Goal: Task Accomplishment & Management: Manage account settings

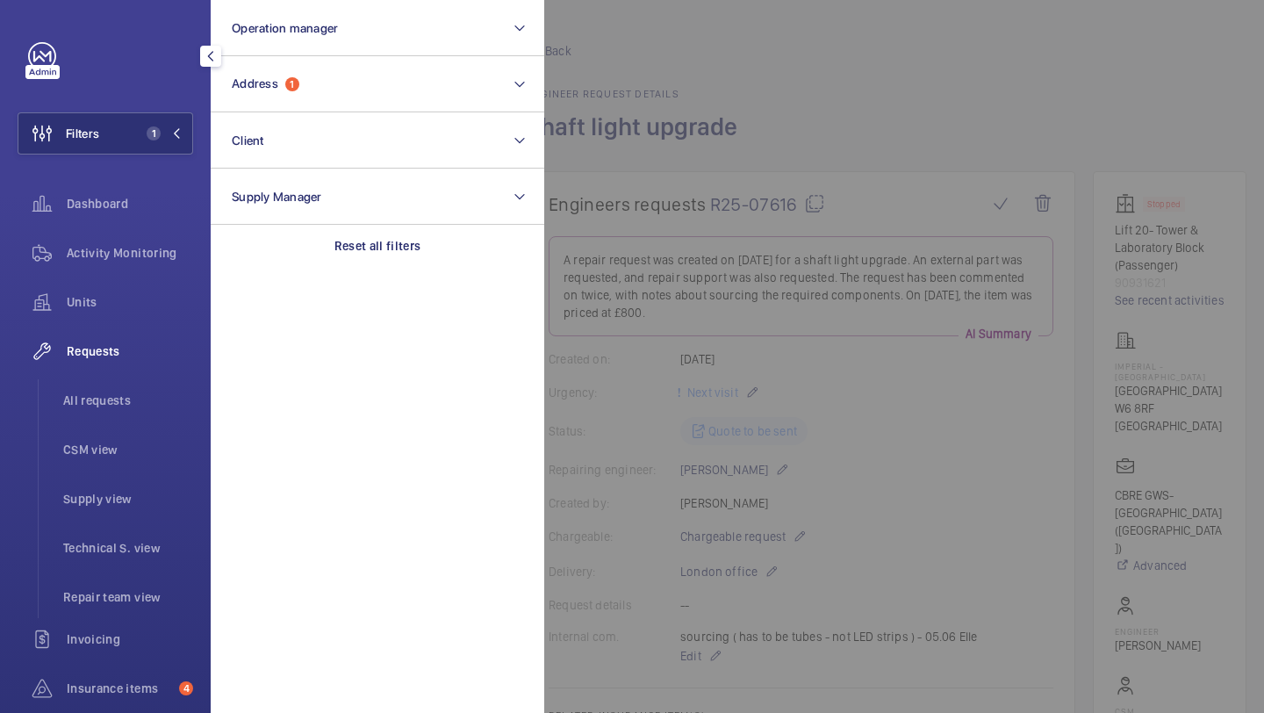
scroll to position [736, 0]
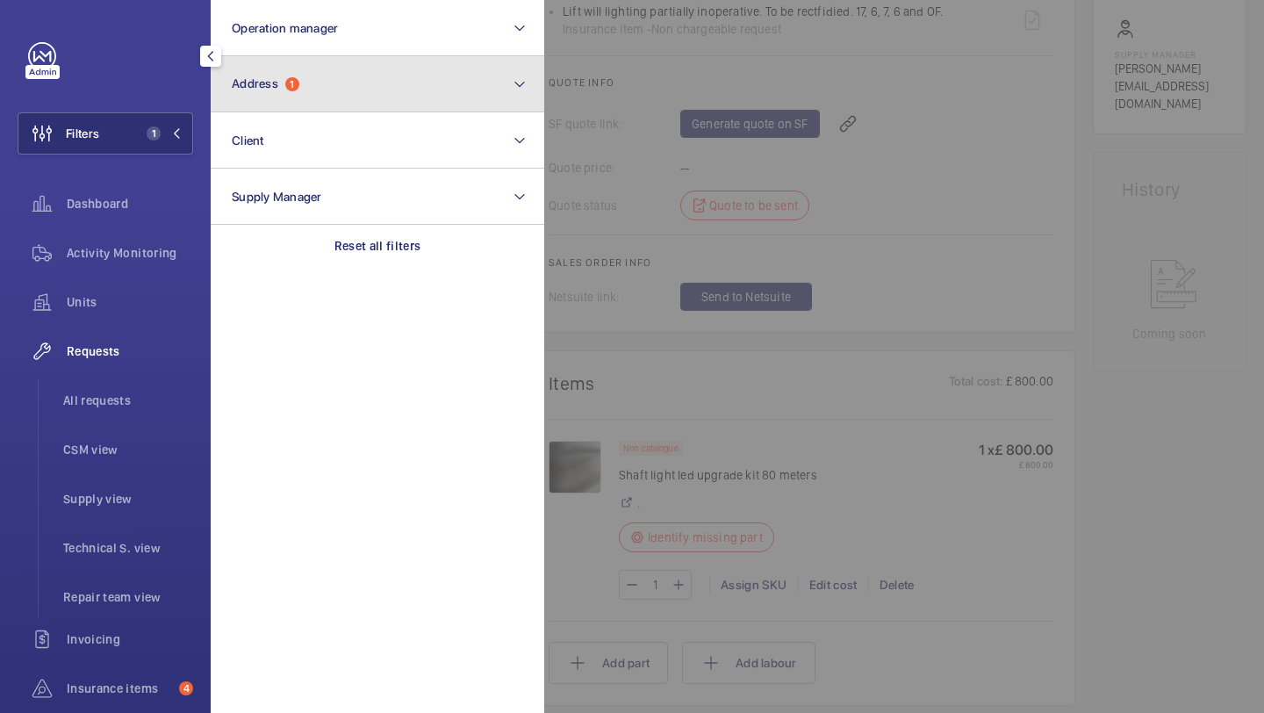
click at [269, 95] on button "Address 1" at bounding box center [377, 84] width 333 height 56
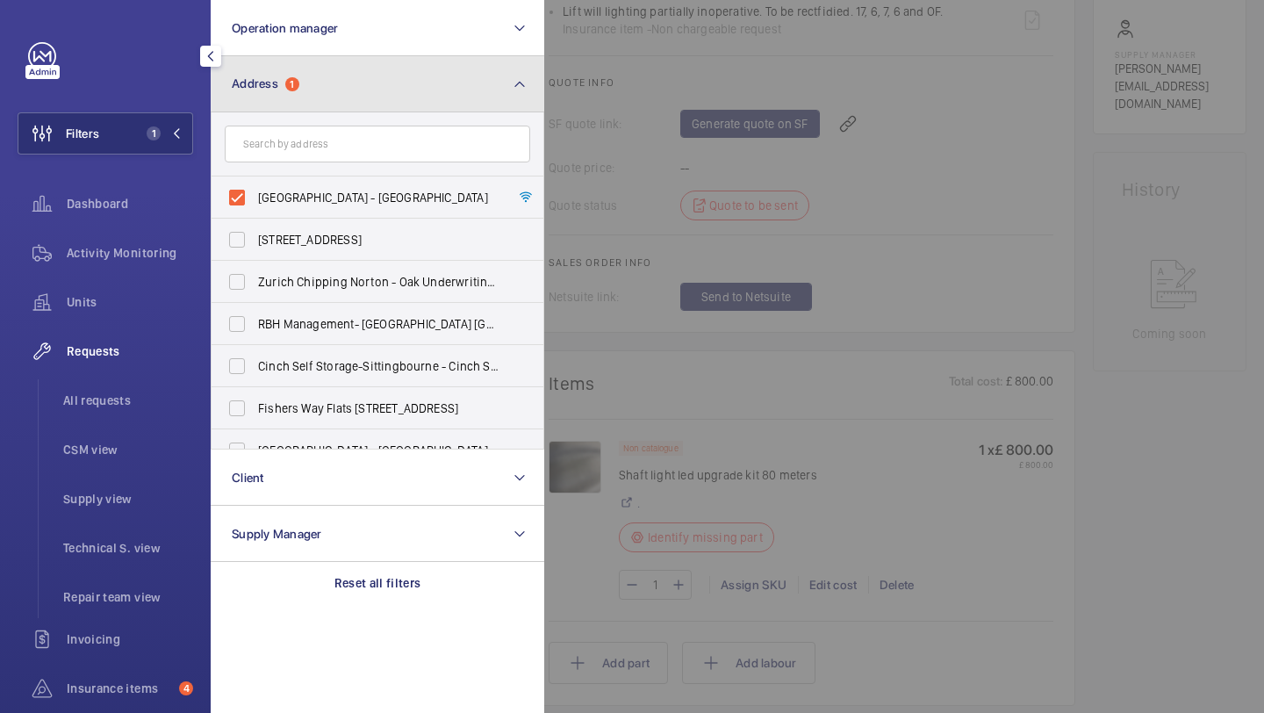
click at [310, 88] on button "Address 1" at bounding box center [377, 84] width 333 height 56
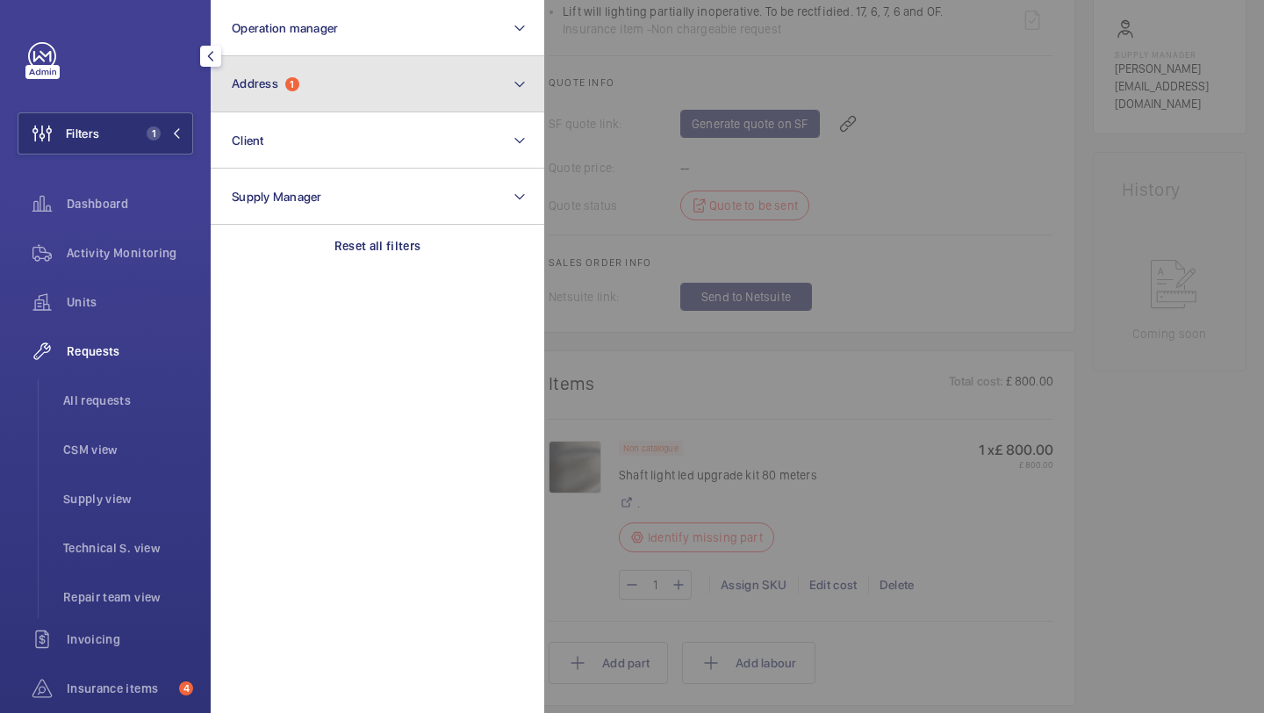
click at [269, 93] on button "Address 1" at bounding box center [377, 84] width 333 height 56
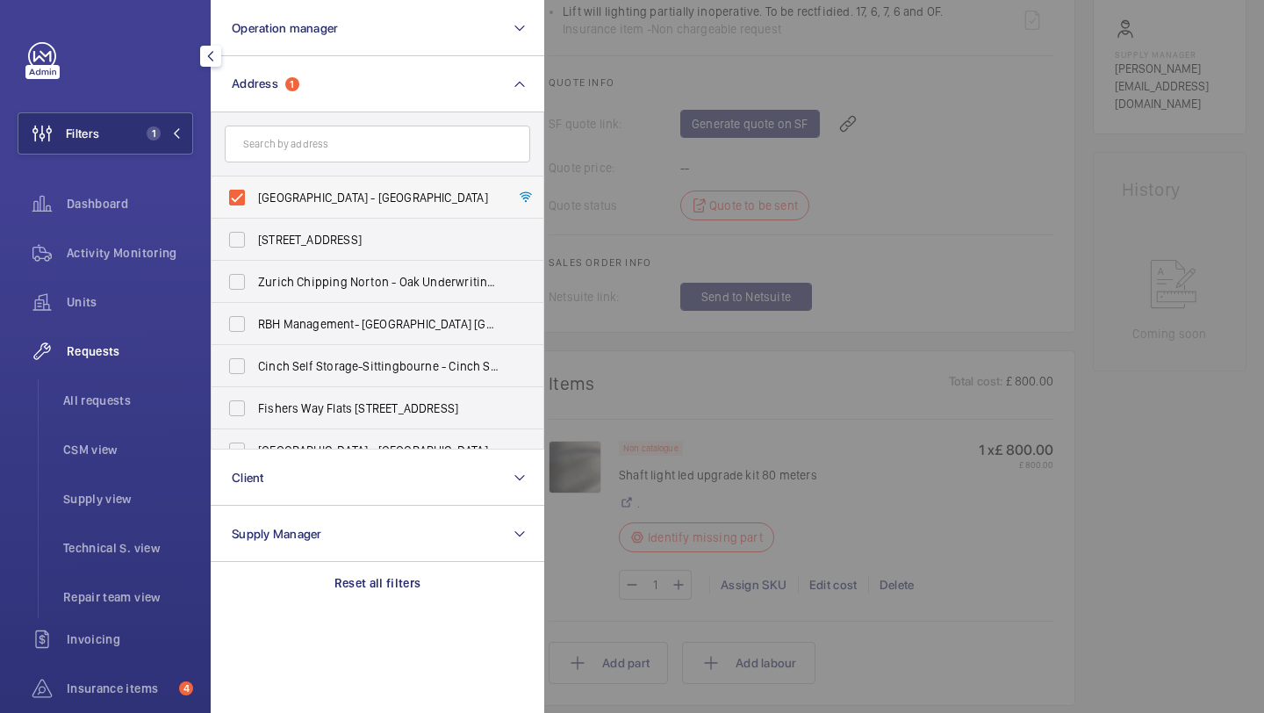
click at [291, 215] on label "[GEOGRAPHIC_DATA] - [GEOGRAPHIC_DATA]" at bounding box center [363, 197] width 305 height 42
click at [254, 215] on input "[GEOGRAPHIC_DATA] - [GEOGRAPHIC_DATA]" at bounding box center [236, 197] width 35 height 35
checkbox input "false"
click at [309, 168] on form at bounding box center [377, 144] width 332 height 64
click at [315, 160] on input "text" at bounding box center [377, 143] width 305 height 37
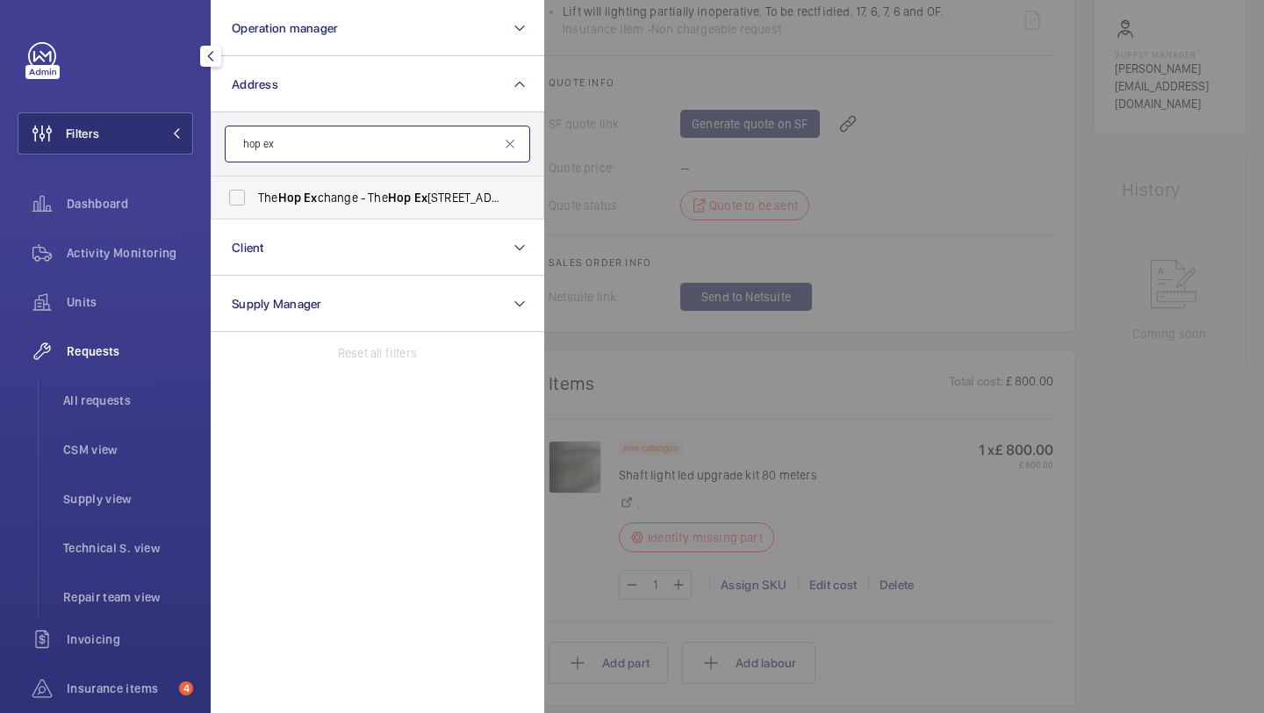
type input "hop ex"
click at [345, 199] on span "The Hop Ex change - The Hop Ex change, [GEOGRAPHIC_DATA] SE1 1TY" at bounding box center [378, 198] width 241 height 18
click at [254, 199] on input "The Hop Ex change - The Hop Ex change, [GEOGRAPHIC_DATA] SE1 1TY" at bounding box center [236, 197] width 35 height 35
checkbox input "true"
click at [590, 159] on div at bounding box center [1176, 356] width 1264 height 713
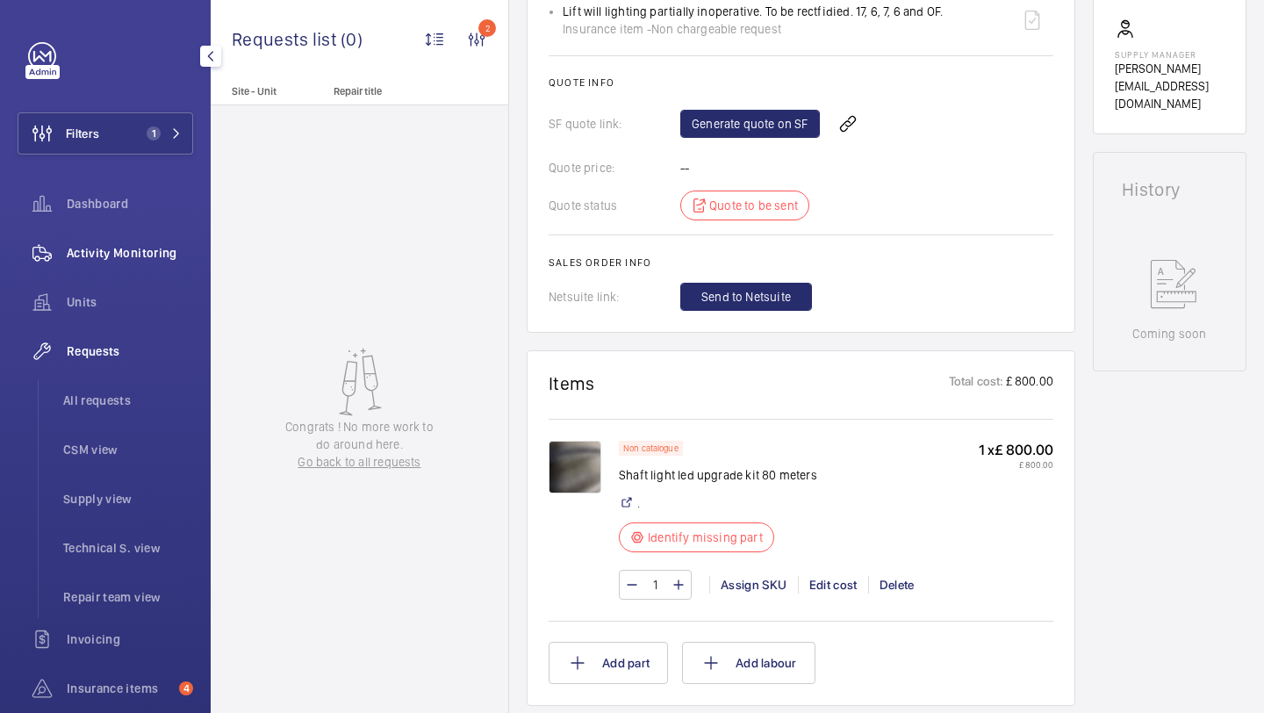
click at [133, 247] on span "Activity Monitoring" at bounding box center [130, 253] width 126 height 18
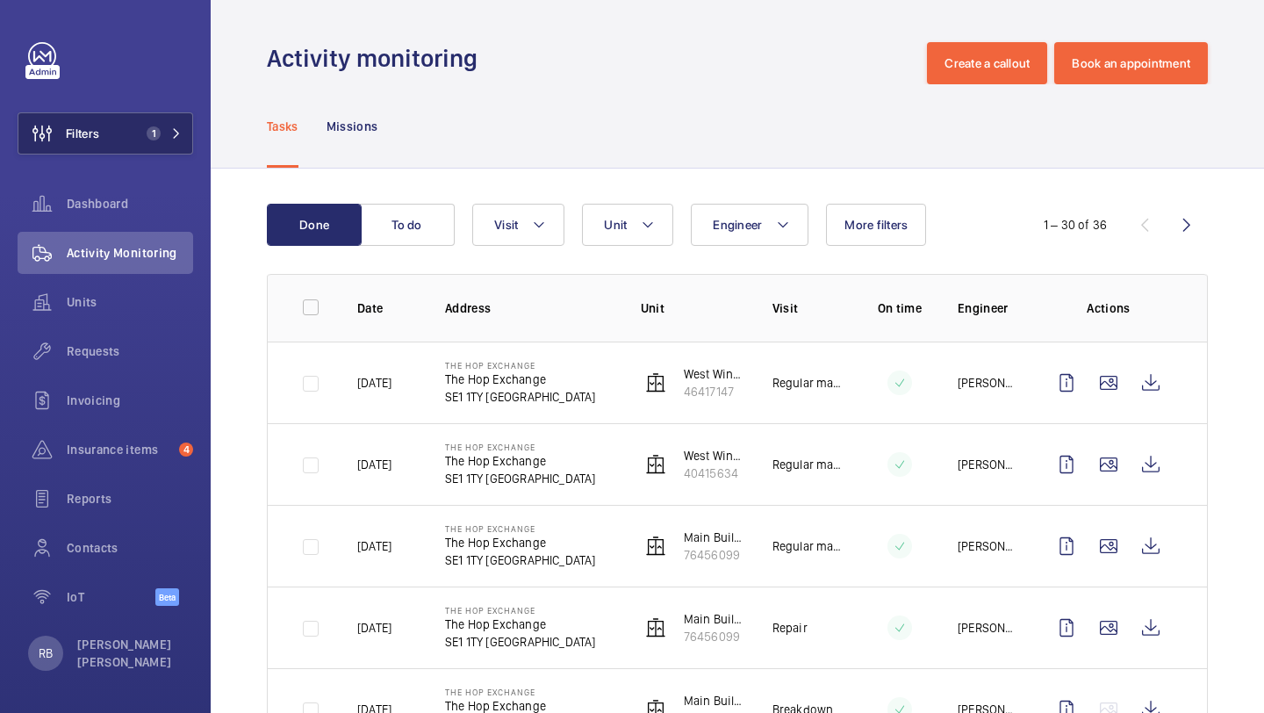
click at [185, 118] on button "Filters 1" at bounding box center [106, 133] width 176 height 42
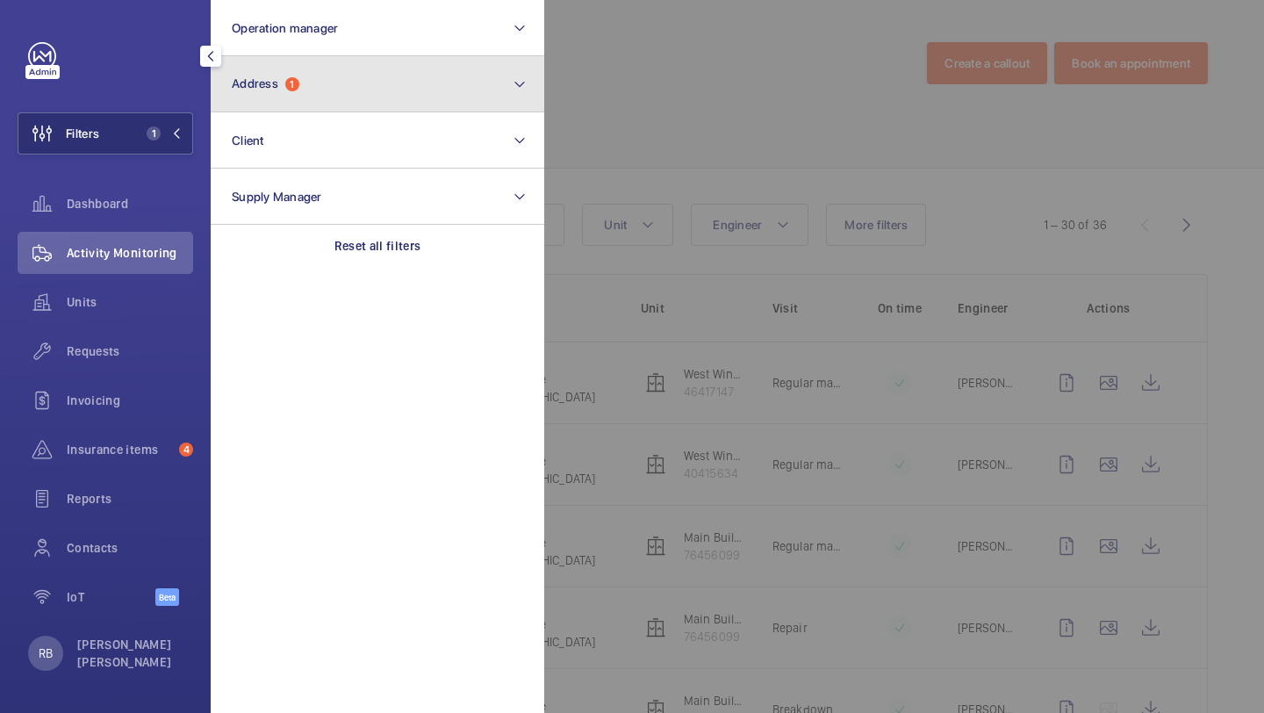
click at [252, 91] on button "Address 1" at bounding box center [377, 84] width 333 height 56
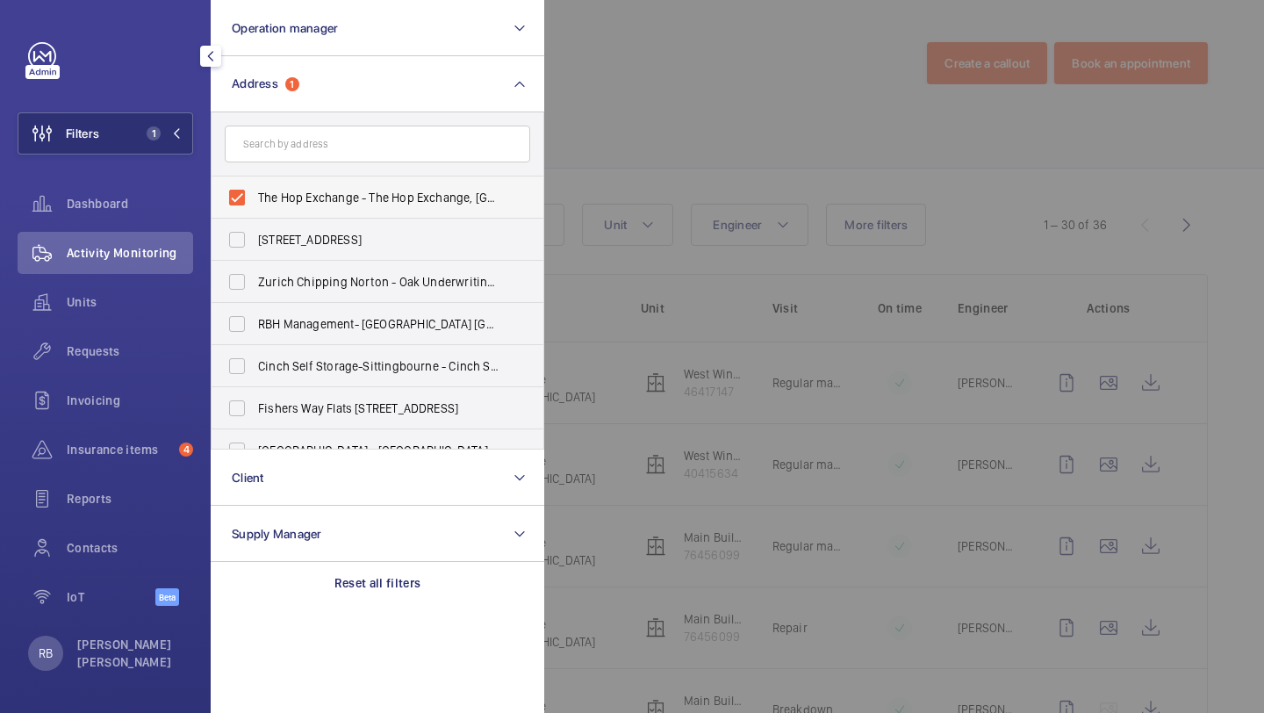
click at [282, 200] on span "The Hop Exchange - The Hop Exchange, [GEOGRAPHIC_DATA] 1TY" at bounding box center [378, 198] width 241 height 18
click at [254, 200] on input "The Hop Exchange - The Hop Exchange, [GEOGRAPHIC_DATA] 1TY" at bounding box center [236, 197] width 35 height 35
checkbox input "false"
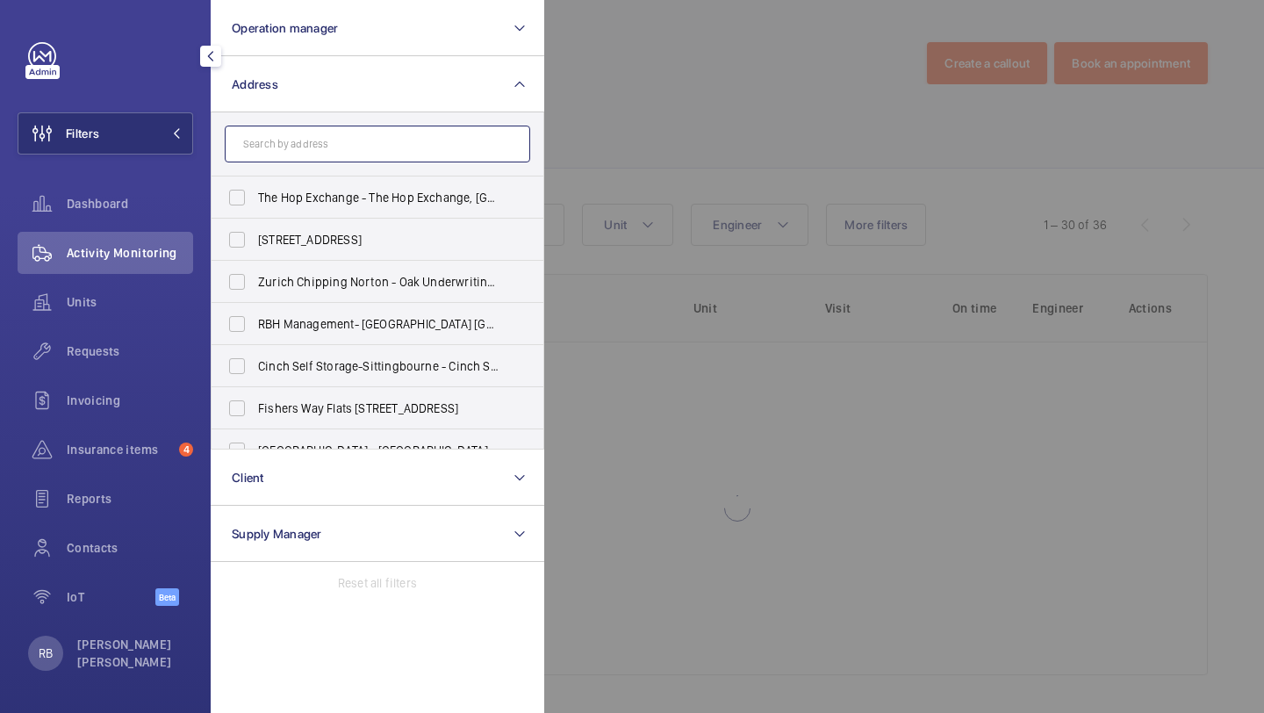
click at [318, 130] on input "text" at bounding box center [377, 143] width 305 height 37
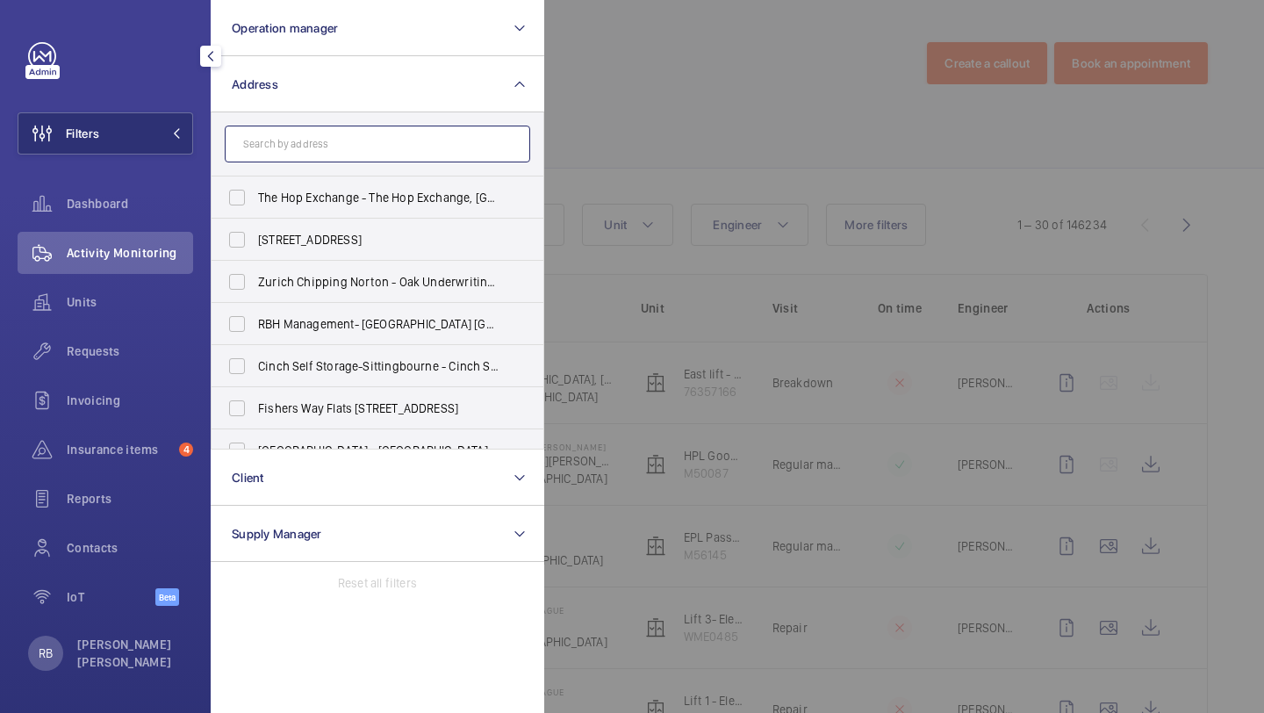
click at [319, 130] on input "text" at bounding box center [377, 143] width 305 height 37
click at [350, 136] on input "novotel" at bounding box center [377, 143] width 305 height 37
click at [348, 140] on input "novotel" at bounding box center [377, 143] width 305 height 37
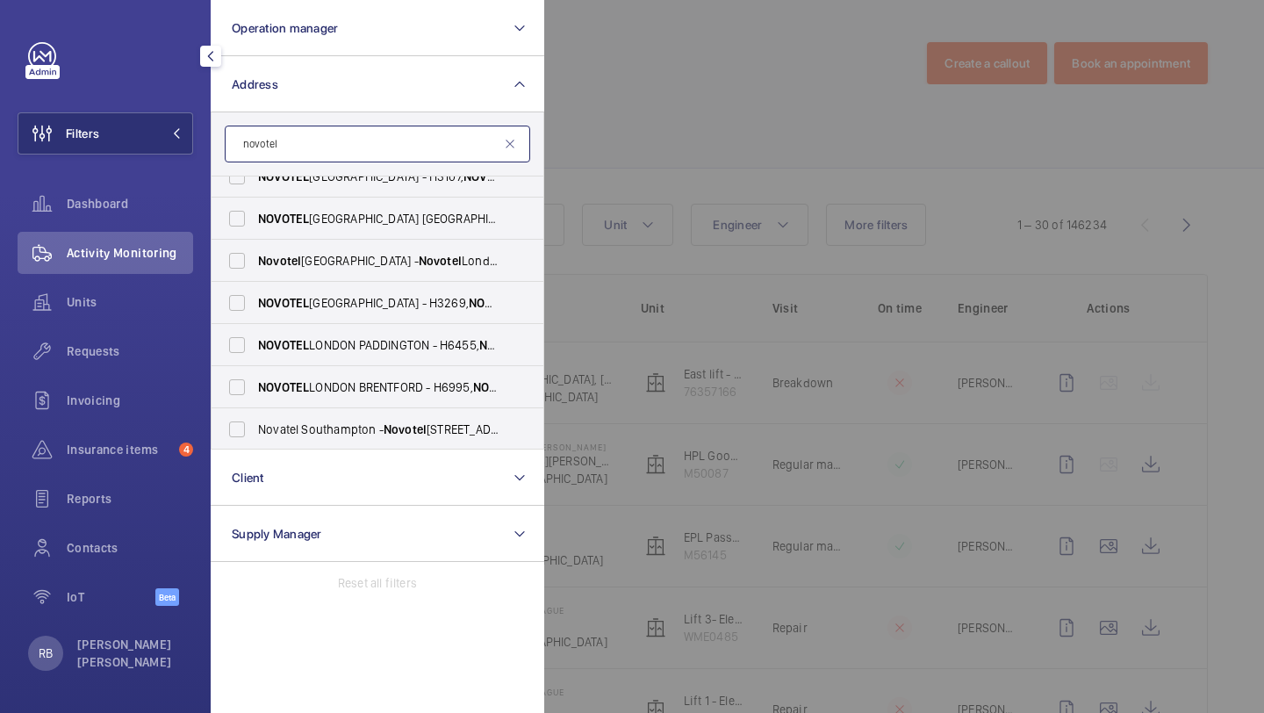
scroll to position [520, 0]
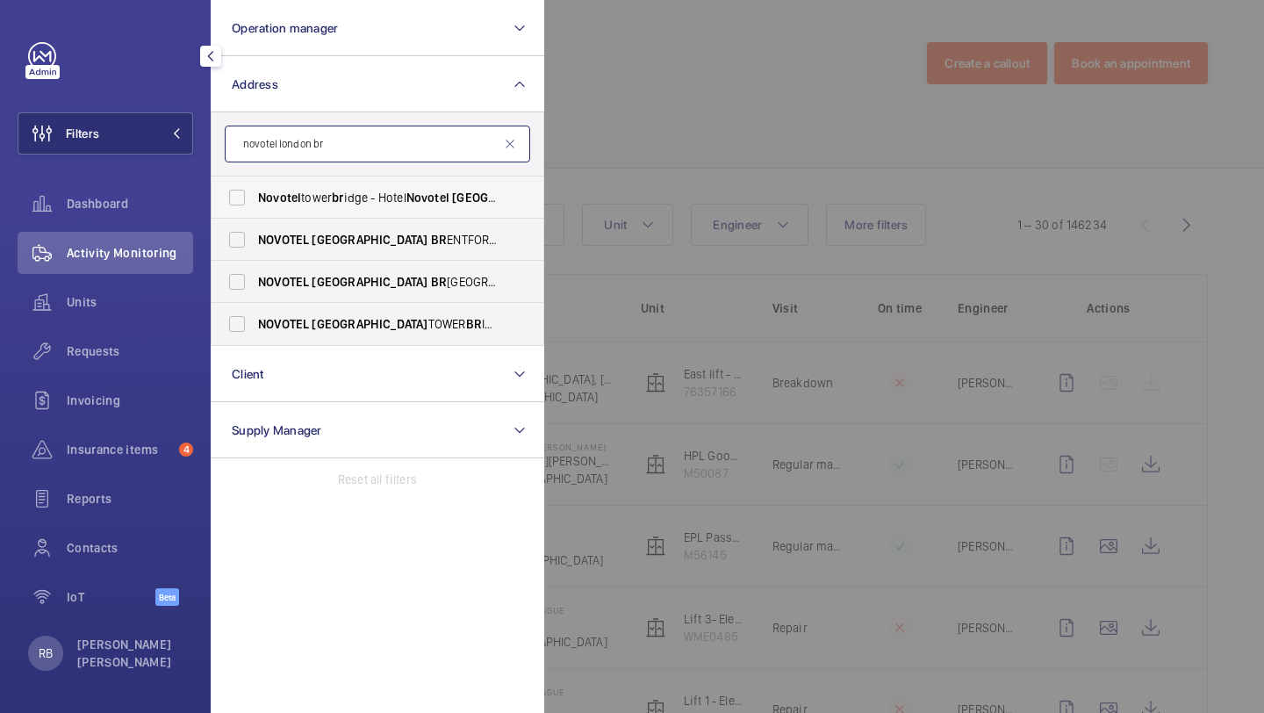
type input "novotel london br"
click at [340, 197] on span "br" at bounding box center [337, 197] width 11 height 14
click at [254, 197] on input "[GEOGRAPHIC_DATA] br idge - [GEOGRAPHIC_DATA]" at bounding box center [236, 197] width 35 height 35
checkbox input "true"
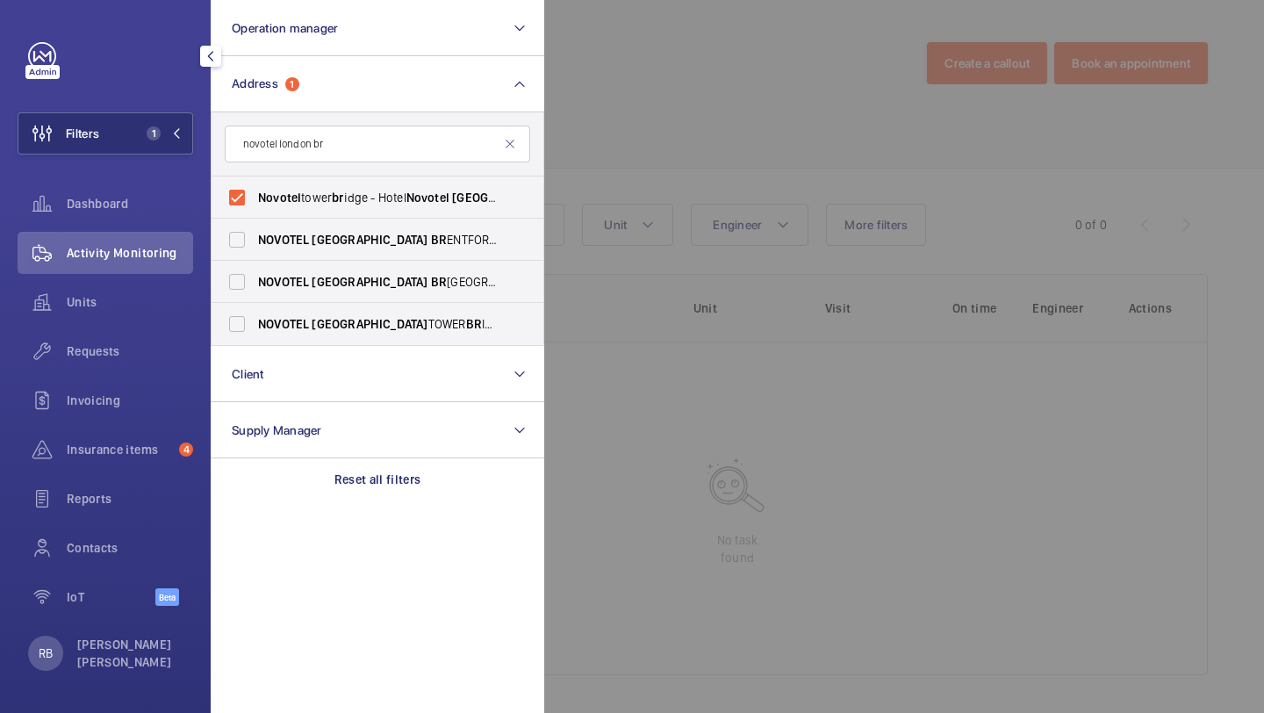
click at [640, 162] on div at bounding box center [1176, 356] width 1264 height 713
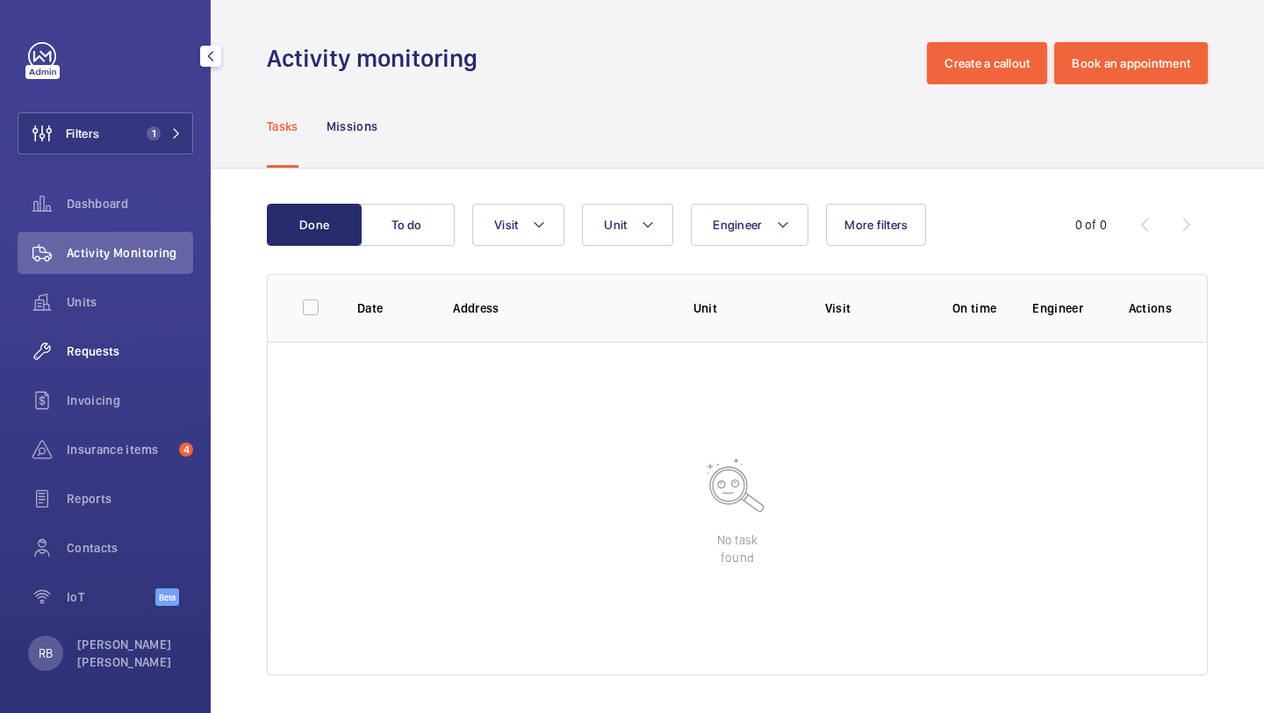
click at [86, 363] on div "Requests" at bounding box center [106, 351] width 176 height 42
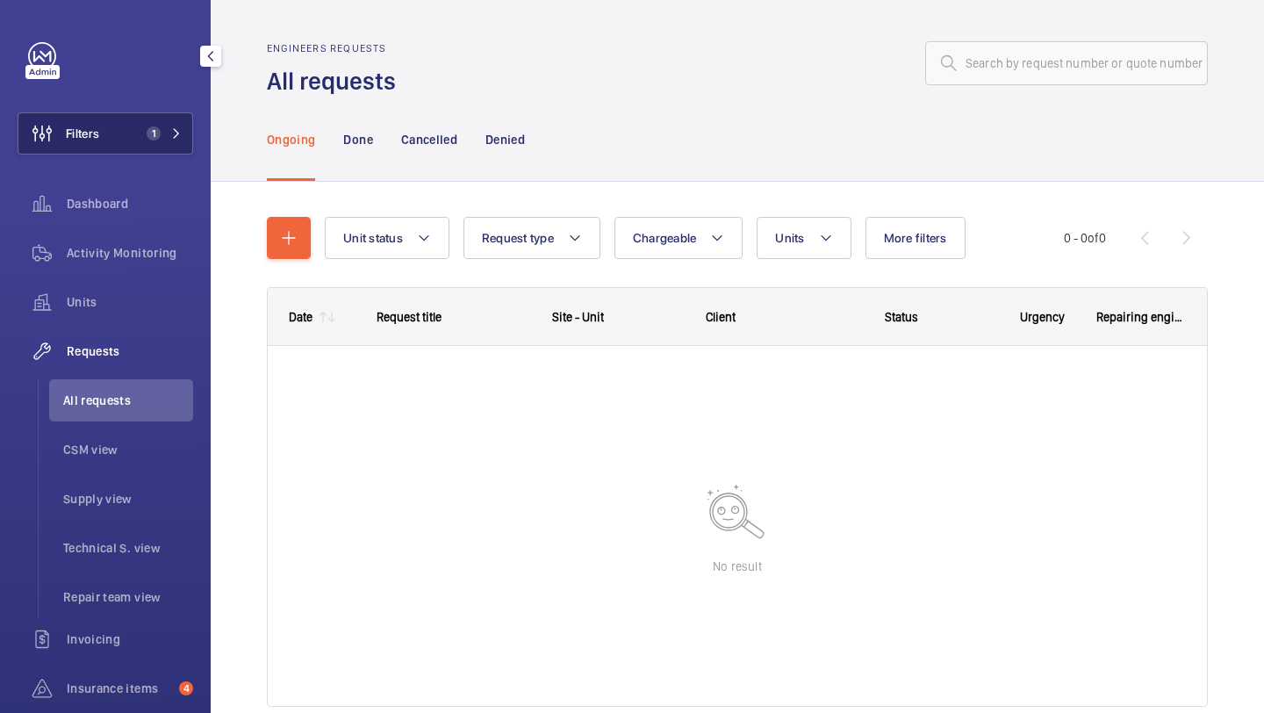
click at [157, 116] on button "Filters 1" at bounding box center [106, 133] width 176 height 42
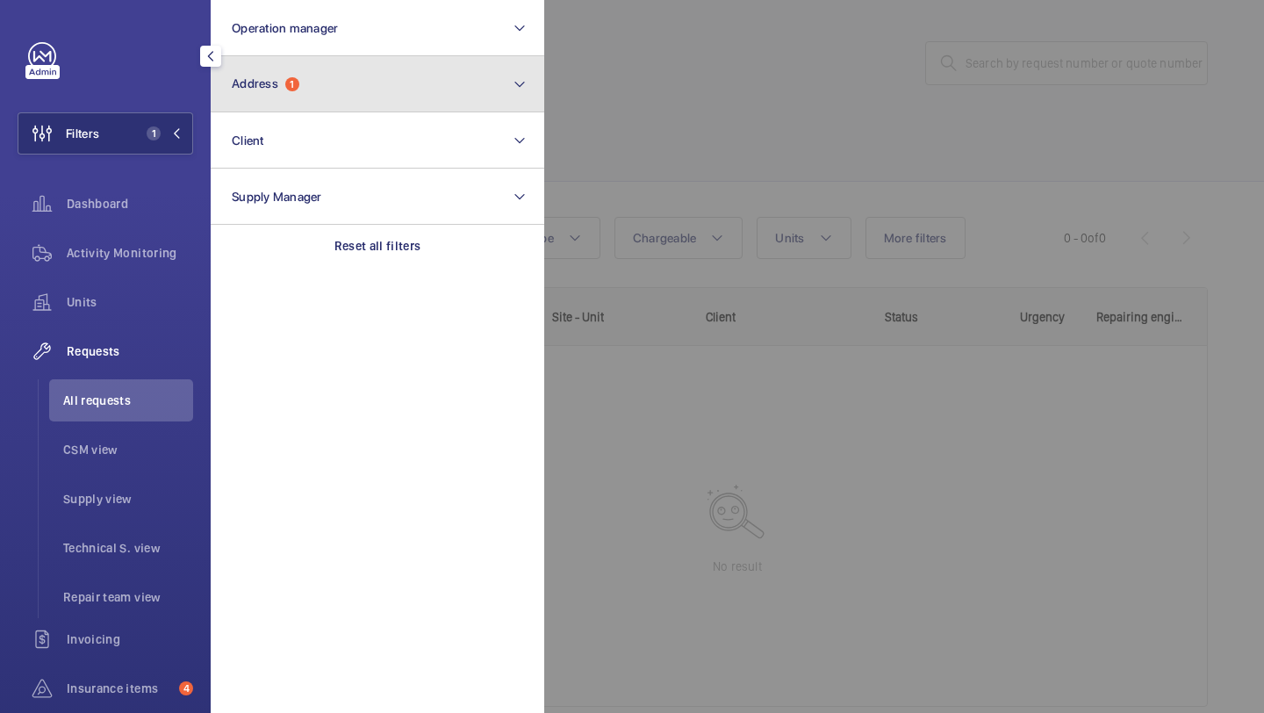
click at [283, 87] on span "Address 1" at bounding box center [266, 83] width 68 height 15
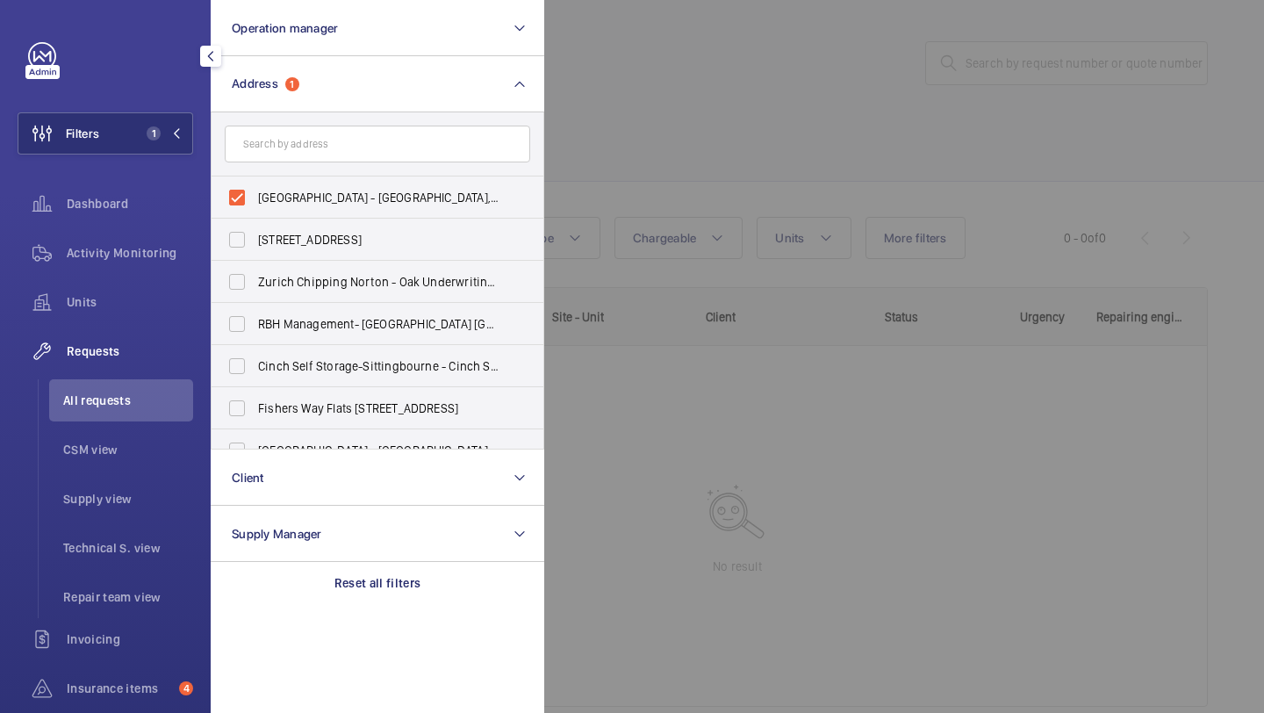
click at [345, 164] on form at bounding box center [377, 144] width 332 height 64
click at [348, 156] on input "text" at bounding box center [377, 143] width 305 height 37
type input "v"
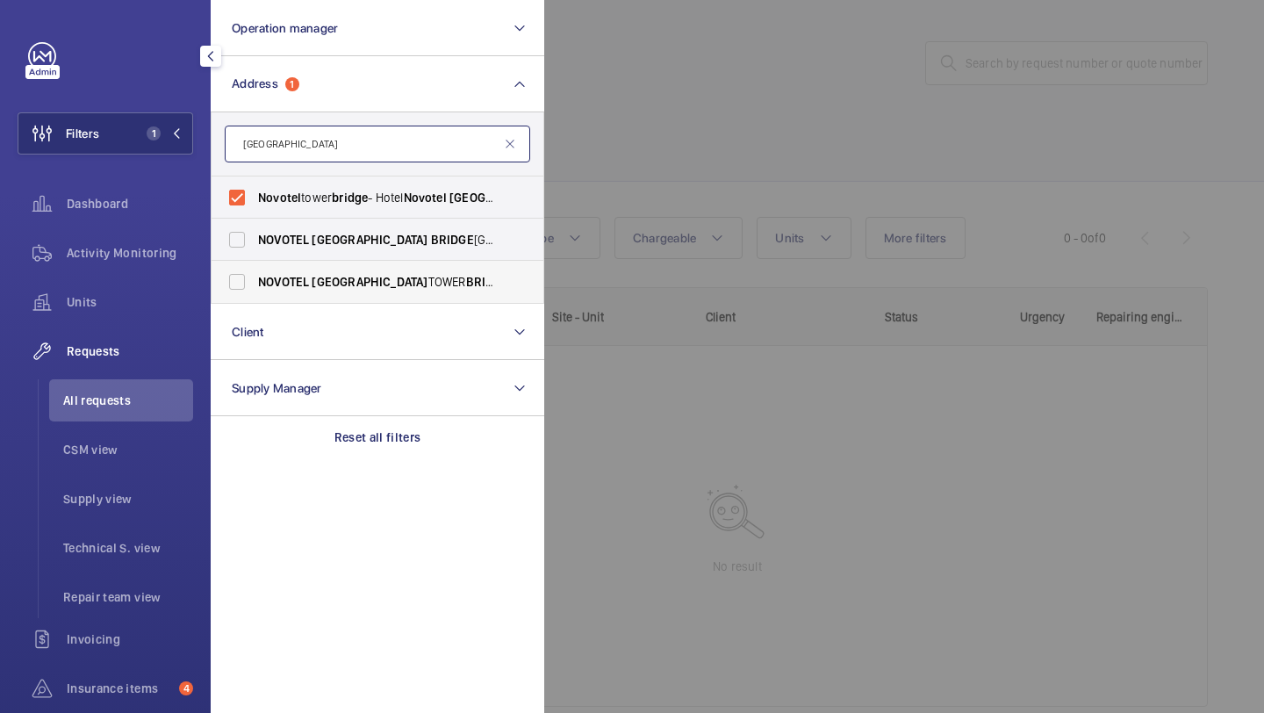
type input "[GEOGRAPHIC_DATA]"
click at [374, 285] on span "[GEOGRAPHIC_DATA] - H3107, [GEOGRAPHIC_DATA] , [STREET_ADDRESS][PERSON_NAME]" at bounding box center [378, 282] width 241 height 18
click at [254, 285] on input "[GEOGRAPHIC_DATA] - H3107, [GEOGRAPHIC_DATA] , [STREET_ADDRESS][PERSON_NAME]" at bounding box center [236, 281] width 35 height 35
checkbox input "true"
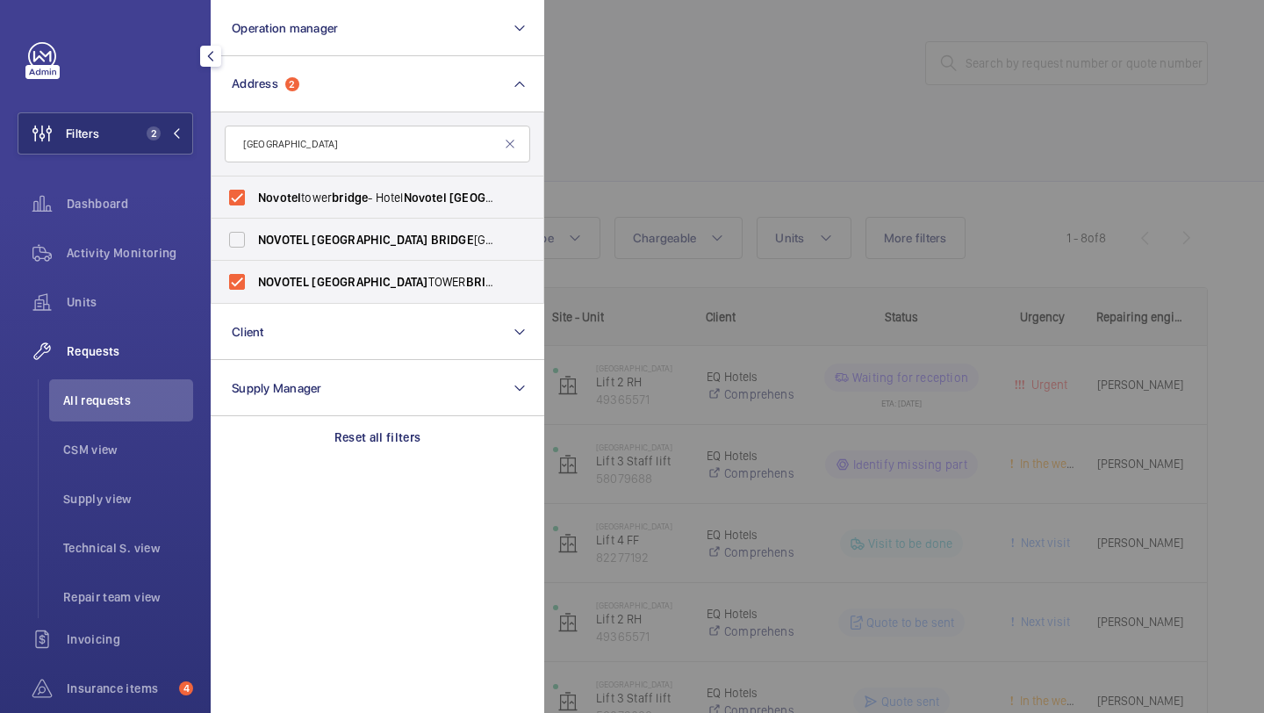
click at [625, 176] on div at bounding box center [1176, 356] width 1264 height 713
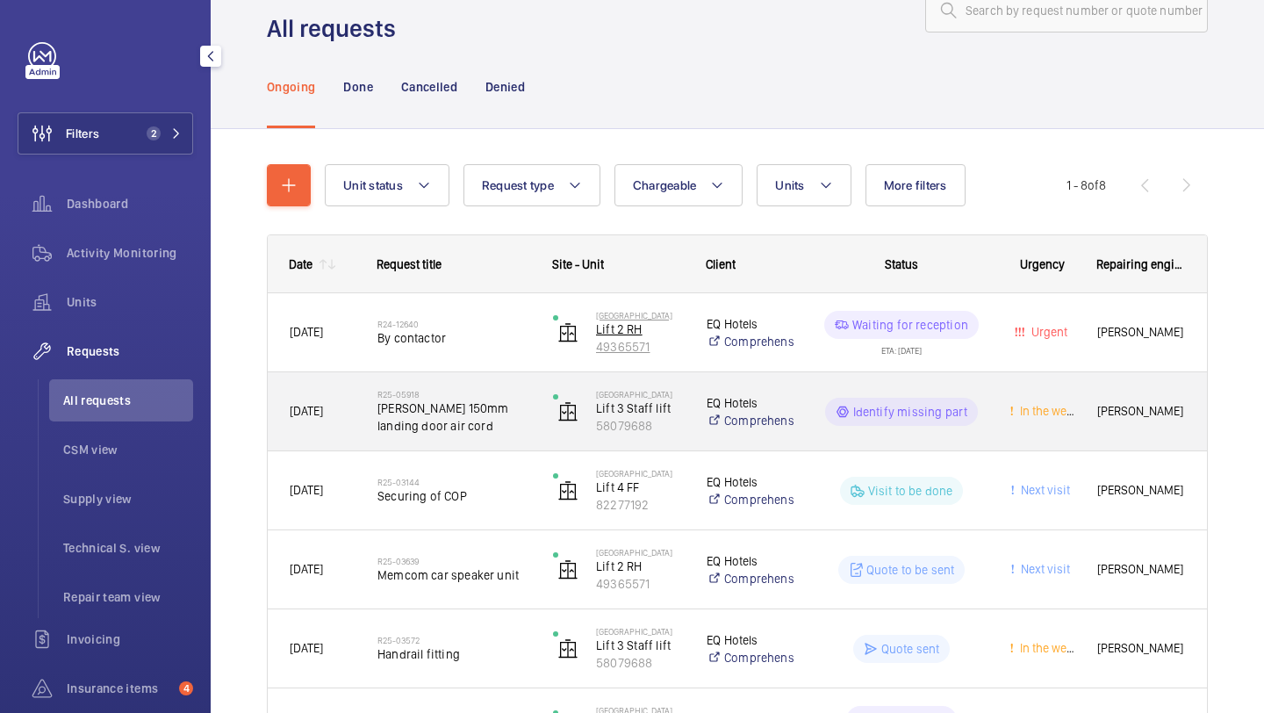
scroll to position [169, 0]
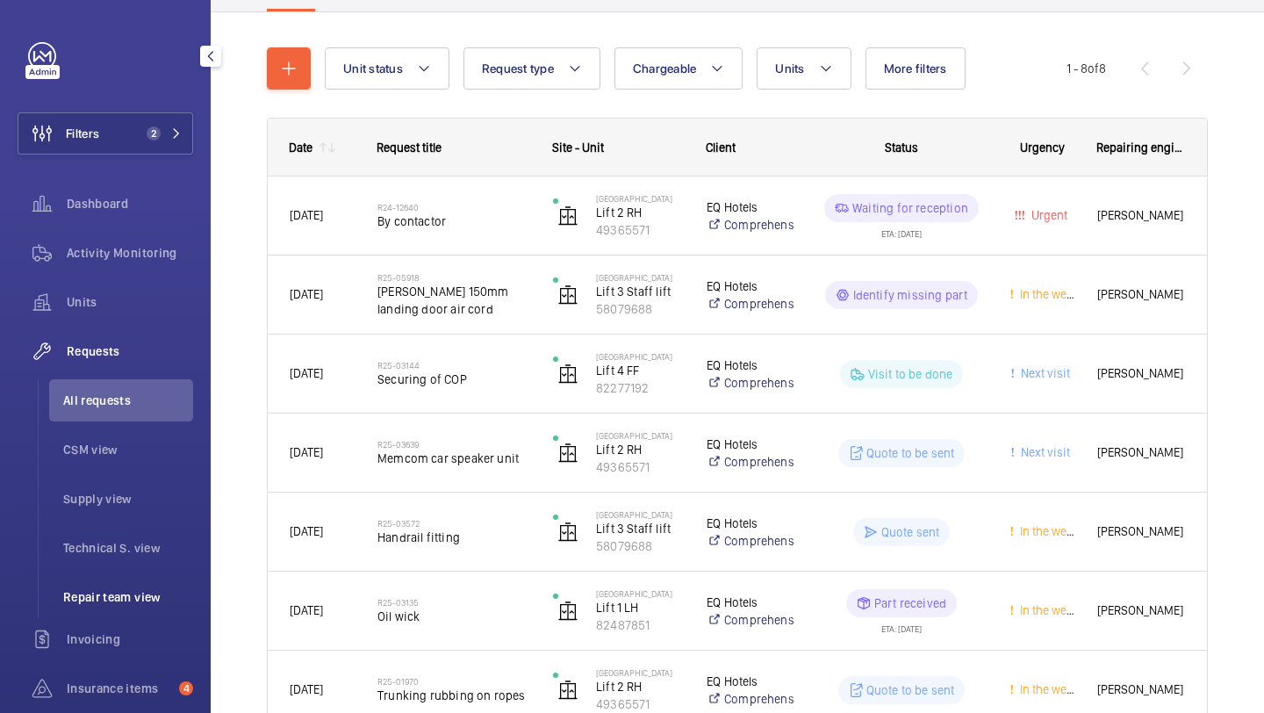
click at [116, 590] on span "Repair team view" at bounding box center [128, 597] width 130 height 18
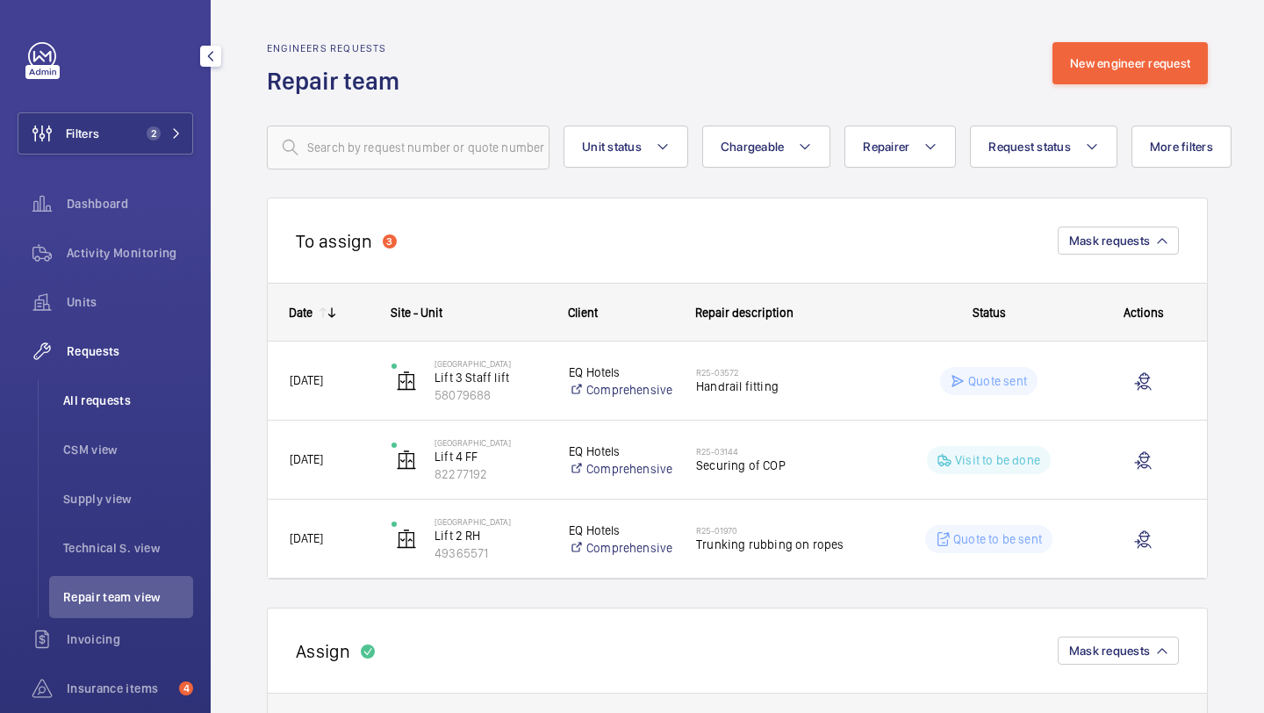
click at [138, 383] on li "All requests" at bounding box center [121, 400] width 144 height 42
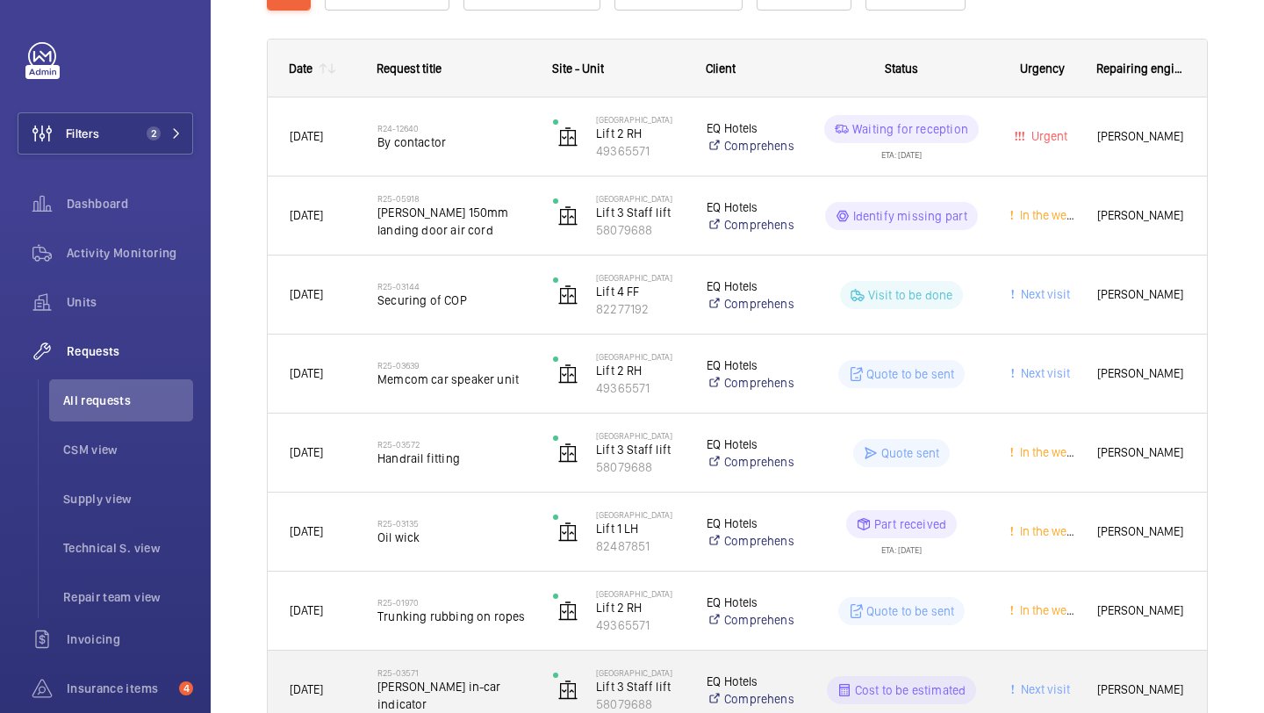
scroll to position [154, 0]
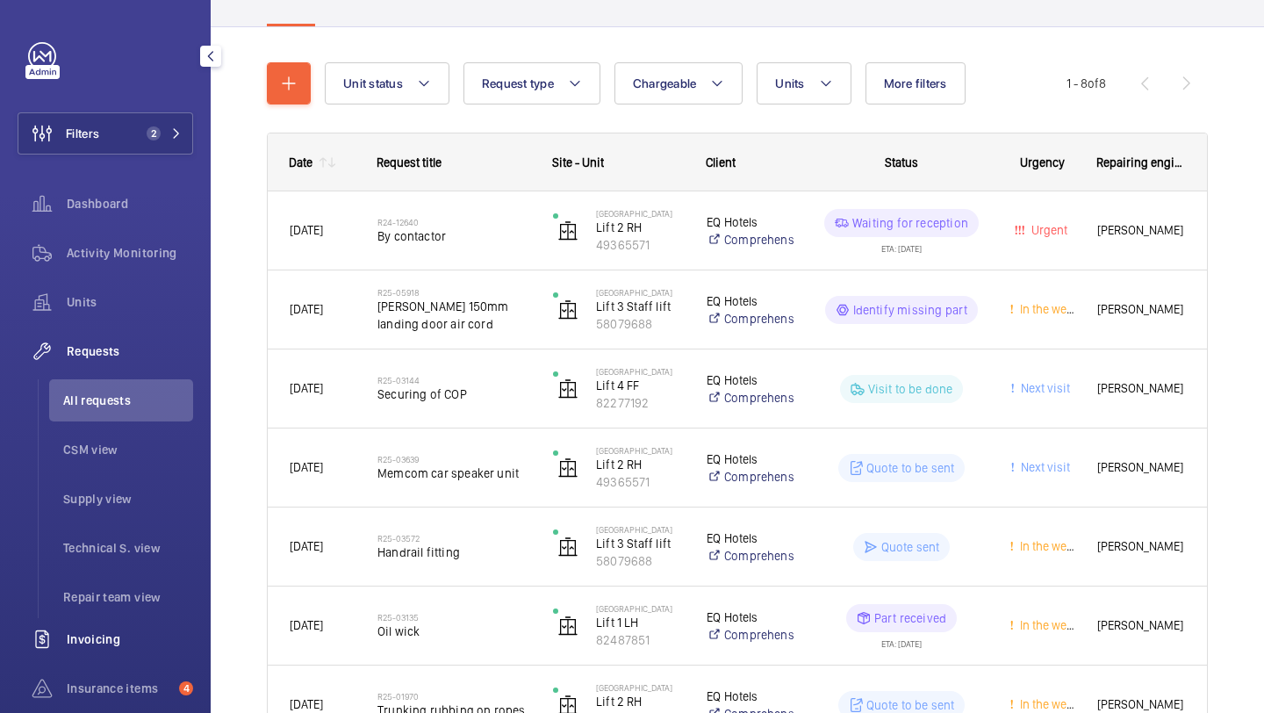
click at [136, 619] on div "Invoicing" at bounding box center [106, 639] width 176 height 42
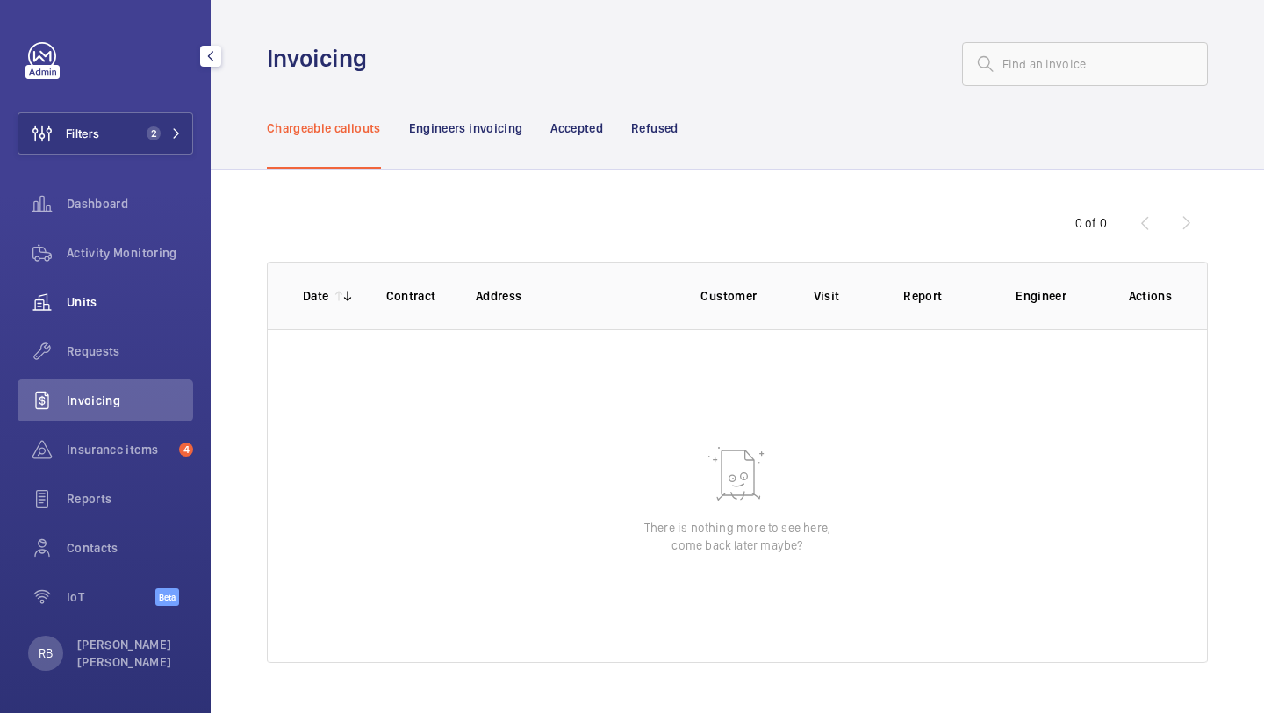
drag, startPoint x: 139, startPoint y: 595, endPoint x: 131, endPoint y: 310, distance: 285.3
click at [131, 311] on nav "Dashboard Activity Monitoring Units Requests Invoicing Insurance items 4 Report…" at bounding box center [106, 404] width 176 height 442
click at [121, 340] on div "Requests" at bounding box center [106, 351] width 176 height 42
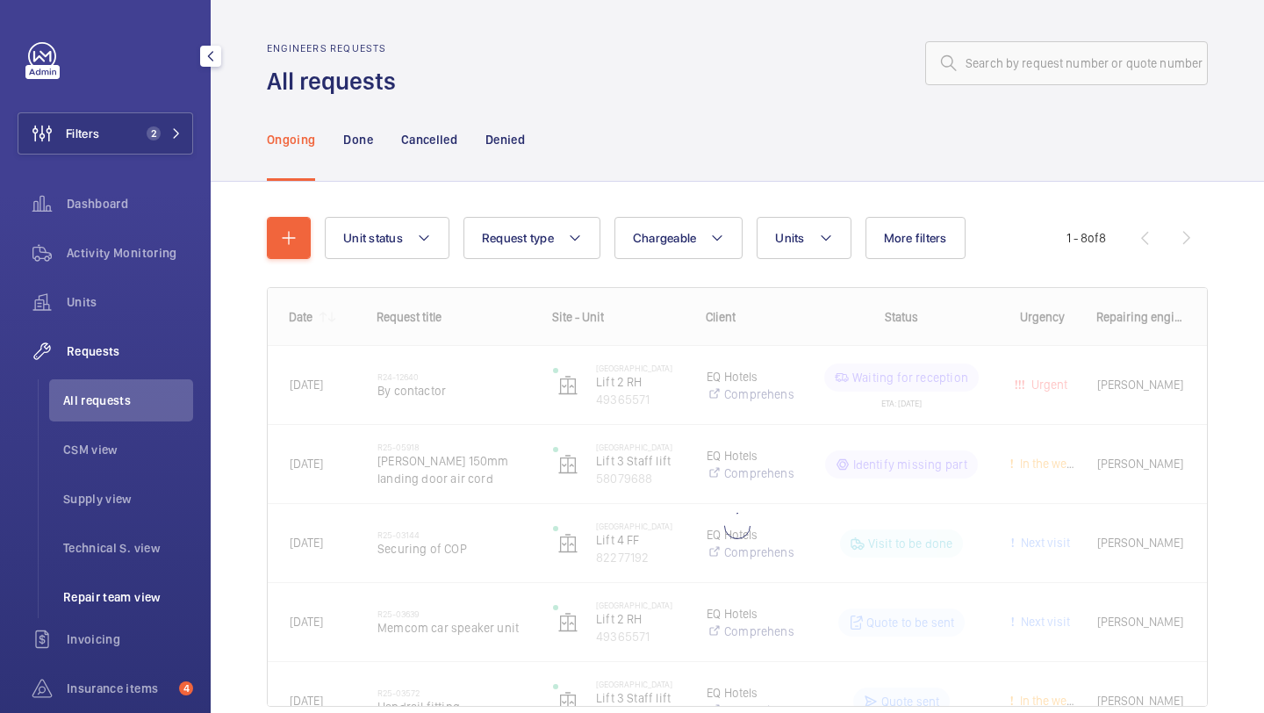
click at [133, 598] on span "Repair team view" at bounding box center [128, 597] width 130 height 18
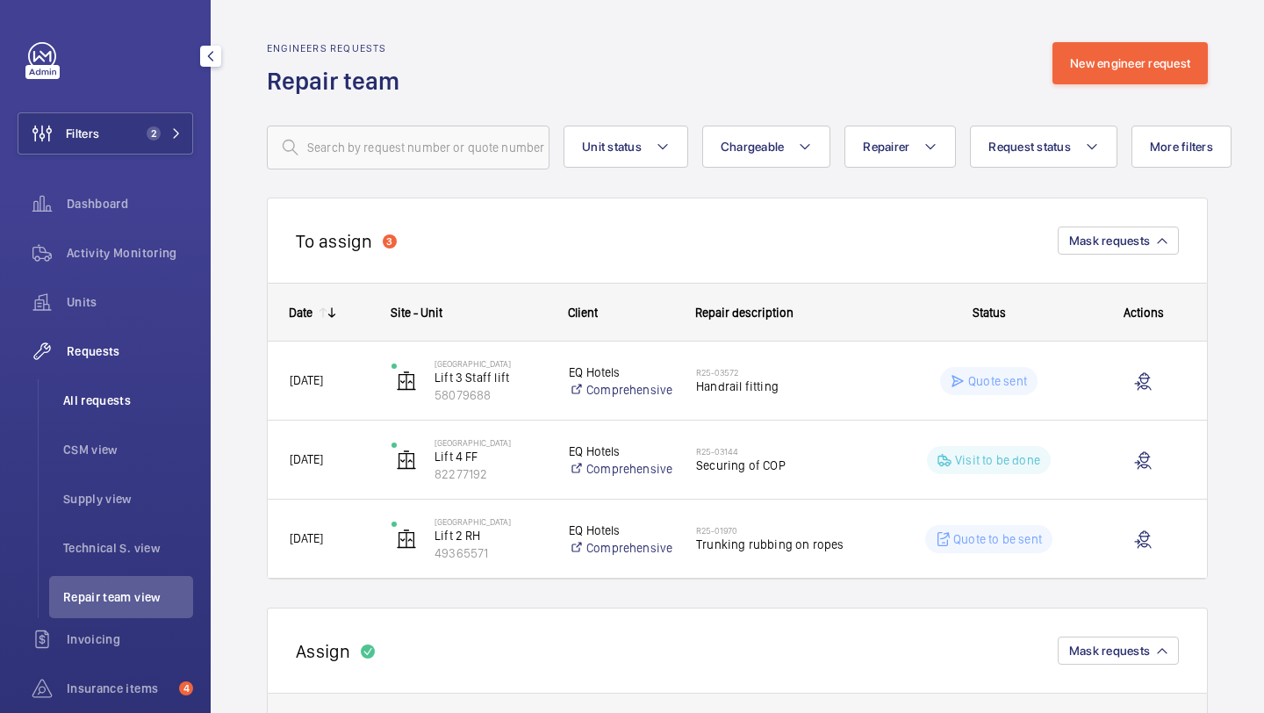
click at [111, 384] on li "All requests" at bounding box center [121, 400] width 144 height 42
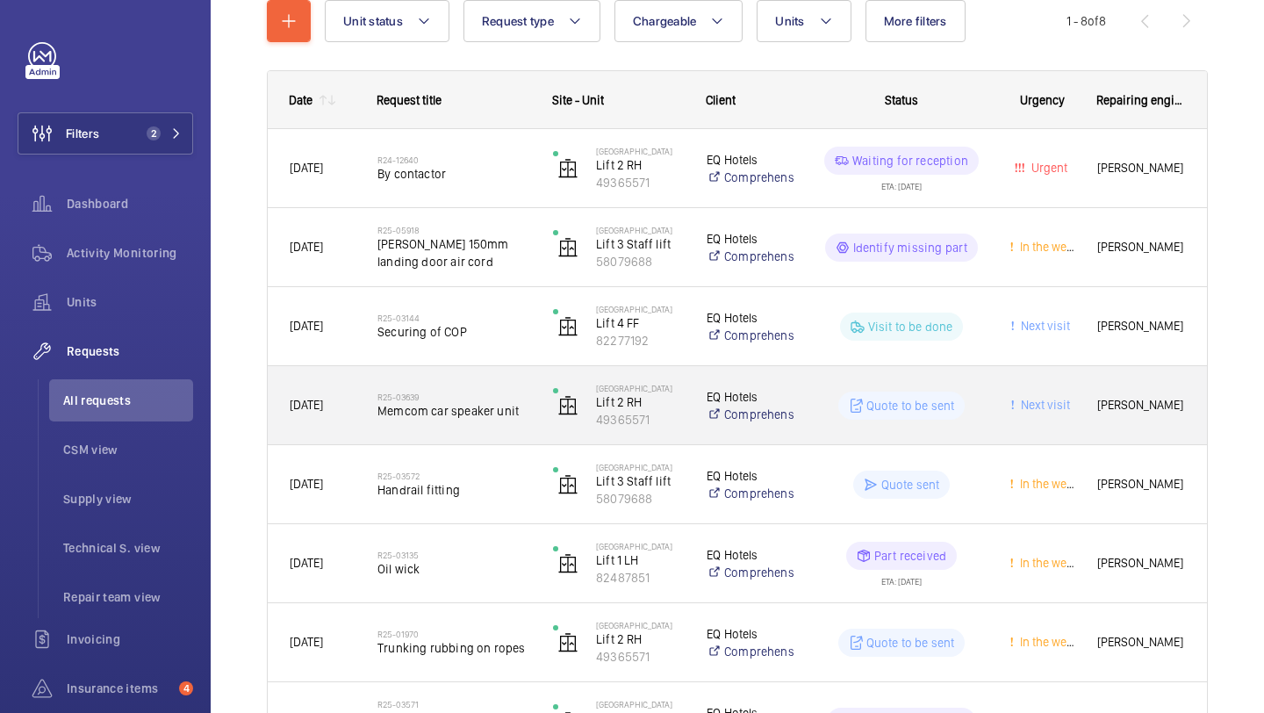
scroll to position [157, 0]
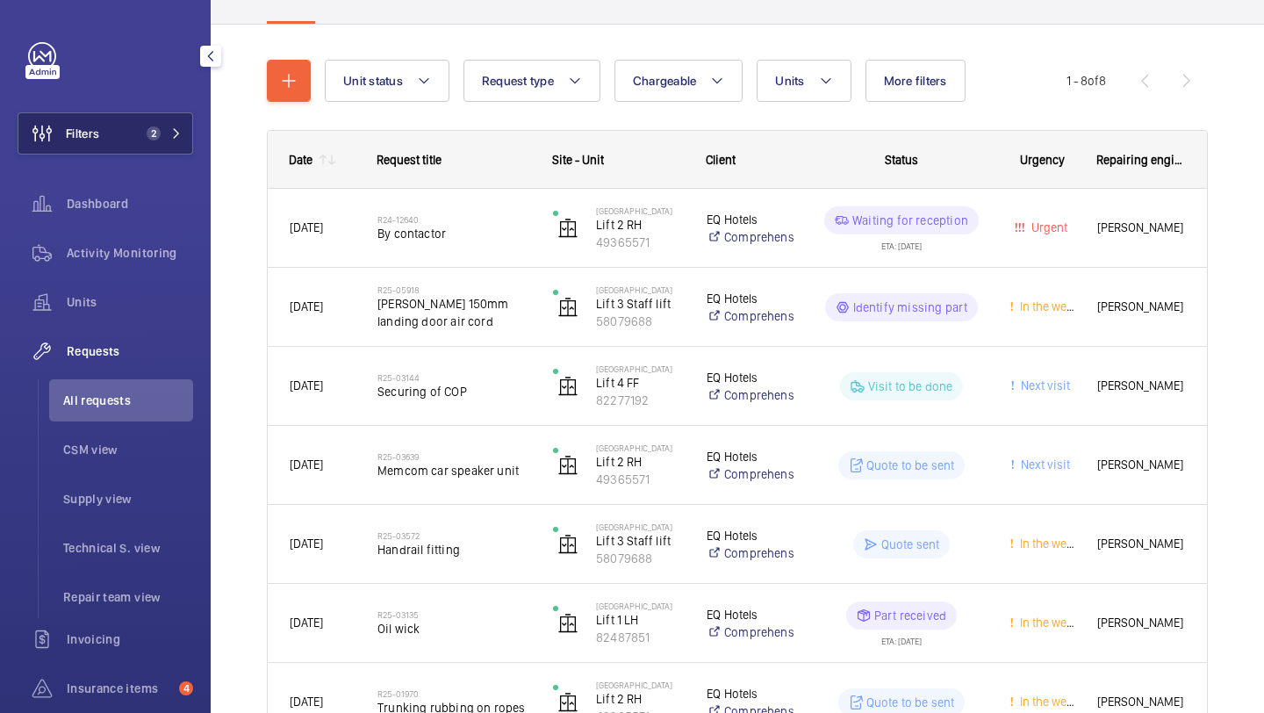
click at [147, 133] on span "2" at bounding box center [154, 133] width 14 height 14
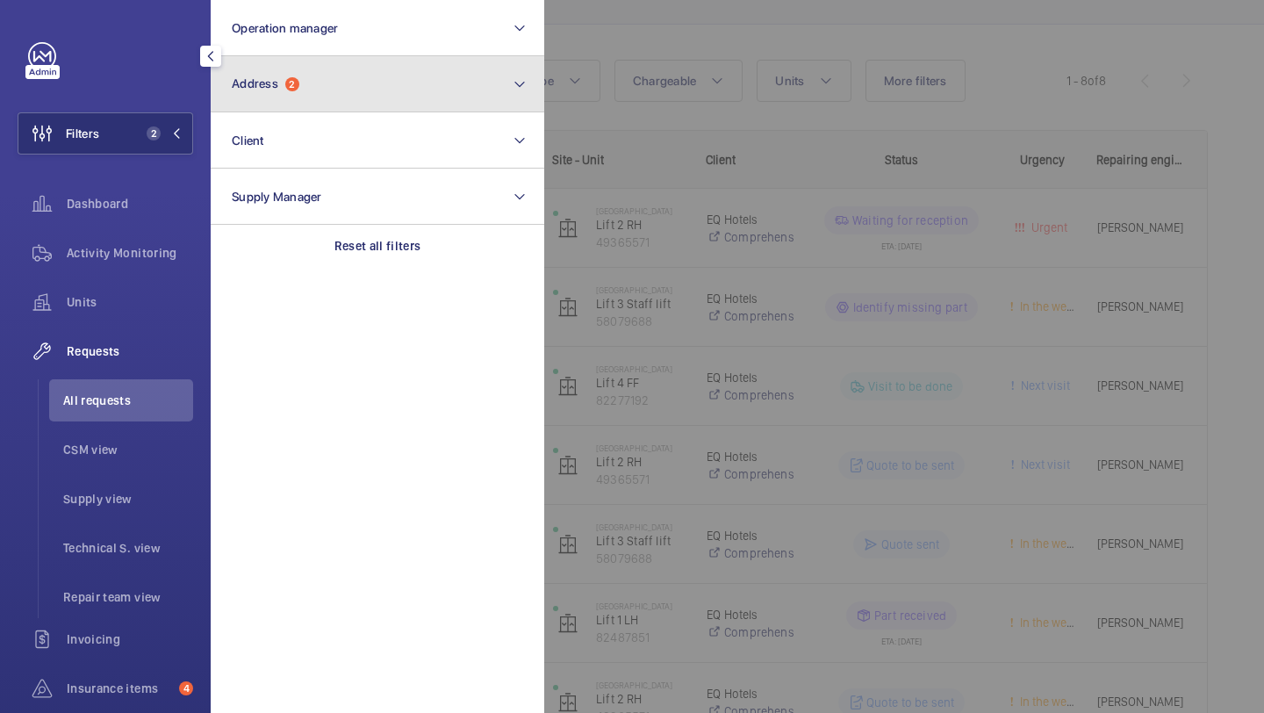
click at [344, 100] on button "Address 2" at bounding box center [377, 84] width 333 height 56
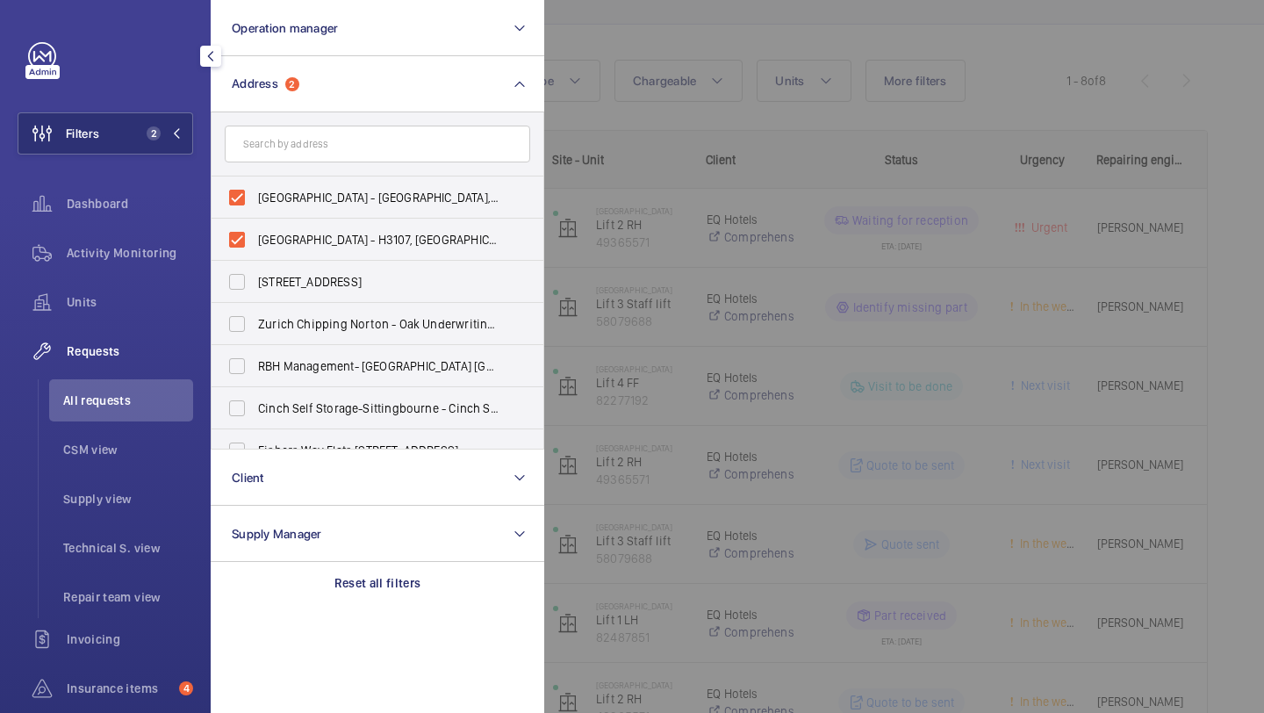
click at [656, 171] on div at bounding box center [1176, 356] width 1264 height 713
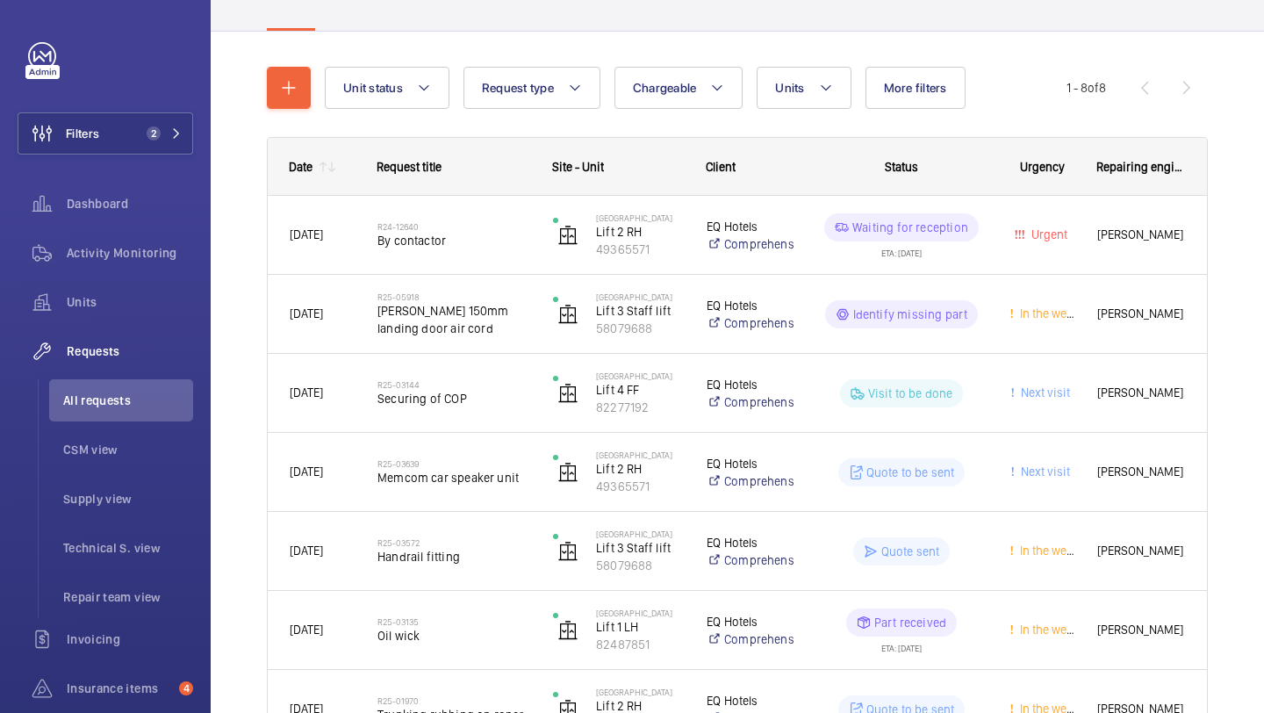
scroll to position [184, 0]
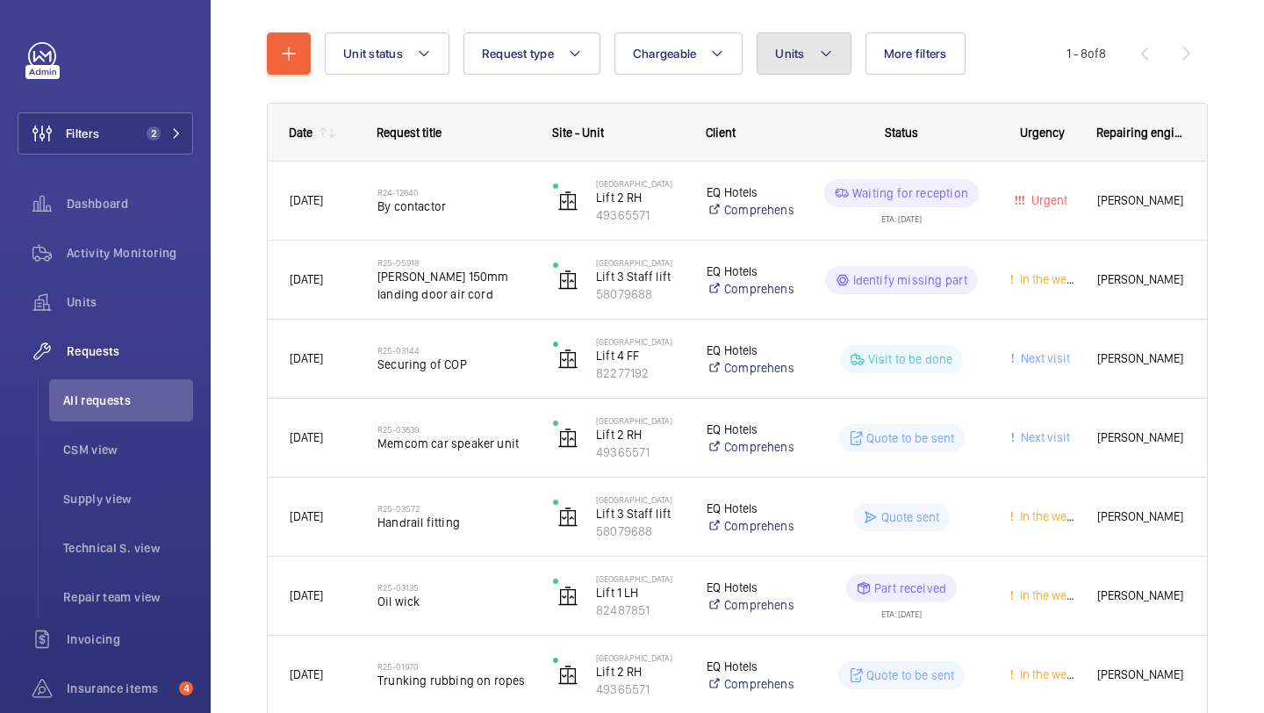
click at [757, 72] on button "Units" at bounding box center [803, 53] width 94 height 42
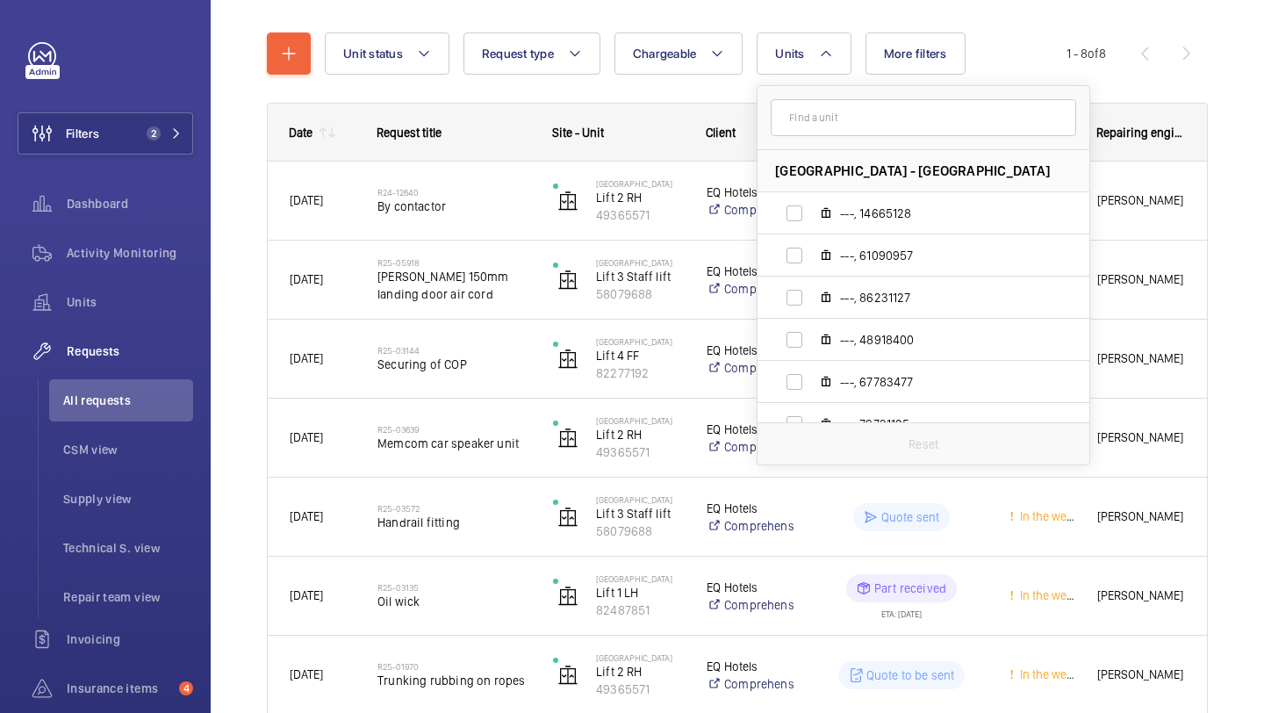
click at [831, 111] on input "text" at bounding box center [922, 117] width 305 height 37
click at [702, 133] on div "Client" at bounding box center [739, 132] width 110 height 56
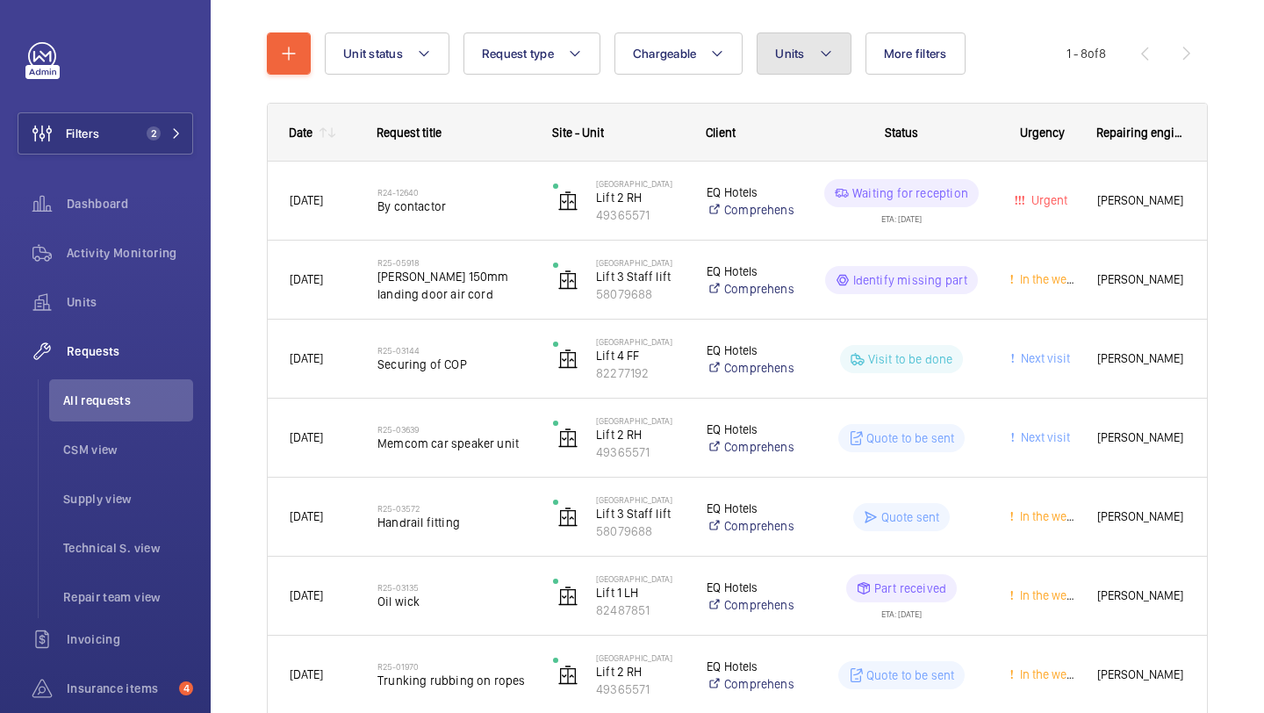
click at [785, 73] on button "Units" at bounding box center [803, 53] width 94 height 42
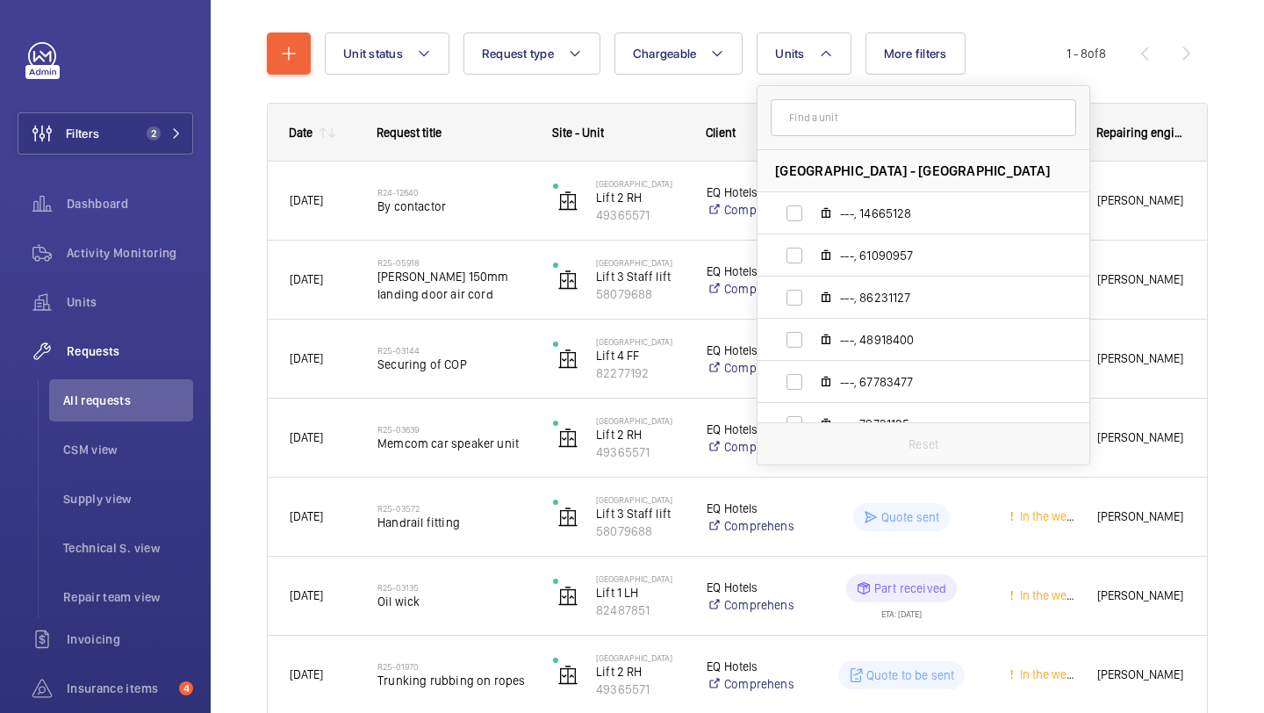
click at [803, 112] on input "text" at bounding box center [922, 117] width 305 height 37
type input "lift"
click at [405, 118] on div "Request title" at bounding box center [443, 132] width 176 height 56
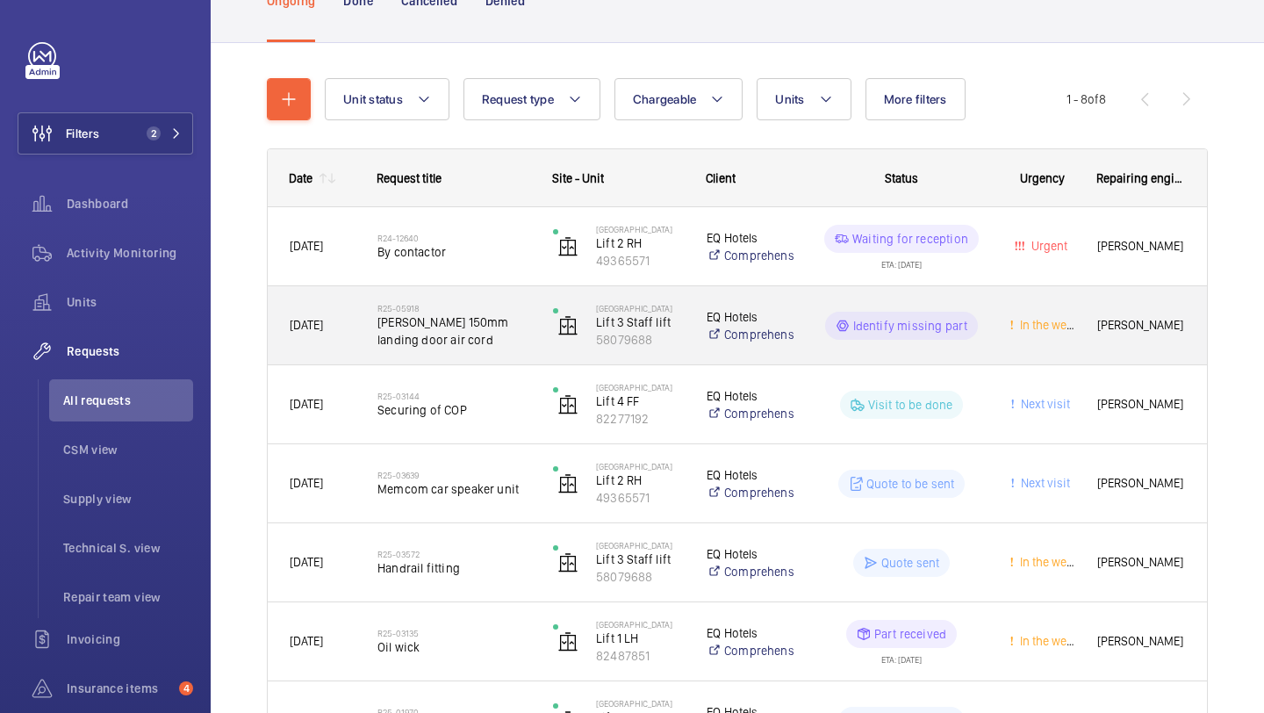
scroll to position [138, 0]
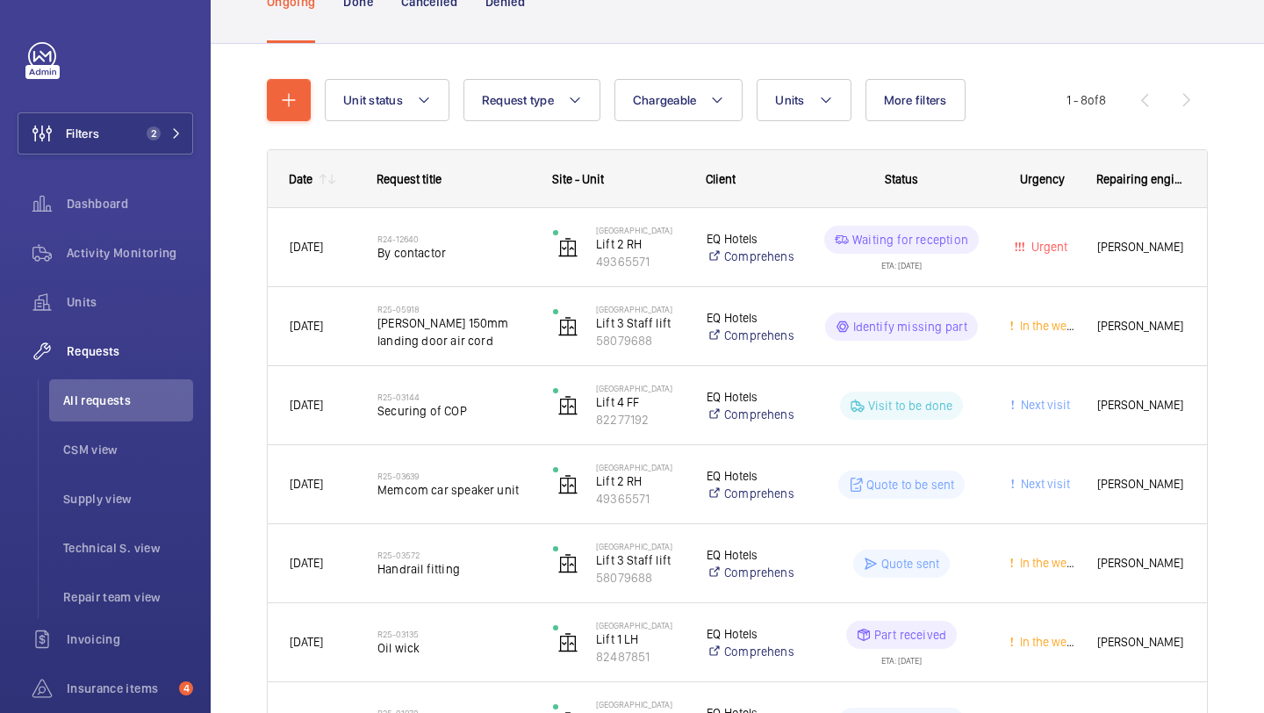
click at [600, 176] on span "Site - Unit" at bounding box center [578, 179] width 52 height 14
click at [723, 191] on div "Client" at bounding box center [739, 179] width 110 height 56
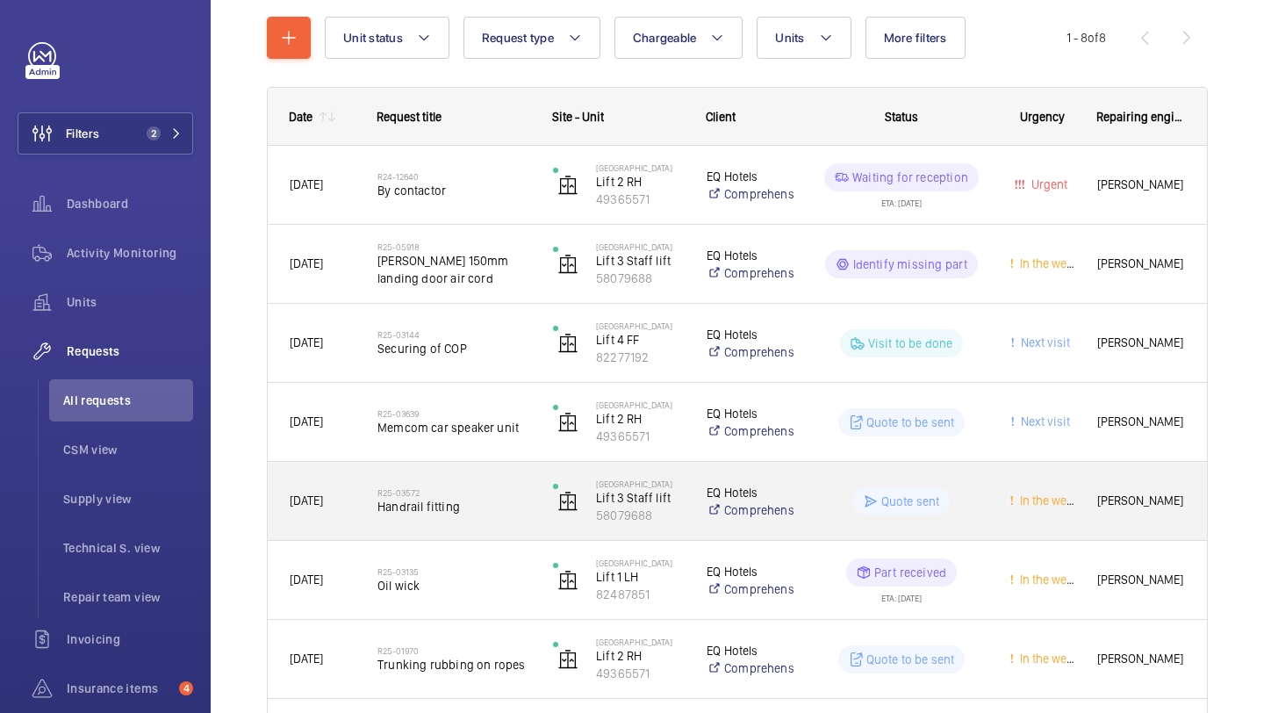
scroll to position [0, 0]
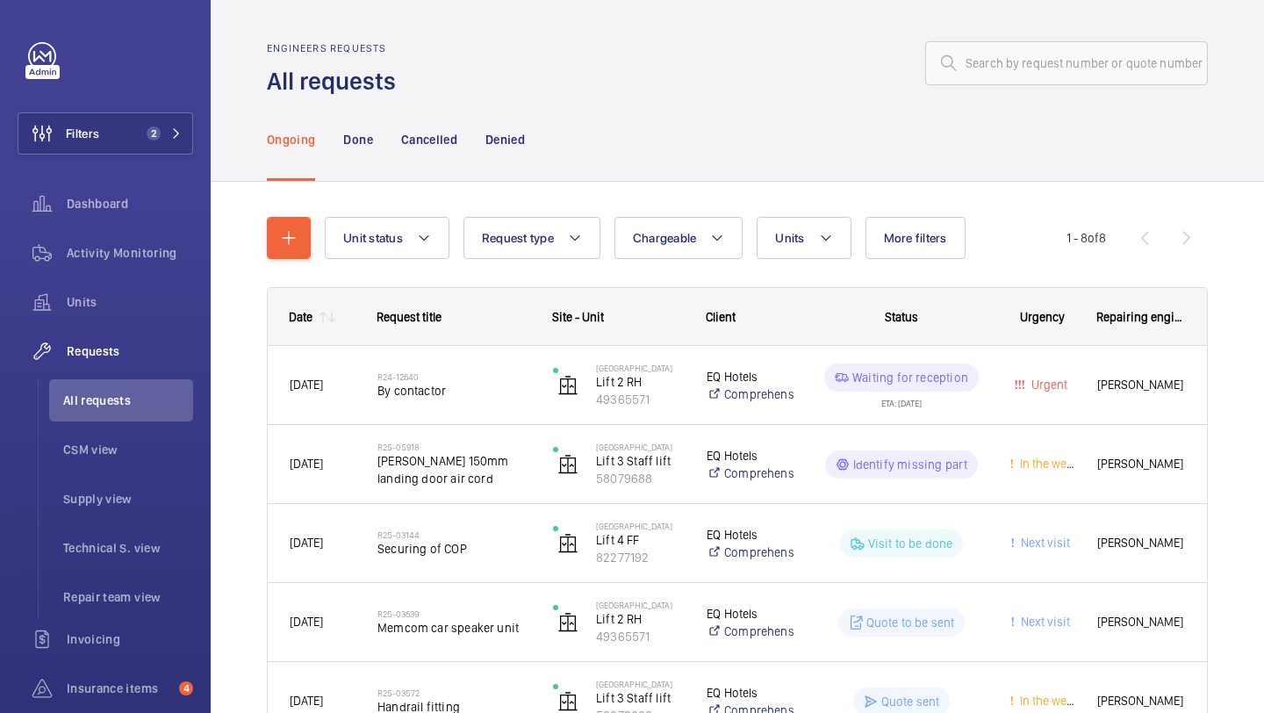
click at [982, 25] on wm-front-admin-header "Engineers requests All requests" at bounding box center [737, 48] width 1053 height 97
click at [986, 30] on wm-front-admin-header "Engineers requests All requests" at bounding box center [737, 48] width 1053 height 97
click at [997, 62] on input "text" at bounding box center [1066, 63] width 283 height 44
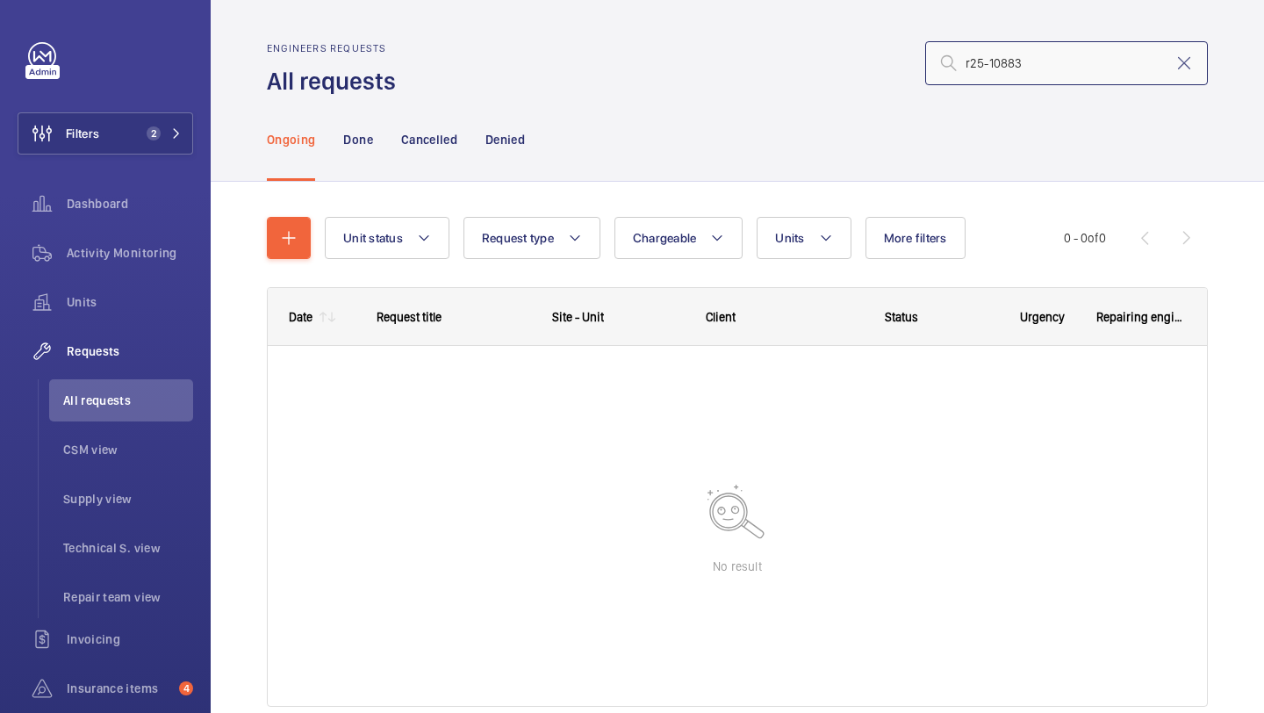
click at [985, 70] on input "r25-10883" at bounding box center [1066, 63] width 283 height 44
click at [1058, 53] on input "r25-10883" at bounding box center [1066, 63] width 283 height 44
click at [989, 62] on input "r25-10883" at bounding box center [1066, 63] width 283 height 44
click at [1064, 53] on input "10883" at bounding box center [1066, 63] width 283 height 44
type input "10883"
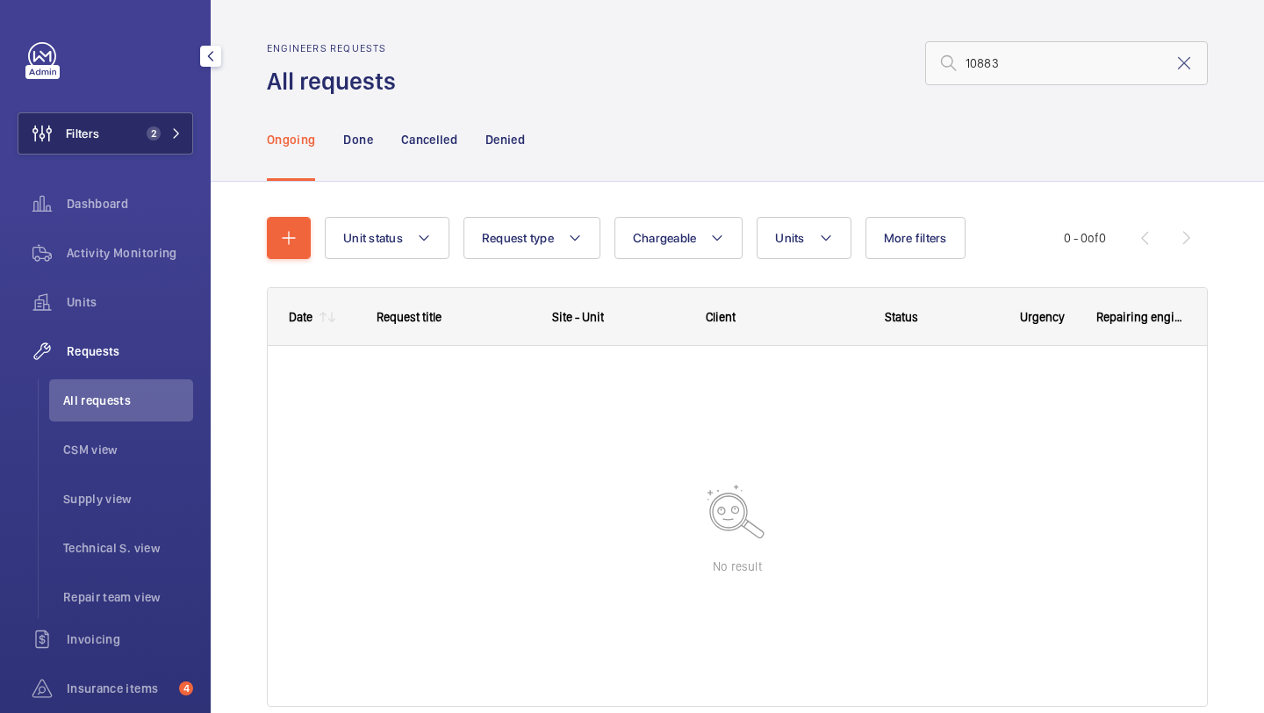
click at [118, 126] on button "Filters 2" at bounding box center [106, 133] width 176 height 42
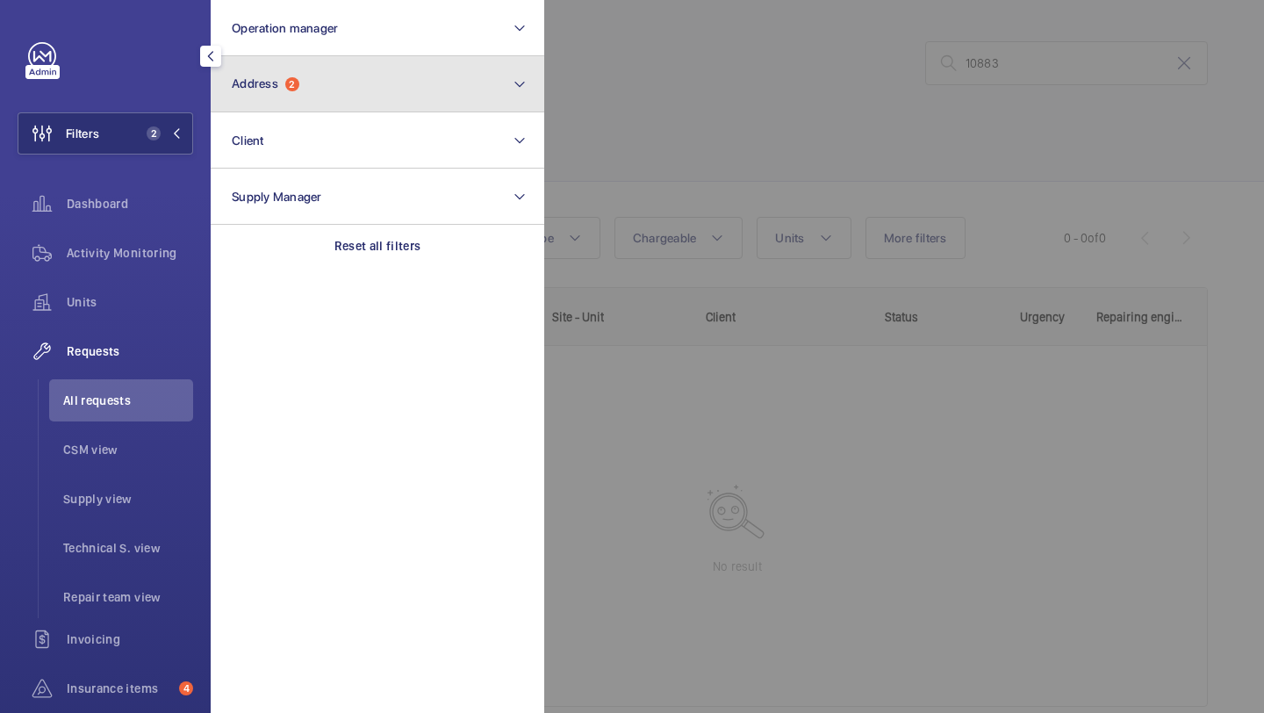
click at [288, 68] on button "Address 2" at bounding box center [377, 84] width 333 height 56
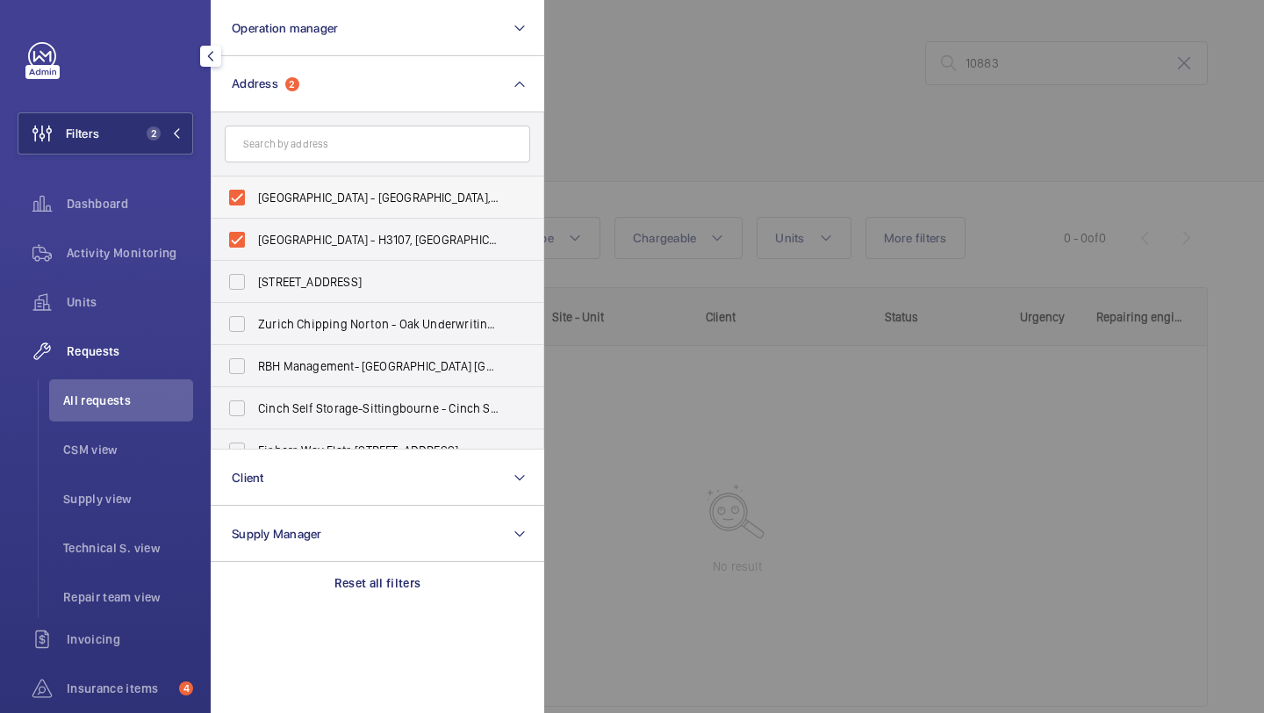
click at [381, 183] on label "[GEOGRAPHIC_DATA] - [GEOGRAPHIC_DATA], [GEOGRAPHIC_DATA]" at bounding box center [363, 197] width 305 height 42
click at [254, 183] on input "[GEOGRAPHIC_DATA] - [GEOGRAPHIC_DATA], [GEOGRAPHIC_DATA]" at bounding box center [236, 197] width 35 height 35
checkbox input "false"
click at [387, 223] on label "[GEOGRAPHIC_DATA] - H3107, [GEOGRAPHIC_DATA], [STREET_ADDRESS][PERSON_NAME]" at bounding box center [363, 240] width 305 height 42
click at [254, 223] on input "[GEOGRAPHIC_DATA] - H3107, [GEOGRAPHIC_DATA], [STREET_ADDRESS][PERSON_NAME]" at bounding box center [236, 239] width 35 height 35
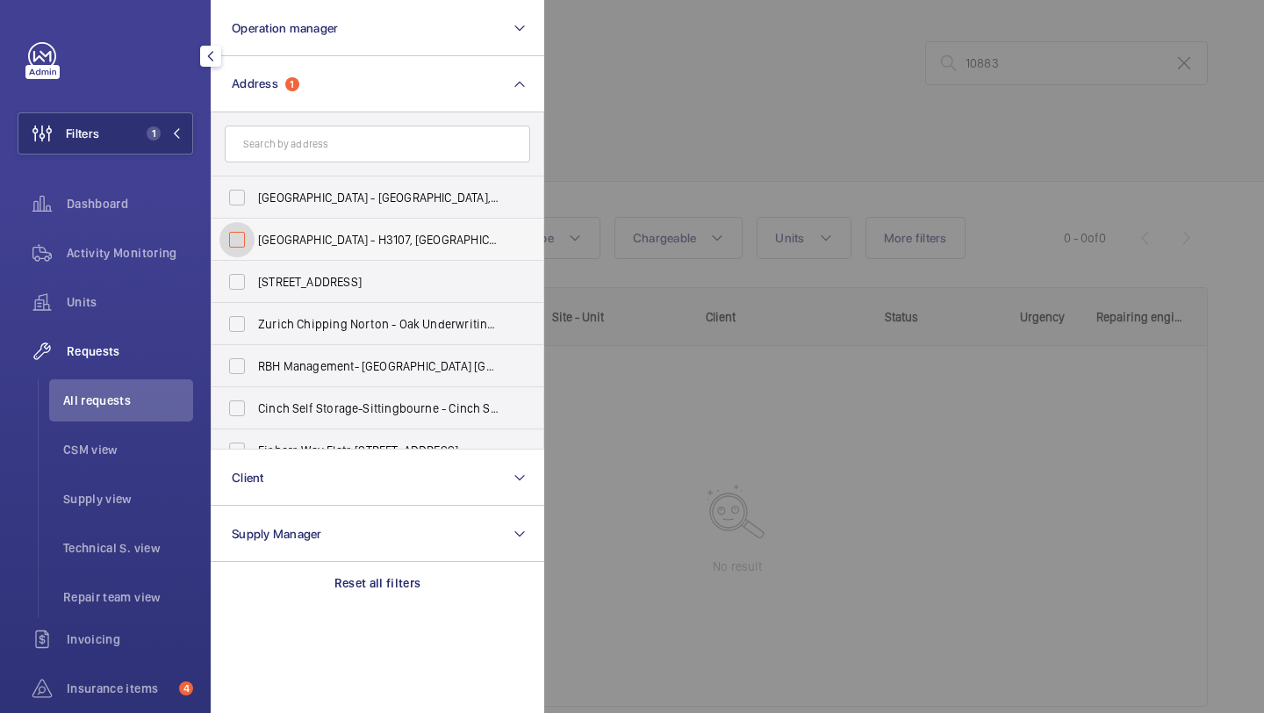
checkbox input "false"
click at [623, 121] on div at bounding box center [1176, 356] width 1264 height 713
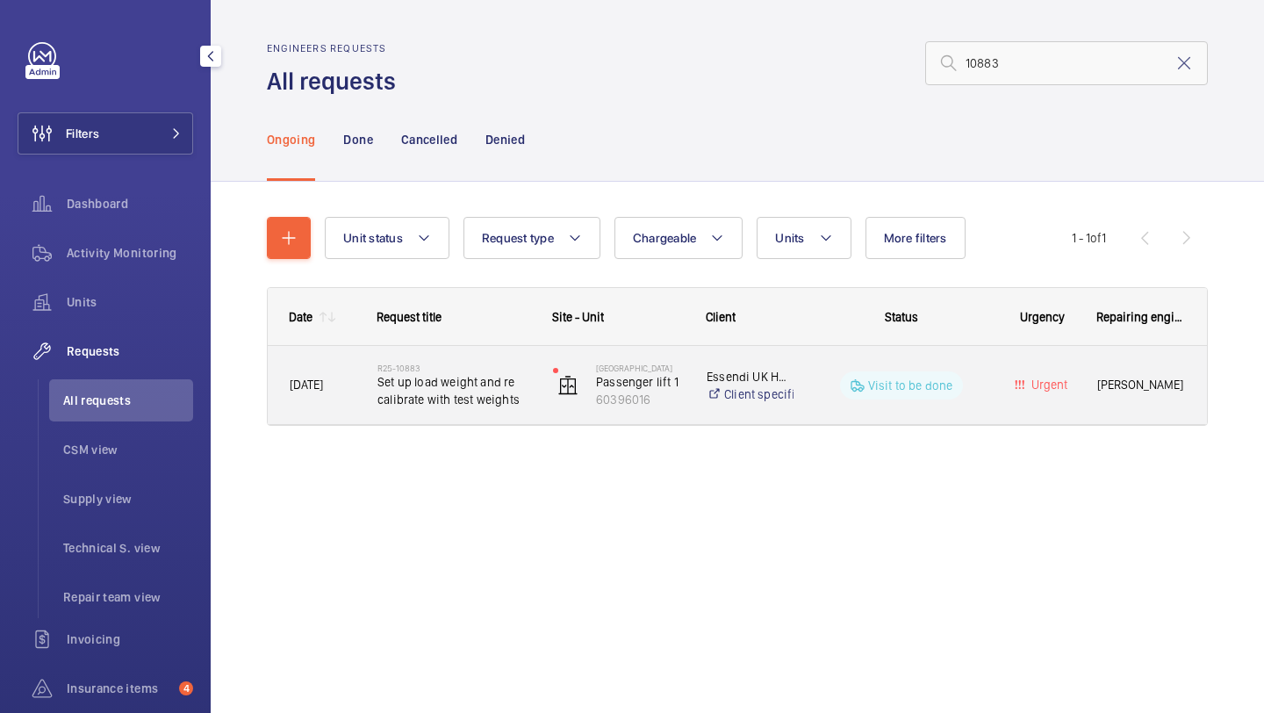
click at [504, 382] on span "Set up load weight and re calibrate with test weights" at bounding box center [453, 390] width 153 height 35
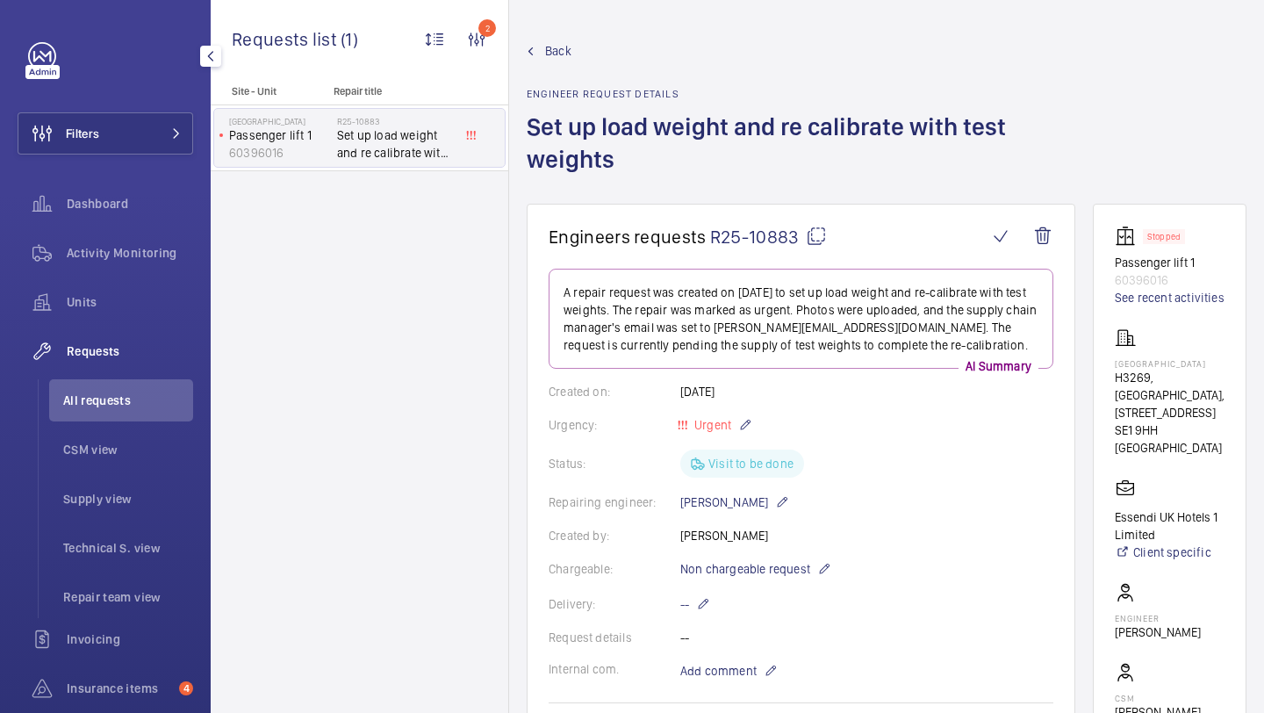
scroll to position [347, 0]
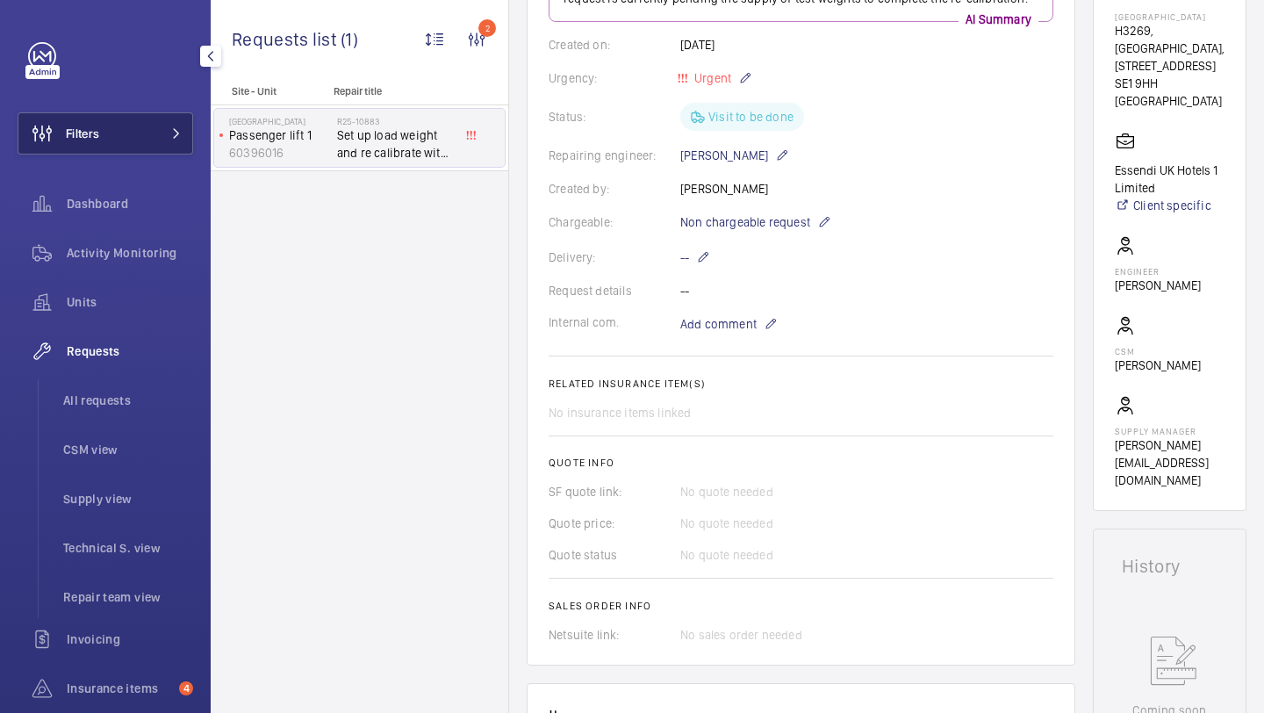
click at [184, 136] on button "Filters" at bounding box center [106, 133] width 176 height 42
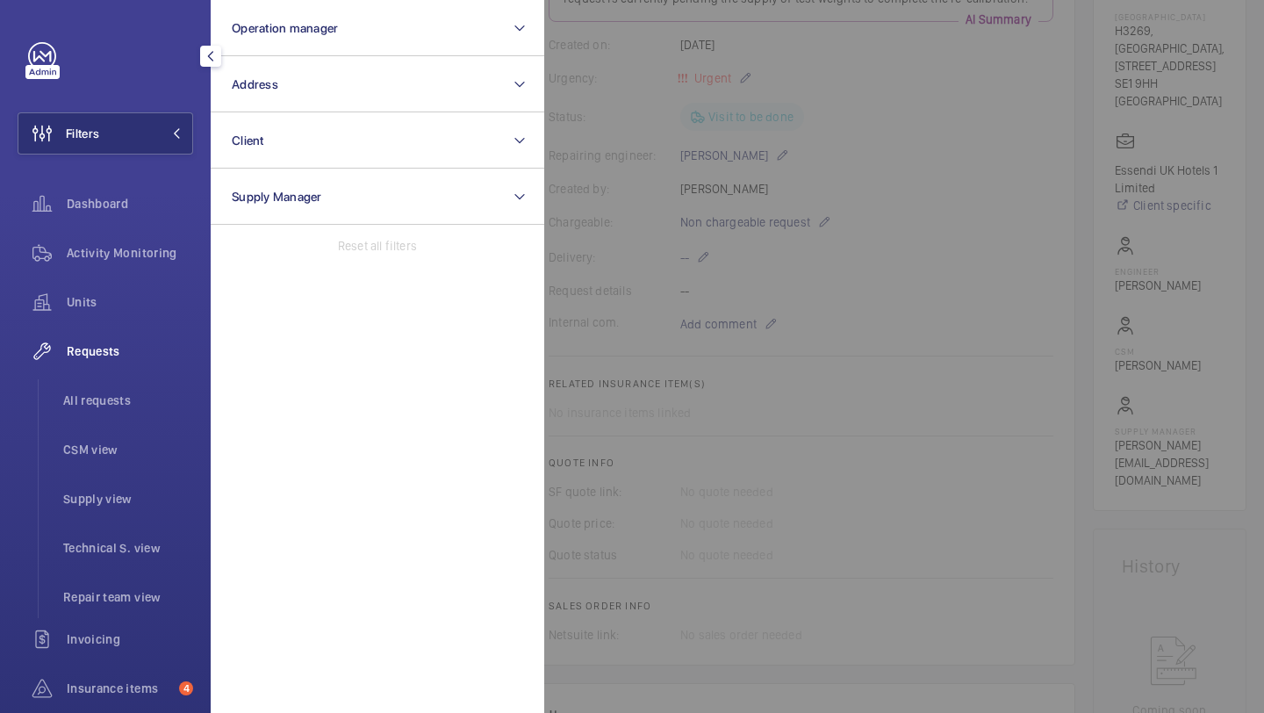
click at [709, 180] on div at bounding box center [1176, 356] width 1264 height 713
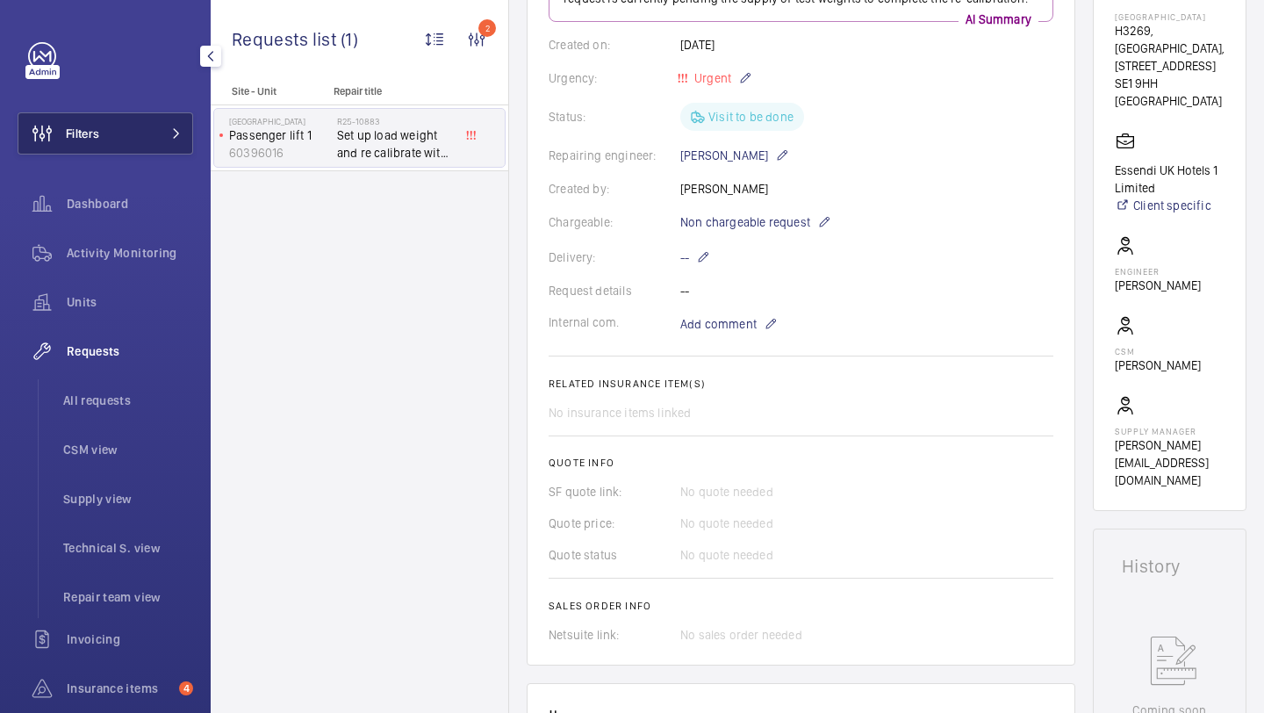
click at [154, 137] on button "Filters" at bounding box center [106, 133] width 176 height 42
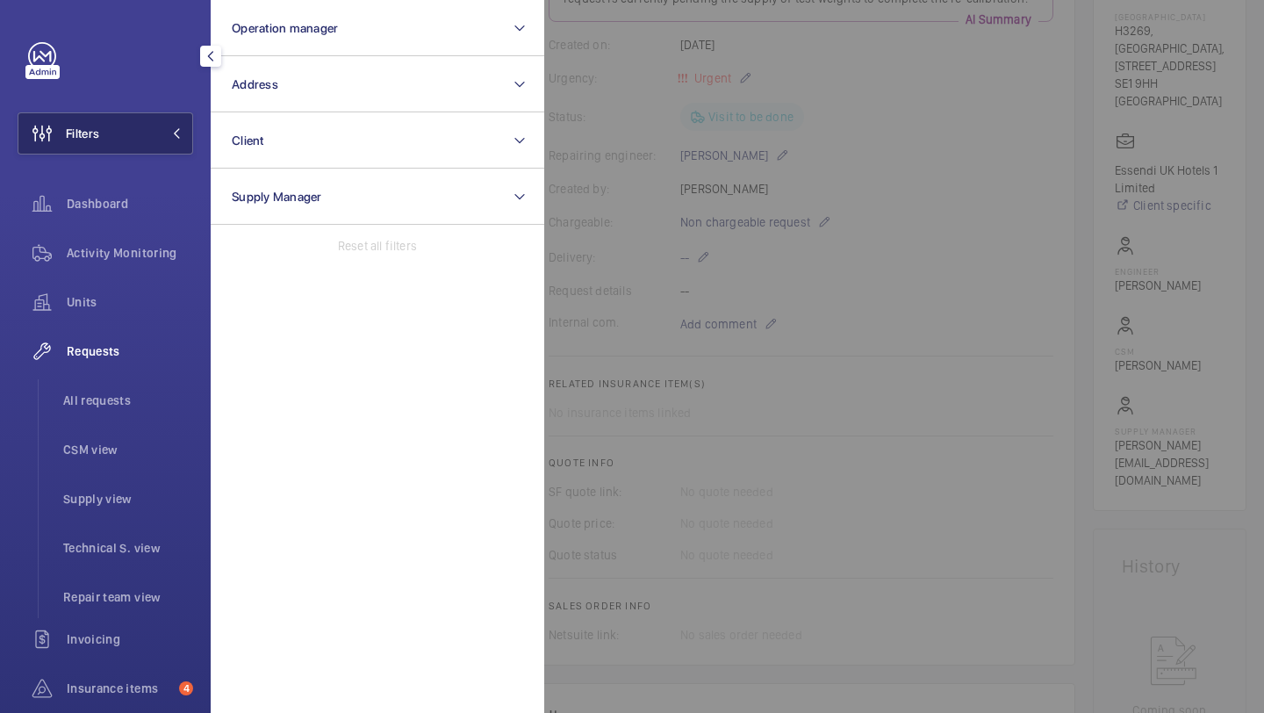
click at [154, 137] on button "Filters" at bounding box center [106, 133] width 176 height 42
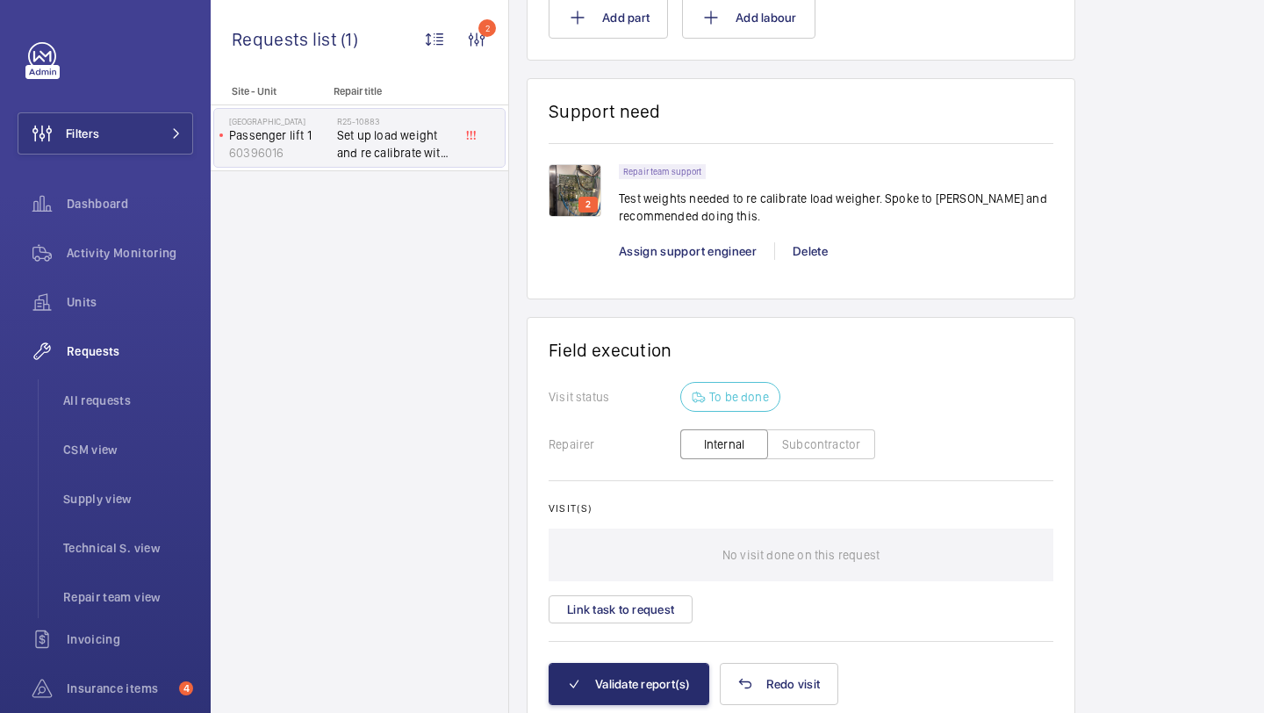
scroll to position [1248, 0]
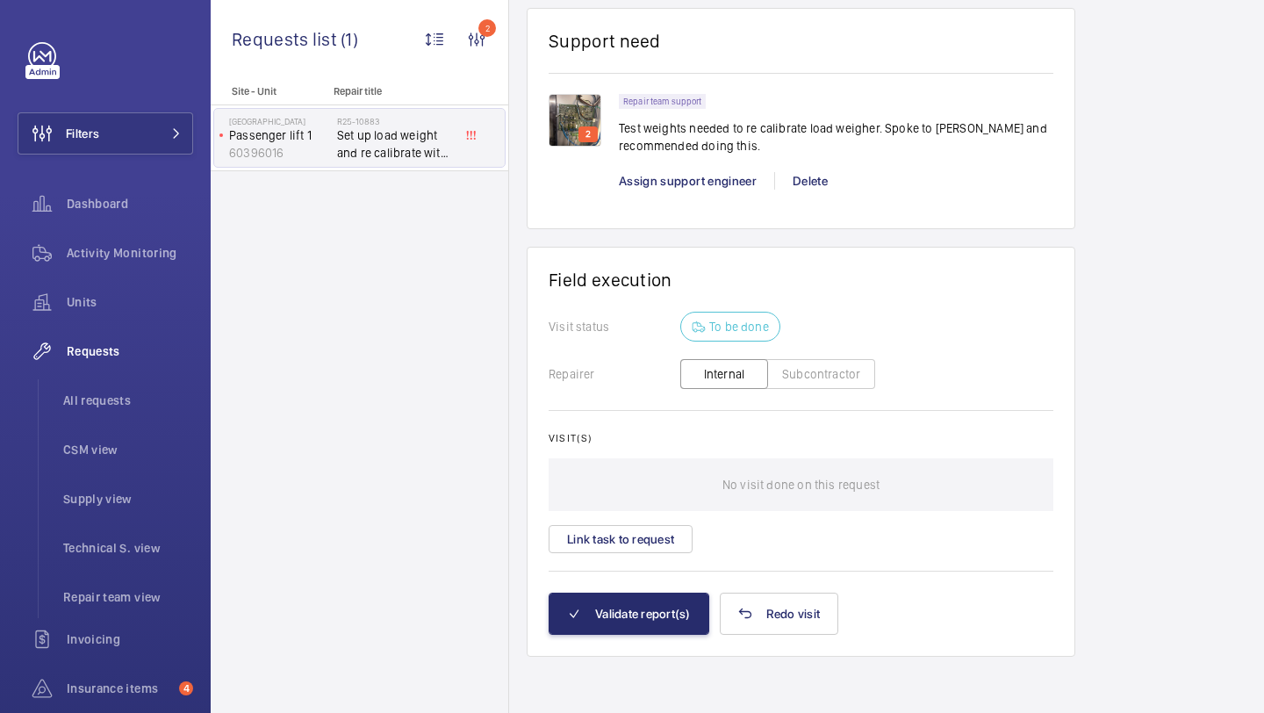
click at [551, 88] on div "2 Repair team support Test weights needed to re calibrate load weigher. Spoke t…" at bounding box center [800, 140] width 505 height 135
click at [570, 118] on img at bounding box center [574, 120] width 53 height 53
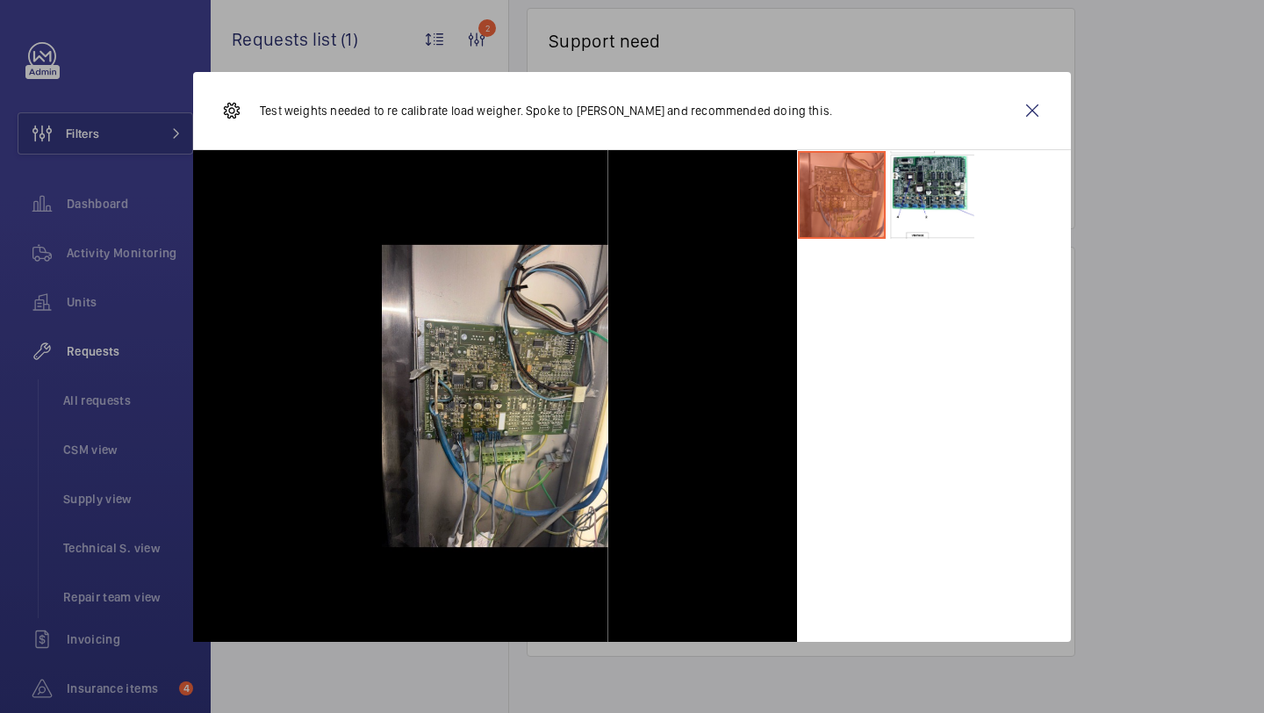
click at [885, 190] on ul at bounding box center [934, 195] width 274 height 90
click at [908, 191] on li at bounding box center [930, 195] width 88 height 88
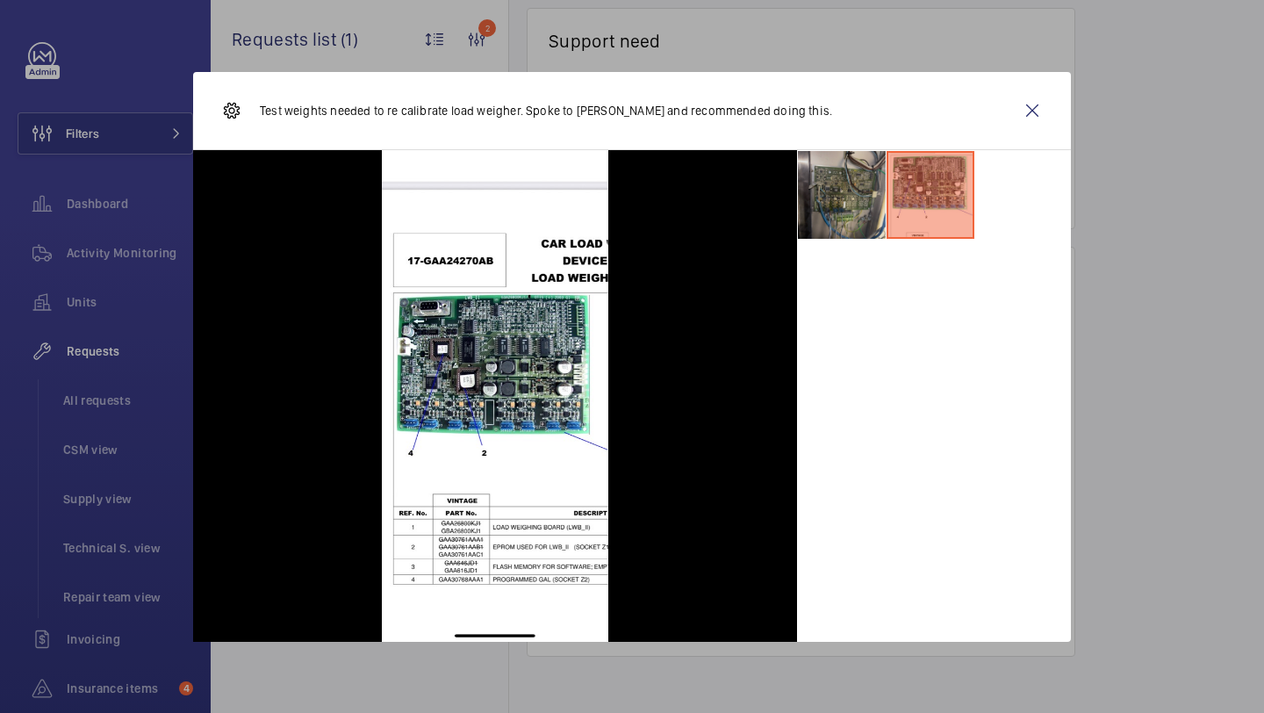
click at [879, 184] on li at bounding box center [842, 195] width 88 height 88
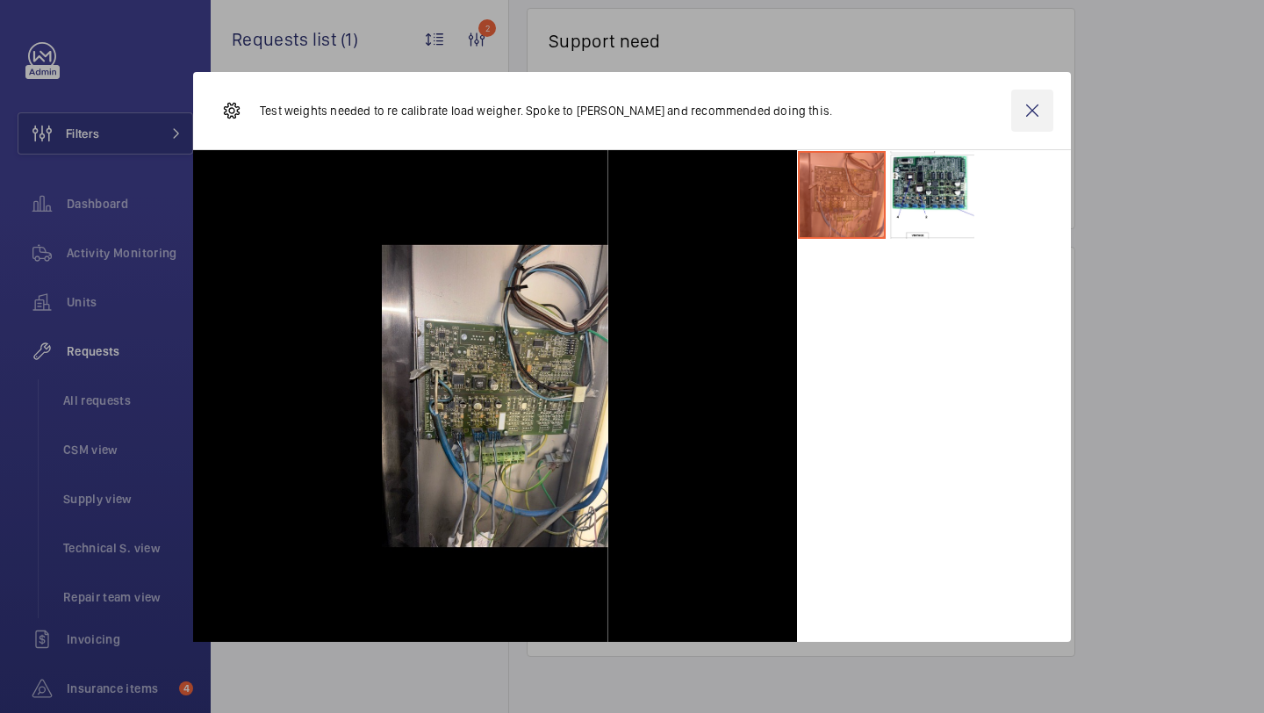
click at [1036, 93] on wm-front-icon-button at bounding box center [1032, 111] width 42 height 42
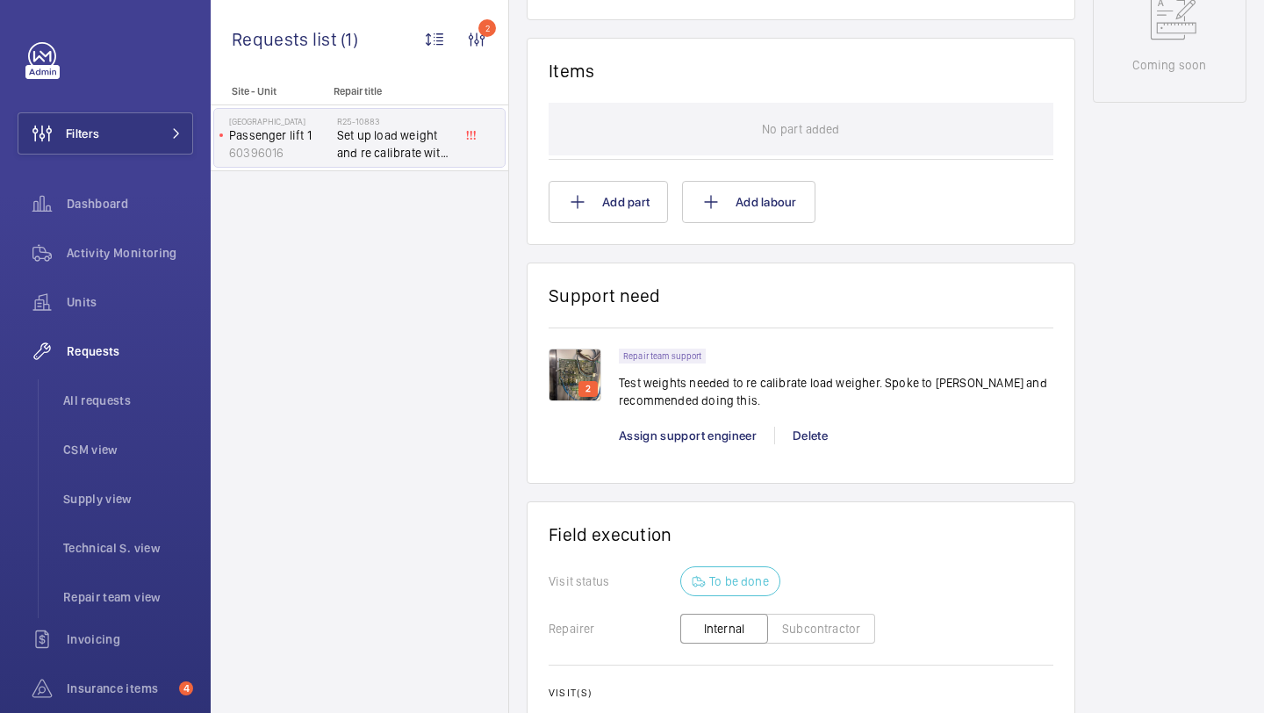
scroll to position [1021, 0]
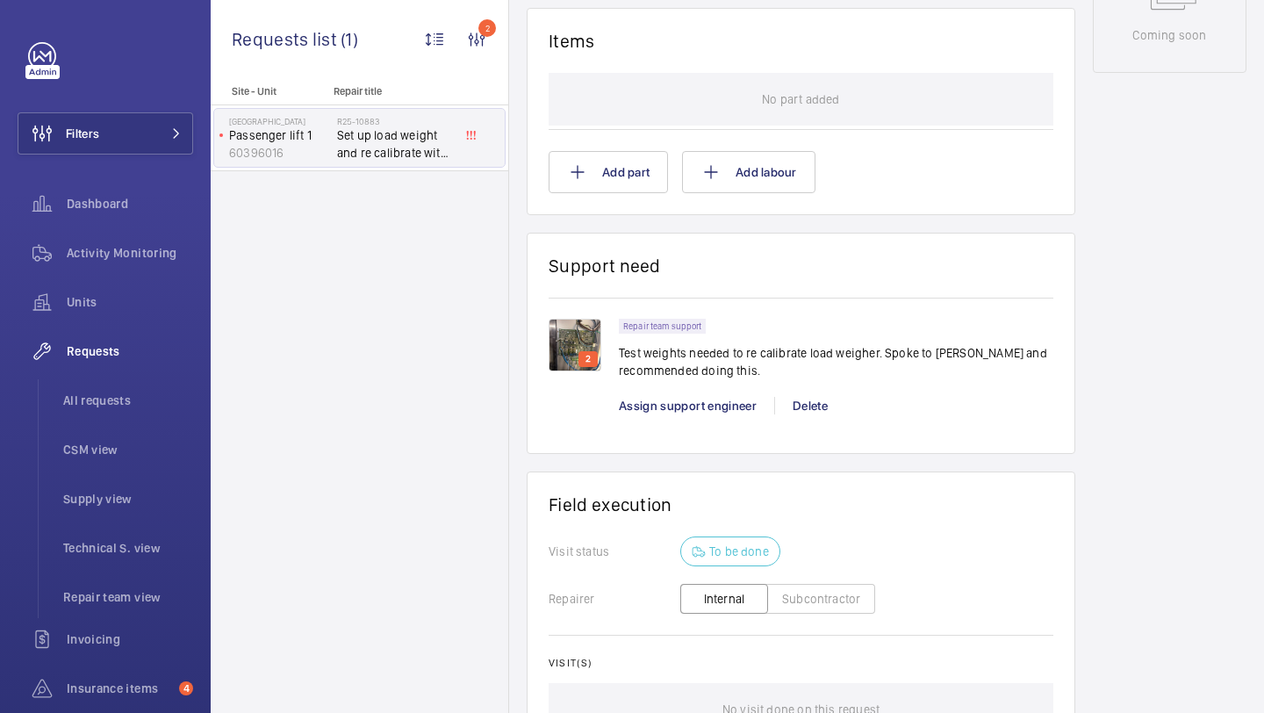
click at [596, 331] on img at bounding box center [574, 345] width 53 height 53
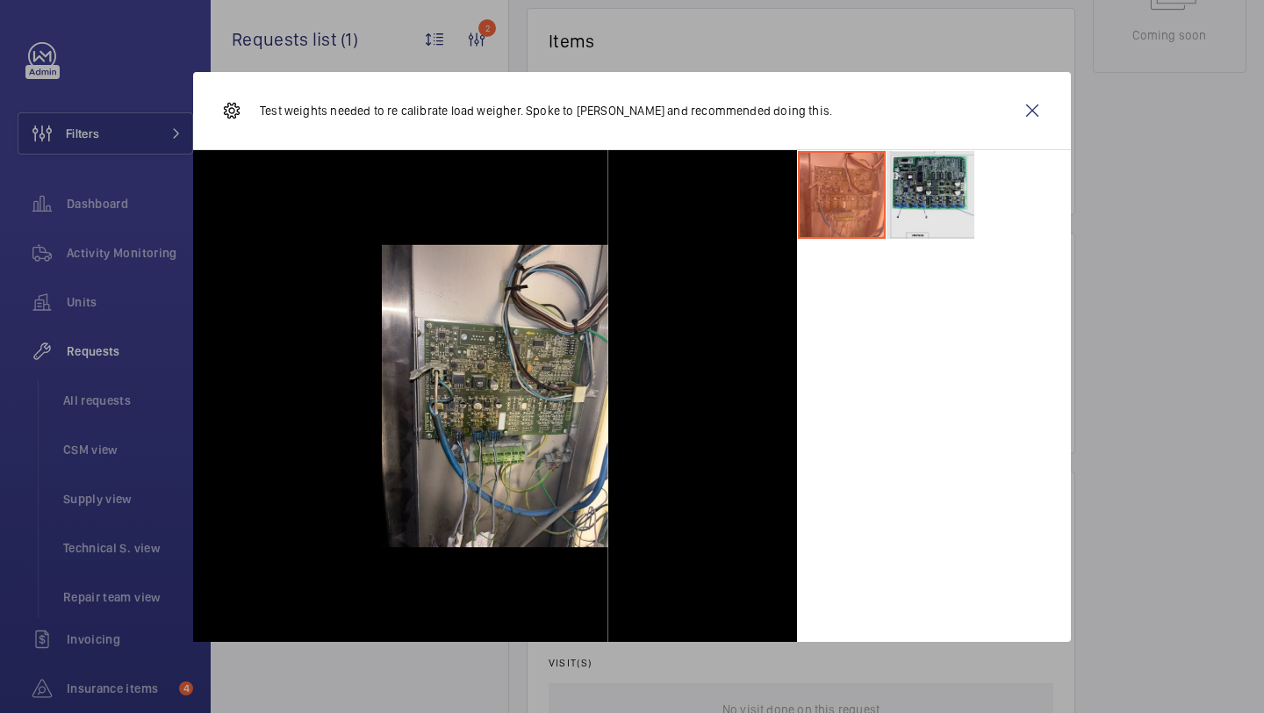
click at [948, 190] on li at bounding box center [930, 195] width 88 height 88
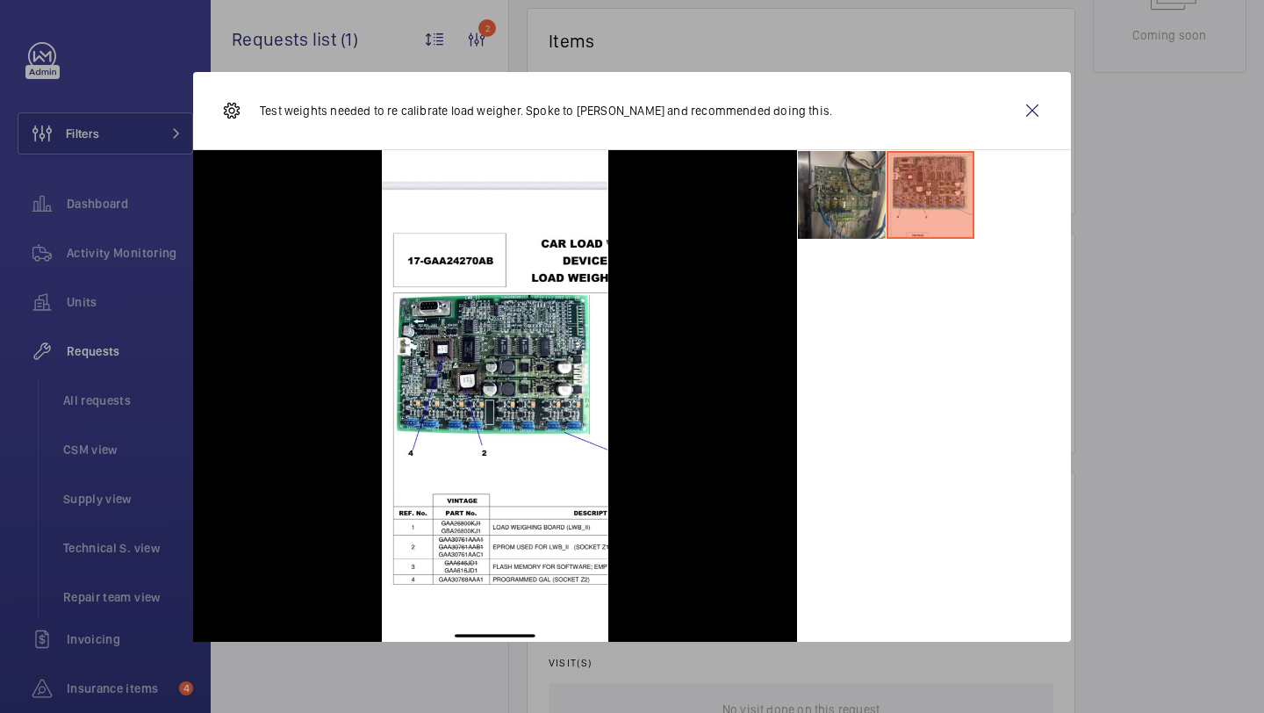
click at [865, 187] on li at bounding box center [842, 195] width 88 height 88
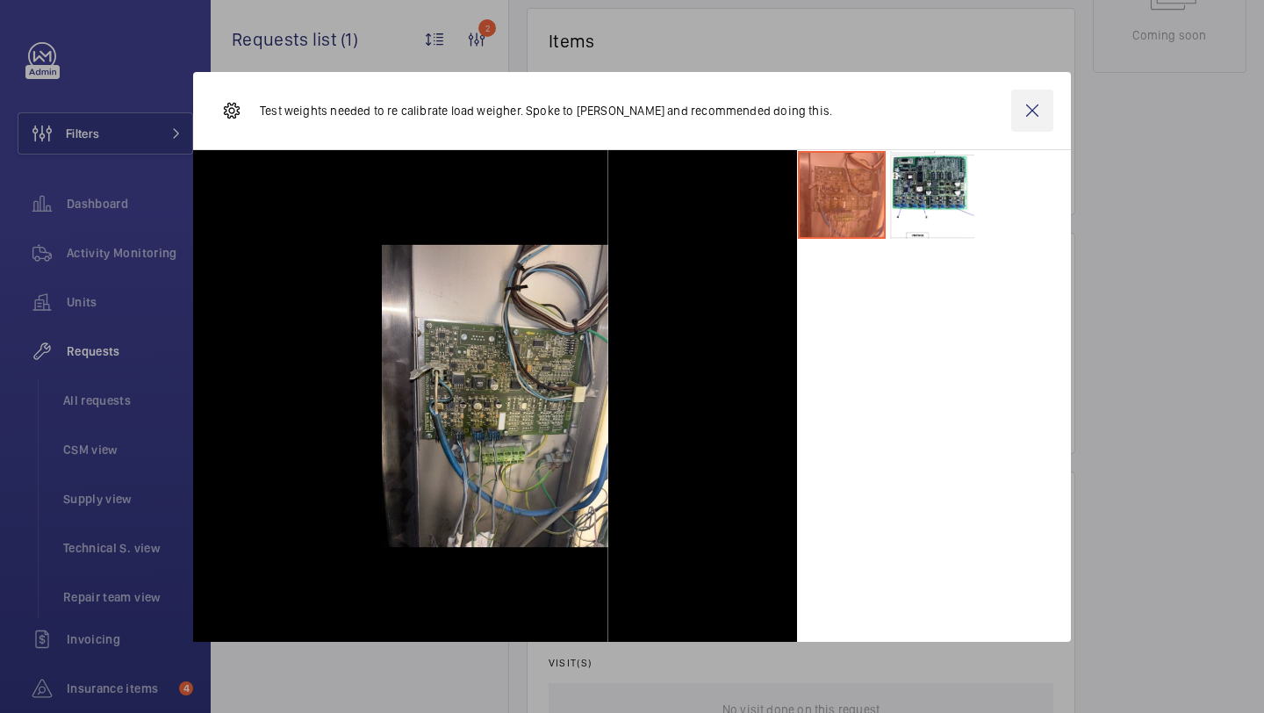
click at [1039, 111] on wm-front-icon-button at bounding box center [1032, 111] width 42 height 42
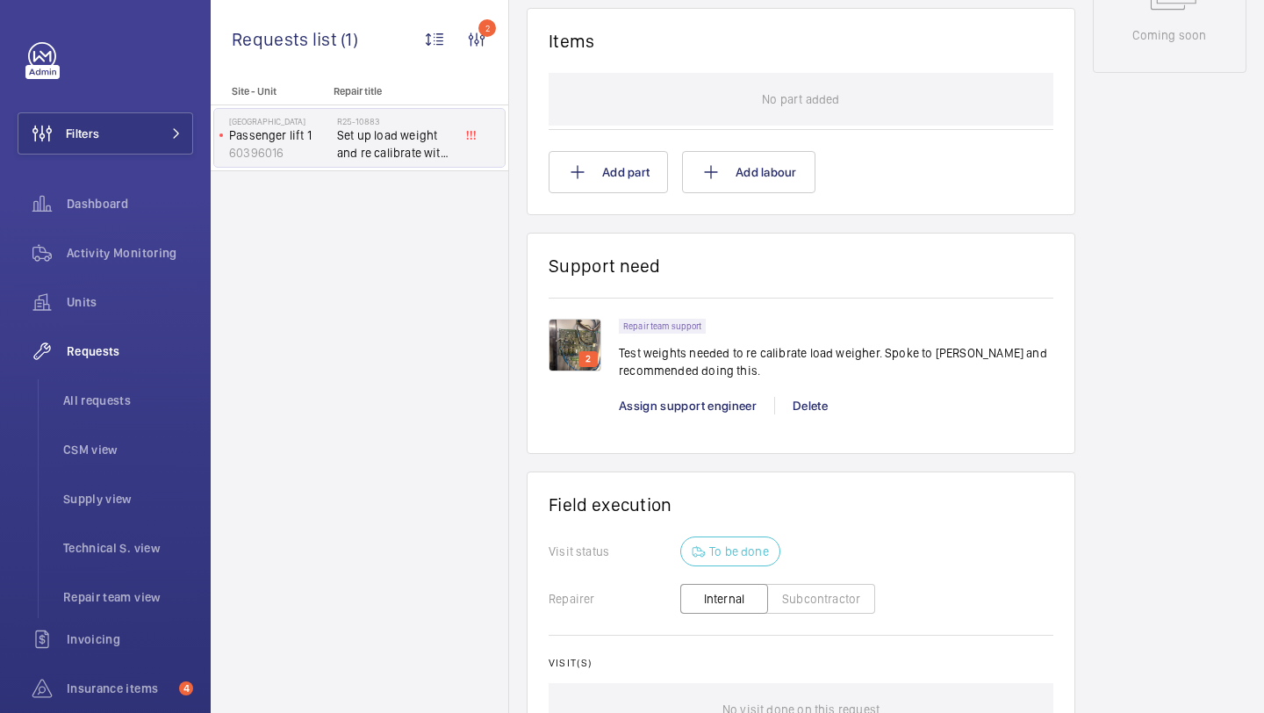
scroll to position [913, 0]
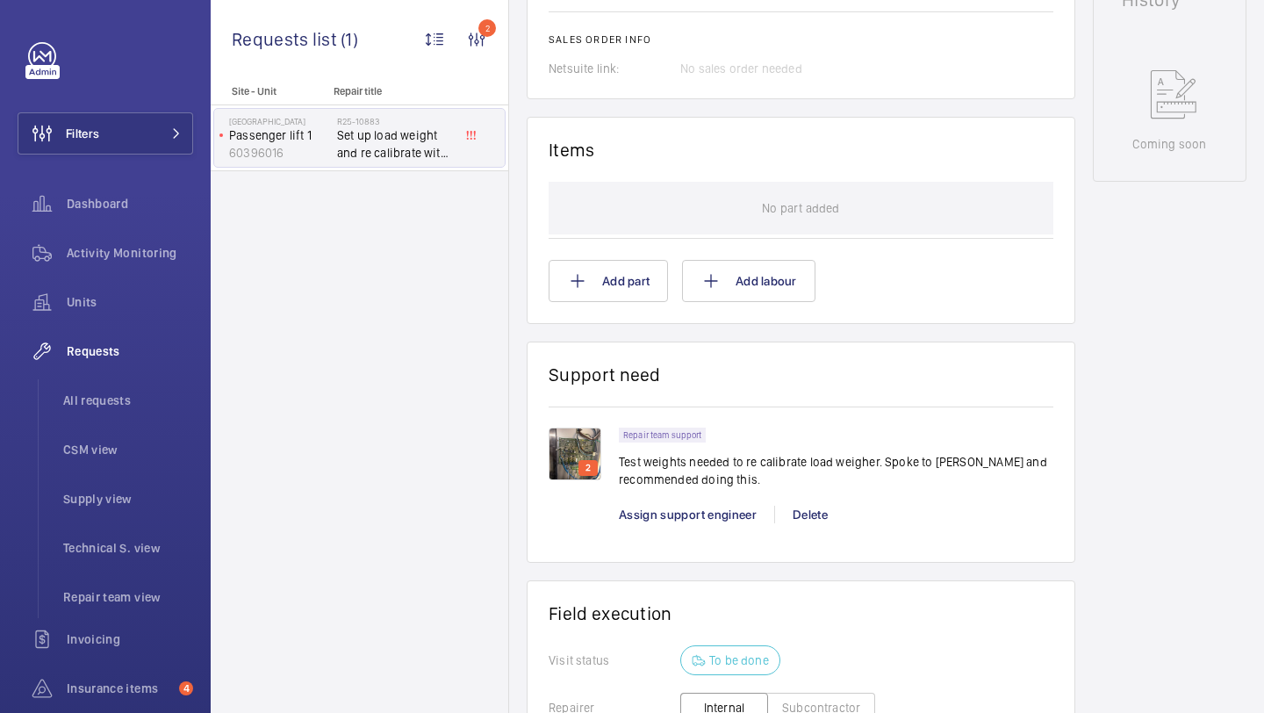
click at [691, 462] on p "Test weights needed to re calibrate load weigher. Spoke to [PERSON_NAME] and re…" at bounding box center [836, 470] width 434 height 35
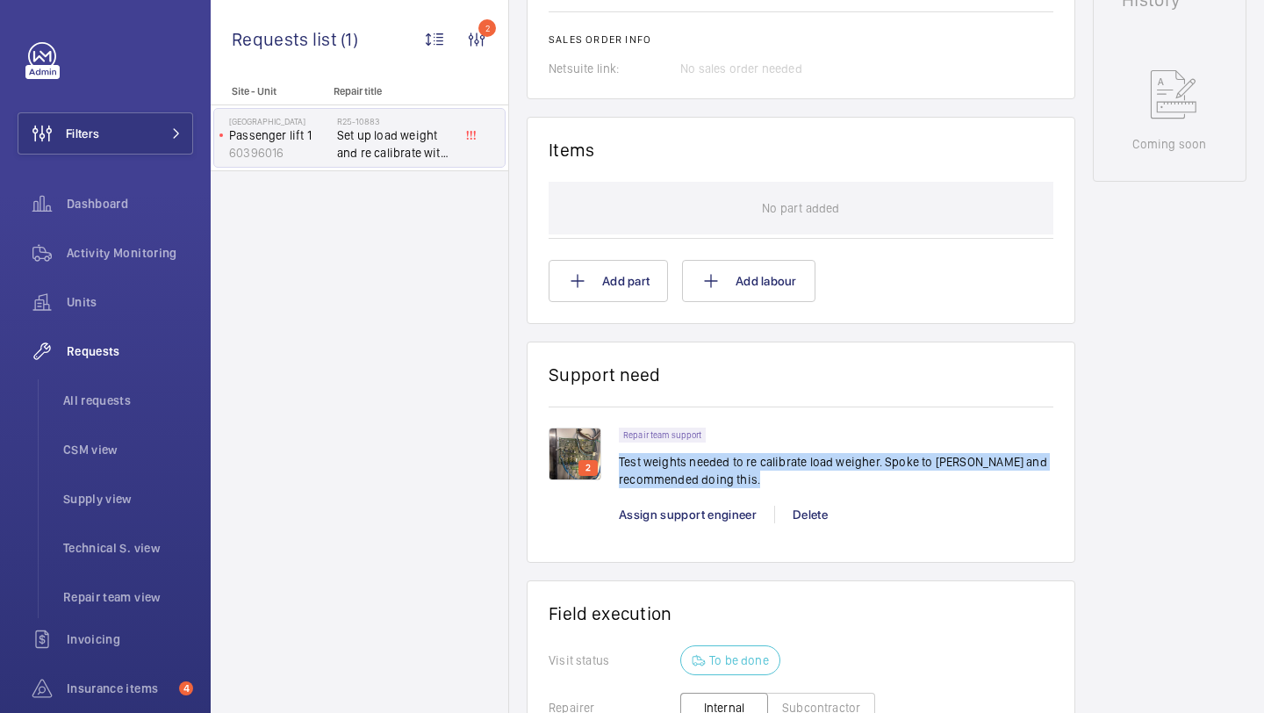
click at [691, 462] on p "Test weights needed to re calibrate load weigher. Spoke to [PERSON_NAME] and re…" at bounding box center [836, 470] width 434 height 35
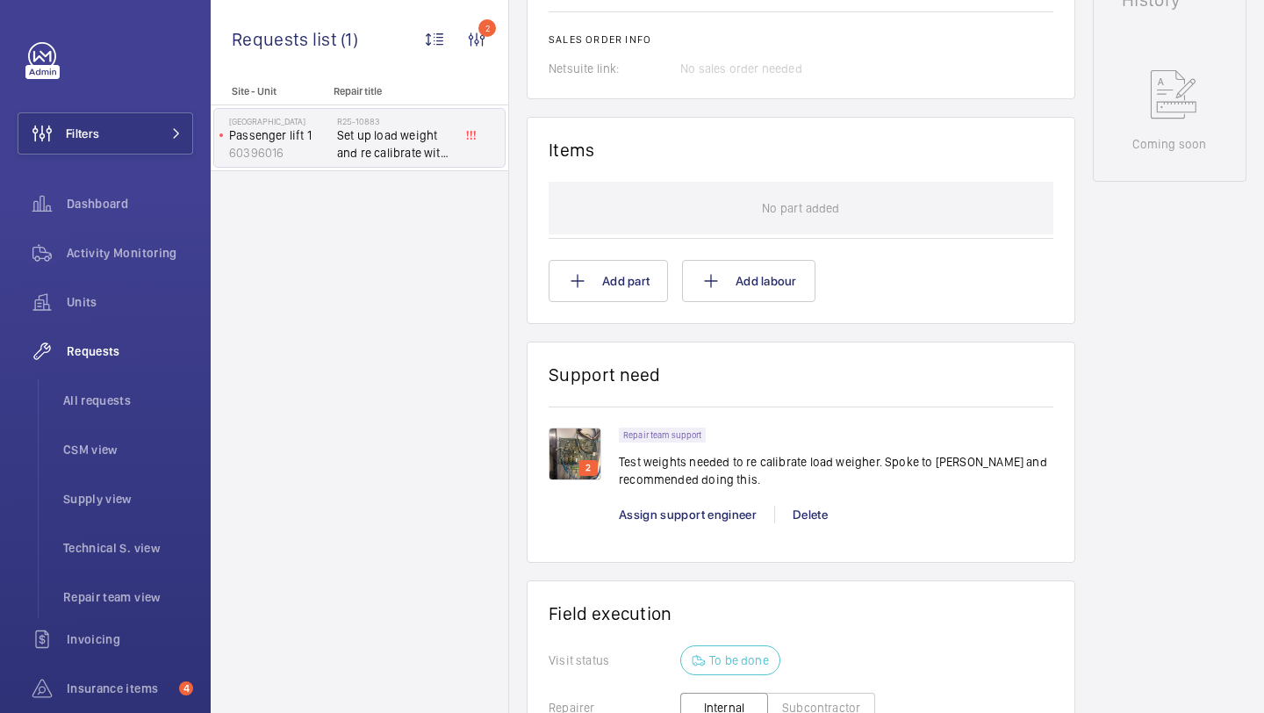
click at [713, 462] on p "Test weights needed to re calibrate load weigher. Spoke to [PERSON_NAME] and re…" at bounding box center [836, 470] width 434 height 35
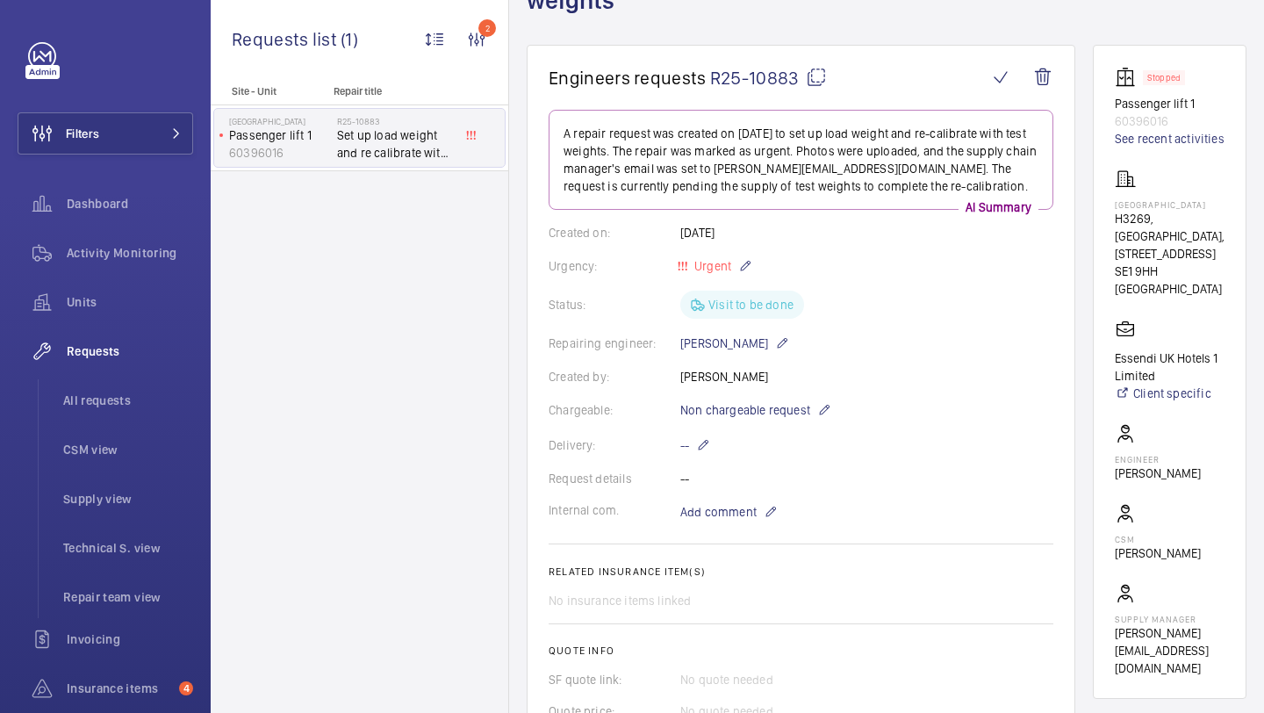
scroll to position [164, 0]
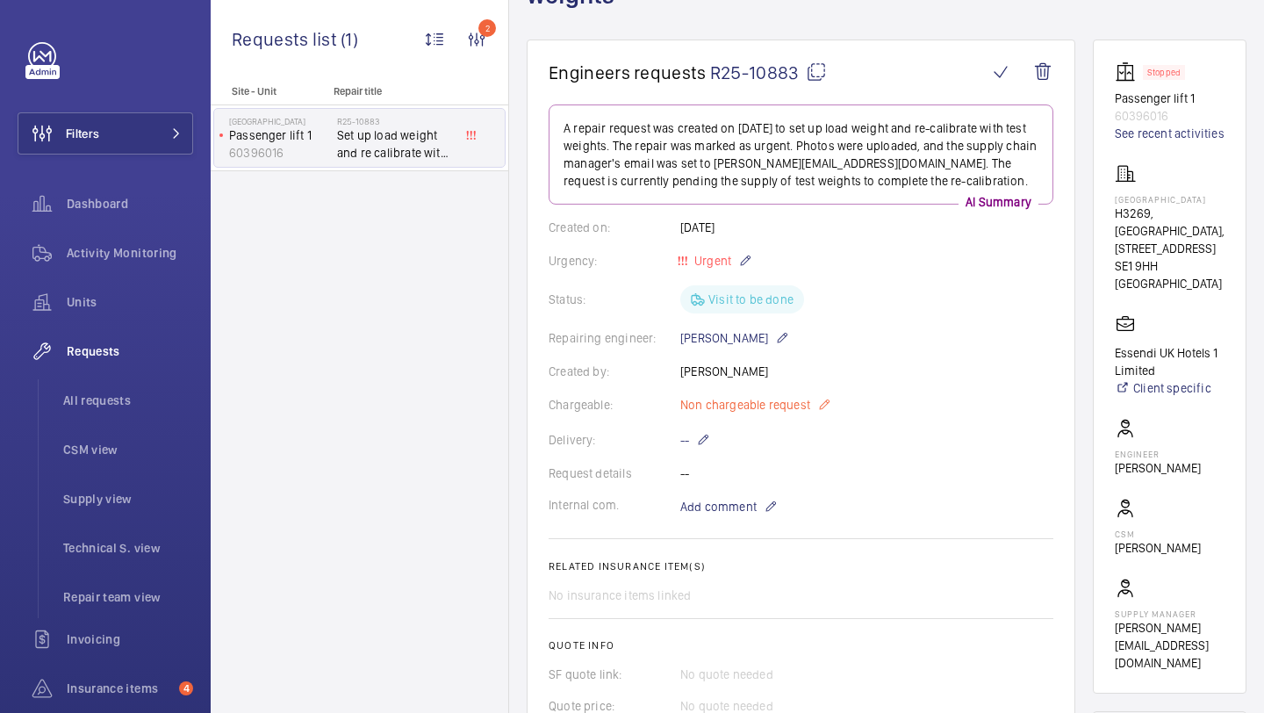
click at [825, 402] on mat-icon at bounding box center [824, 404] width 14 height 21
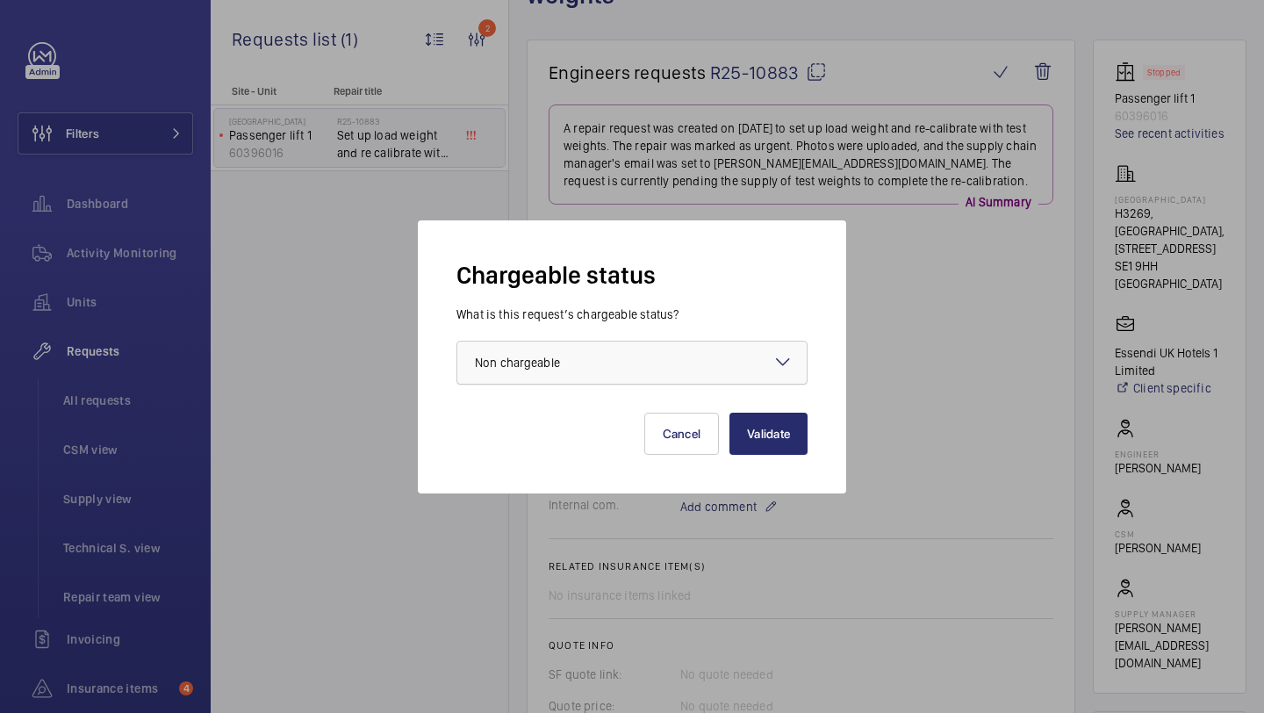
click at [682, 350] on div at bounding box center [631, 362] width 349 height 42
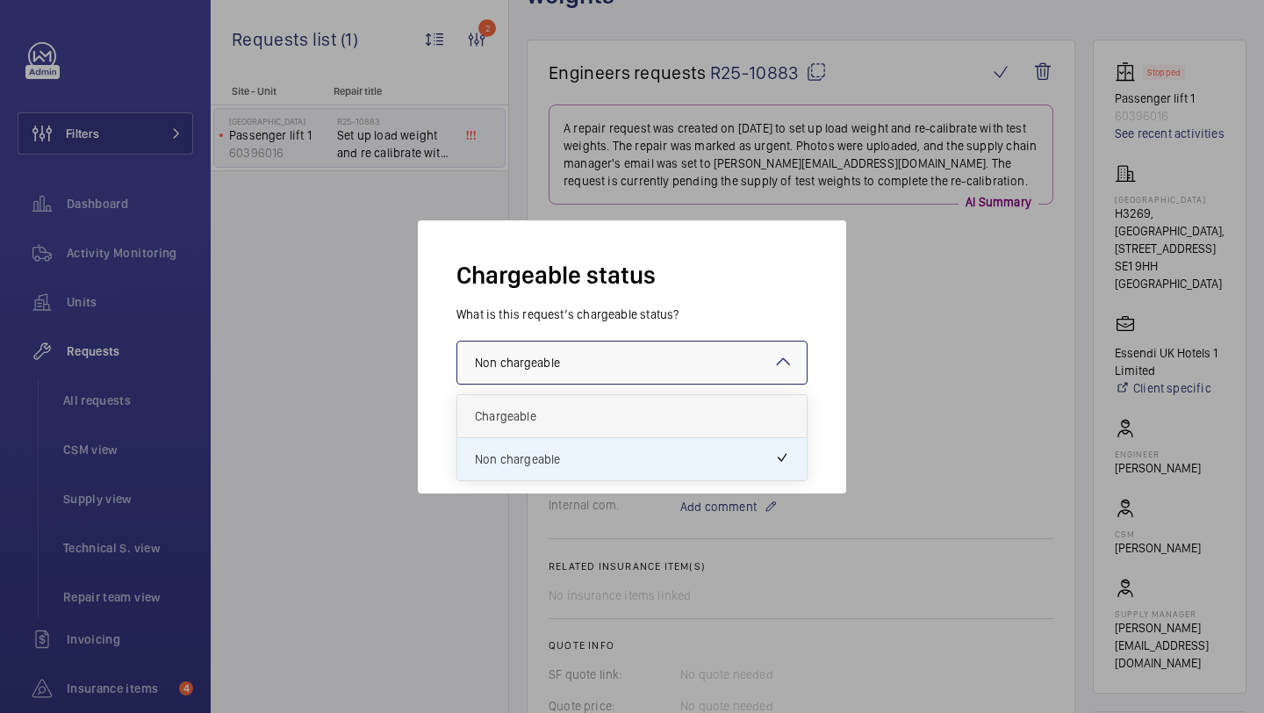
click at [623, 401] on div "Chargeable" at bounding box center [631, 416] width 349 height 43
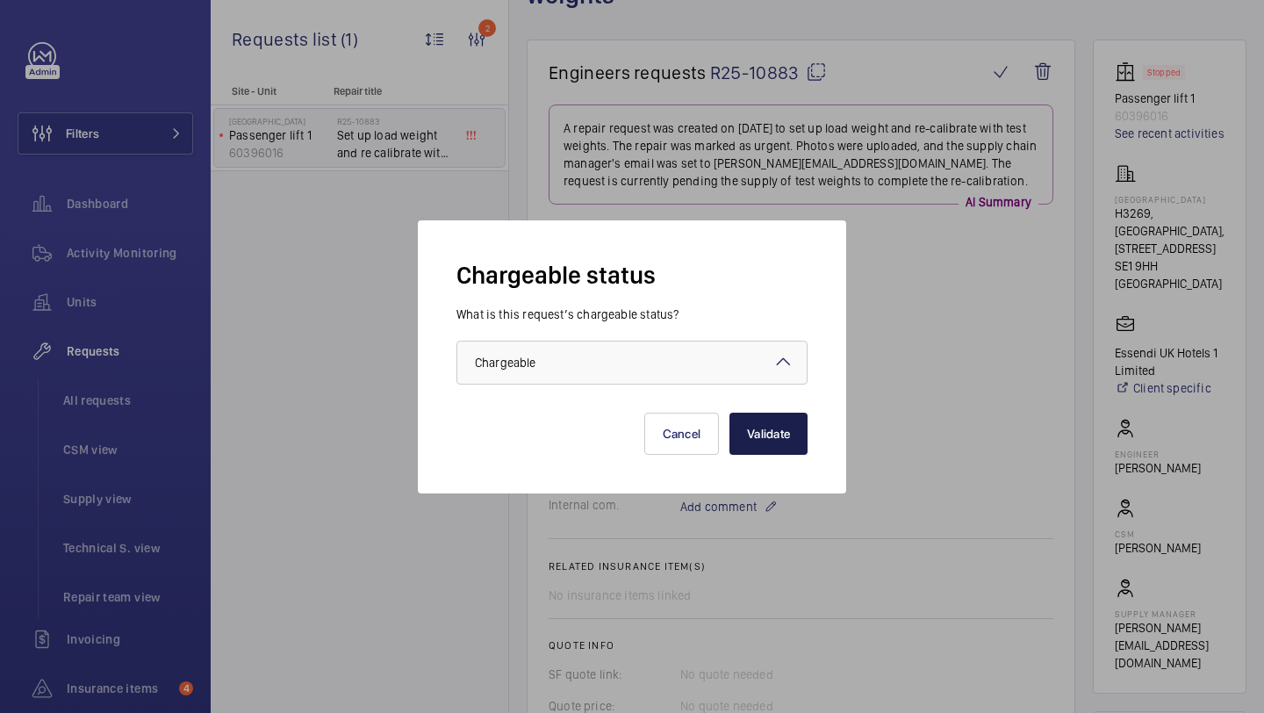
click at [779, 439] on button "Validate" at bounding box center [768, 433] width 78 height 42
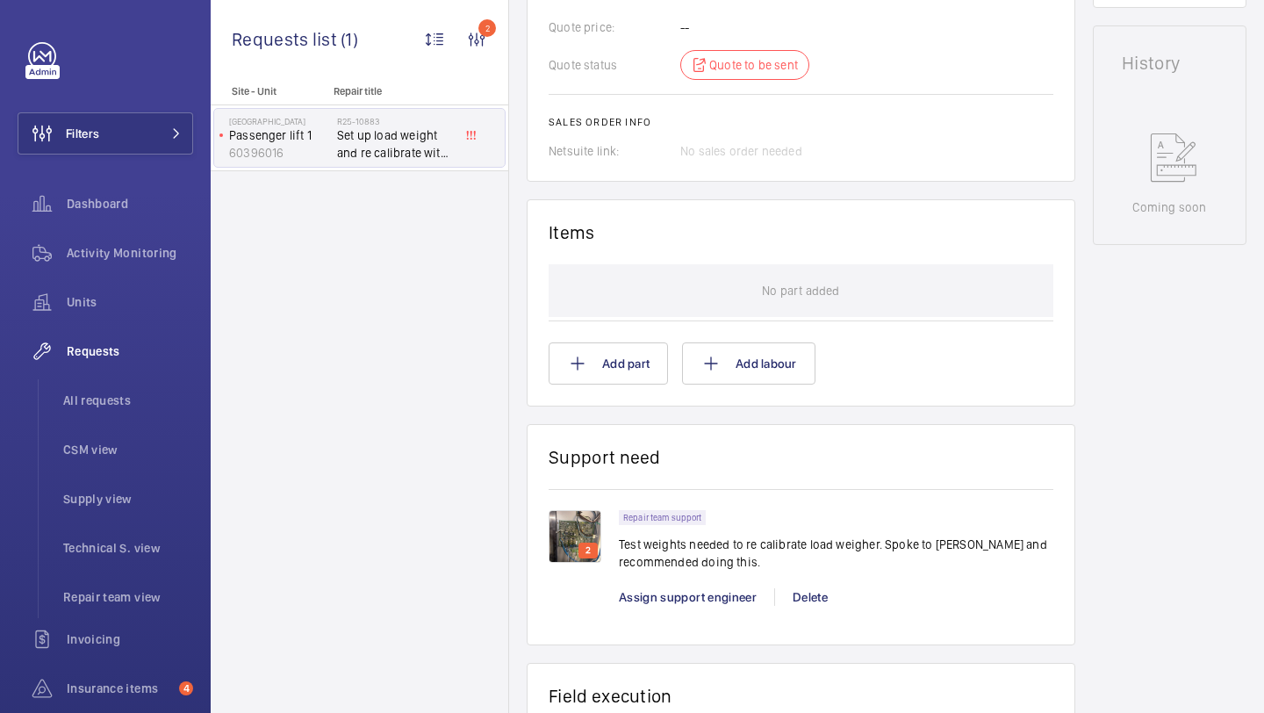
scroll to position [908, 0]
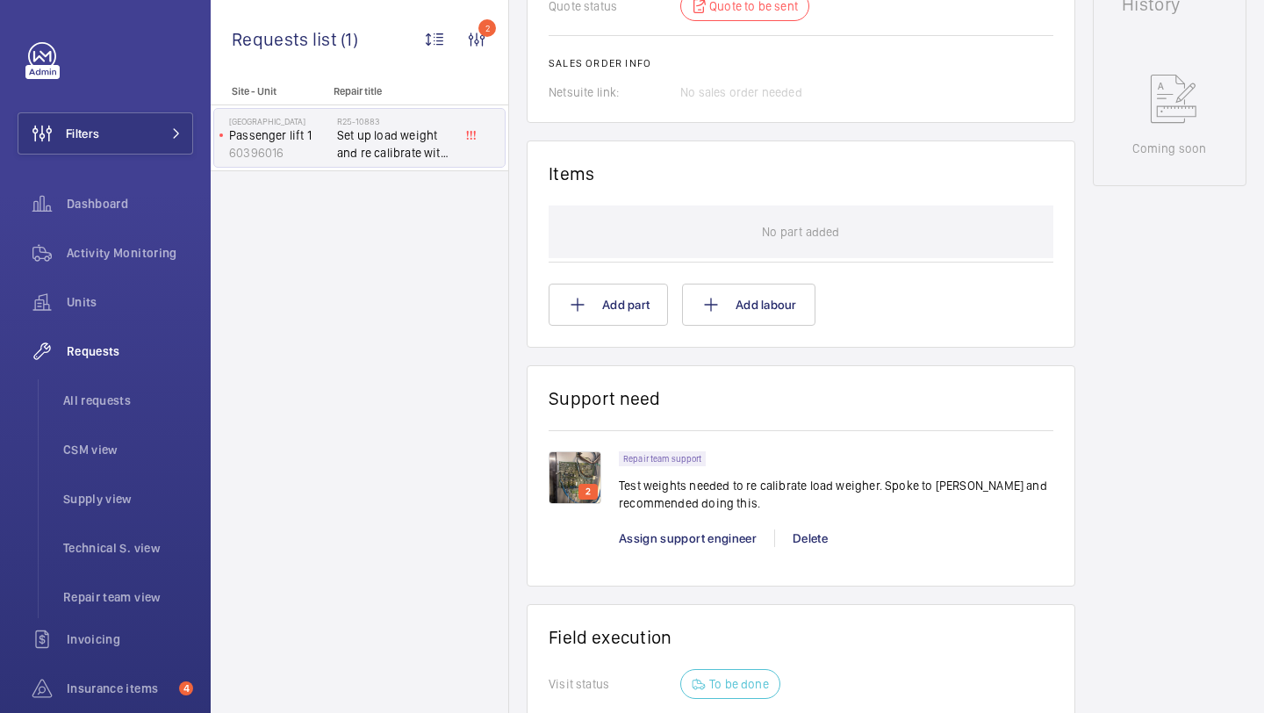
click at [579, 477] on img at bounding box center [574, 477] width 53 height 53
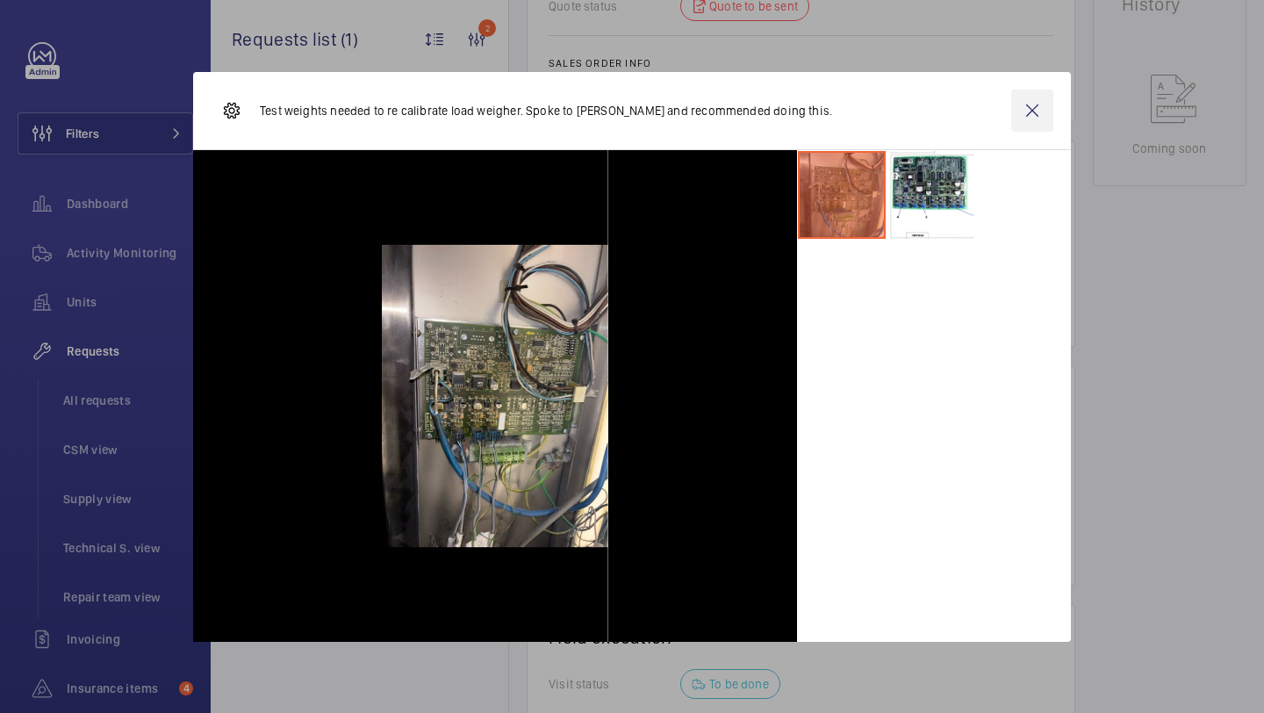
click at [1035, 118] on wm-front-icon-button at bounding box center [1032, 111] width 42 height 42
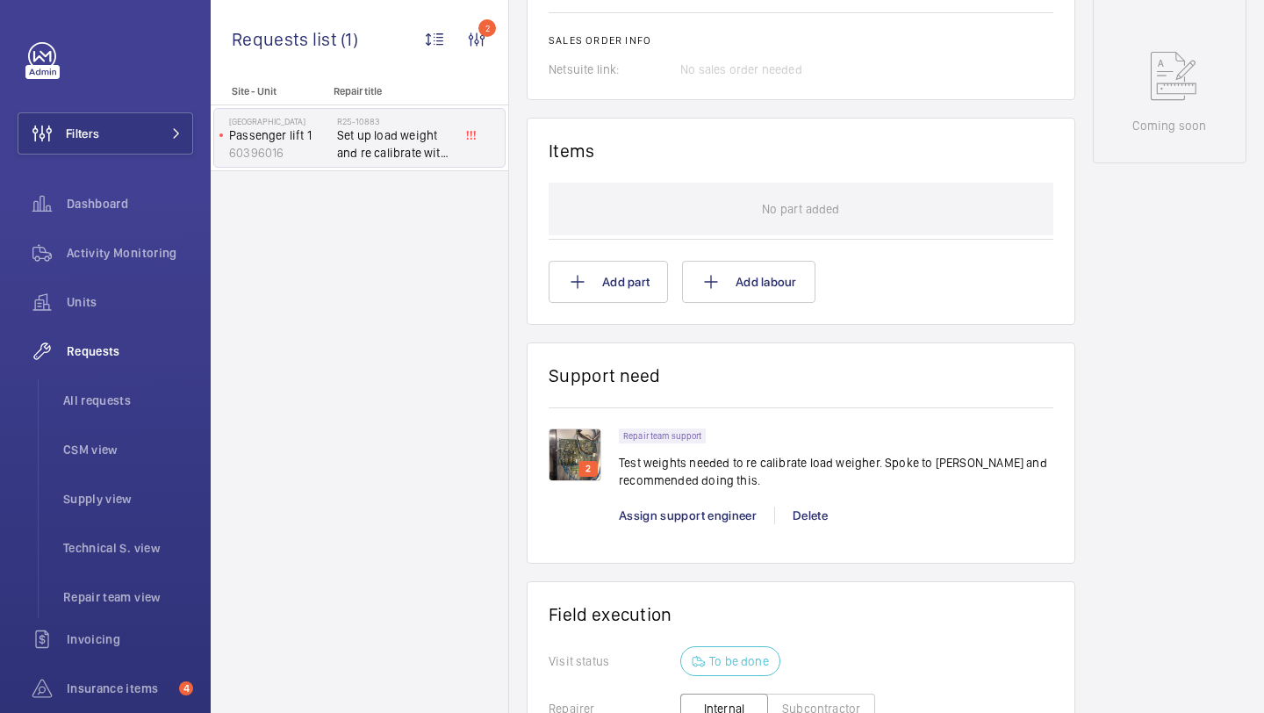
scroll to position [1011, 0]
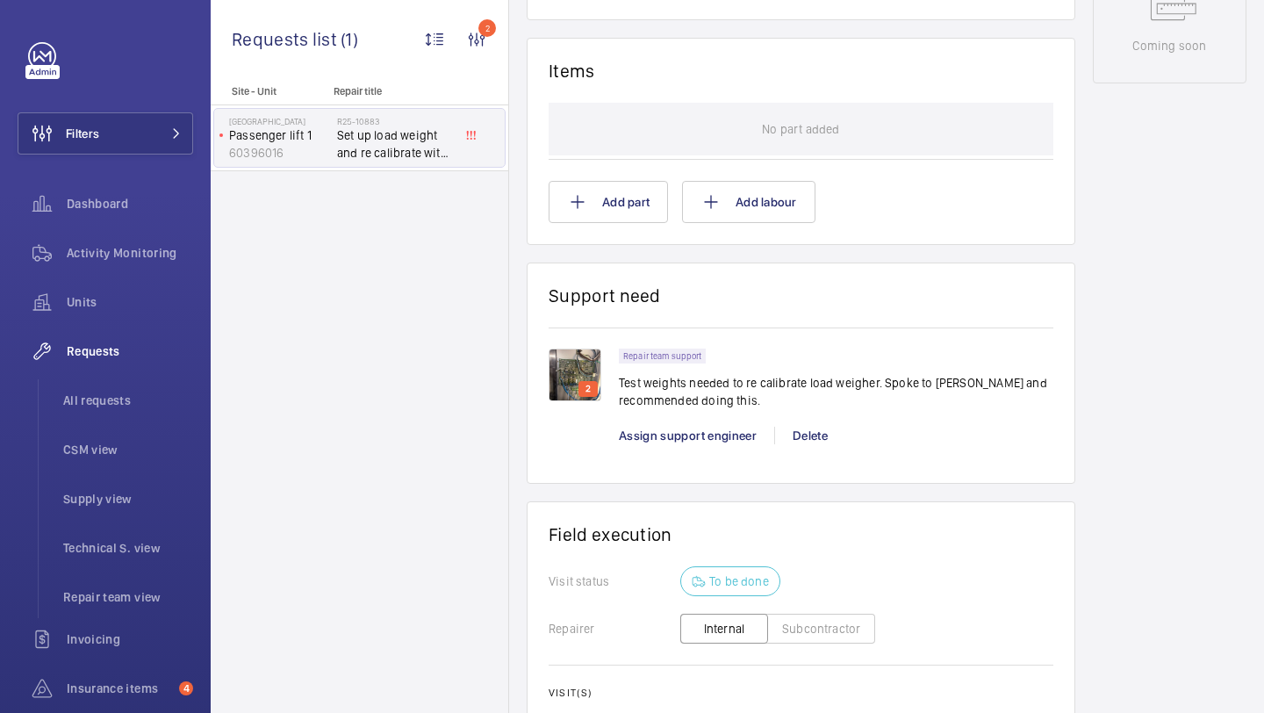
click at [584, 380] on img at bounding box center [574, 374] width 53 height 53
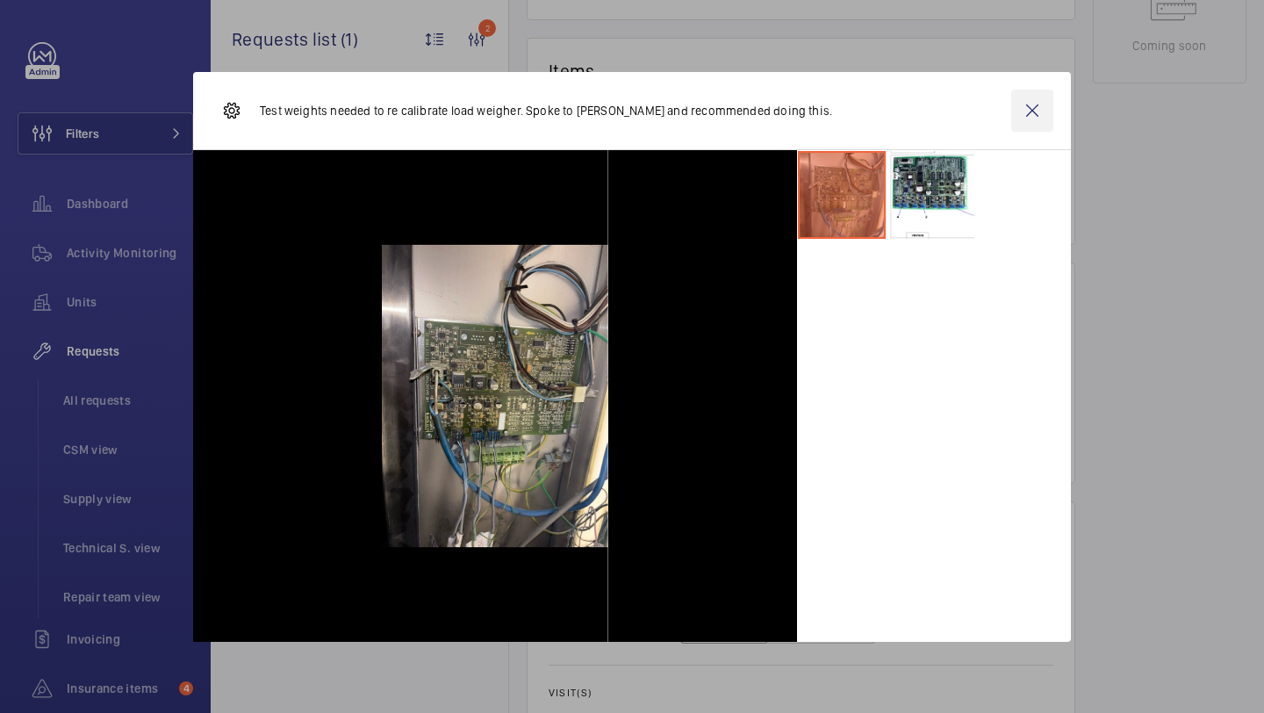
click at [1047, 104] on wm-front-icon-button at bounding box center [1032, 111] width 42 height 42
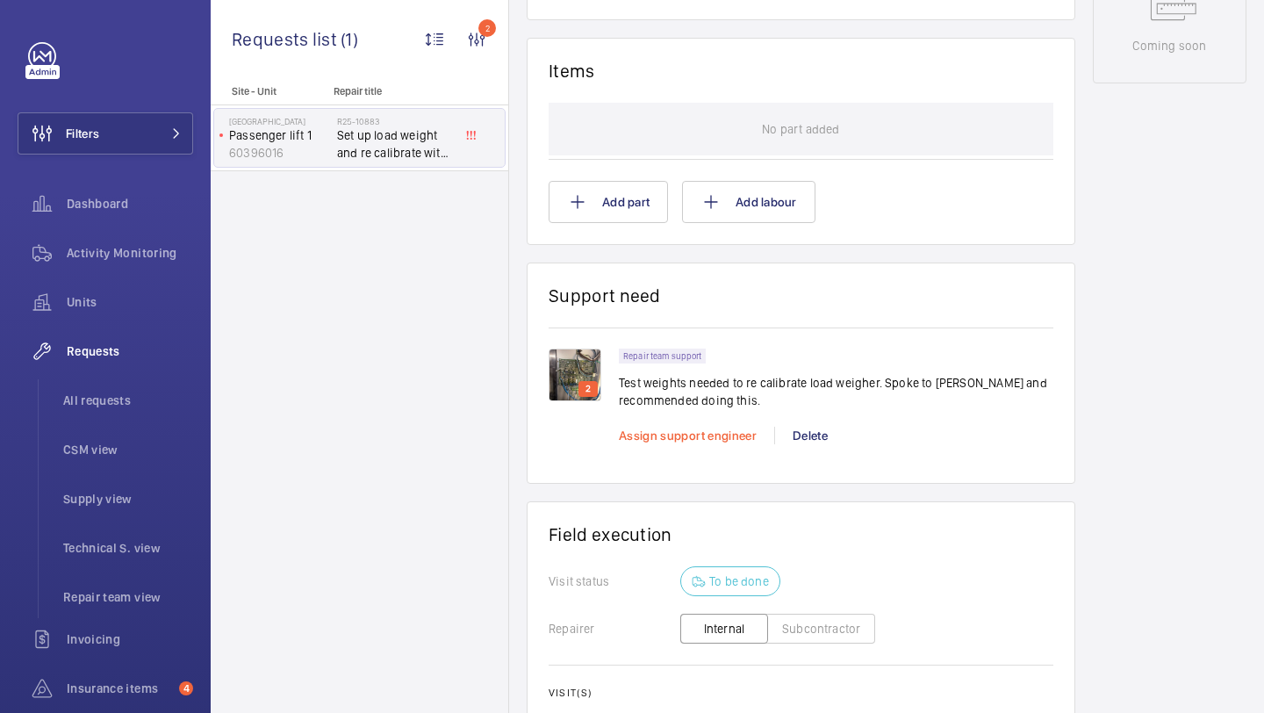
click at [662, 428] on span "Assign support engineer" at bounding box center [688, 435] width 138 height 14
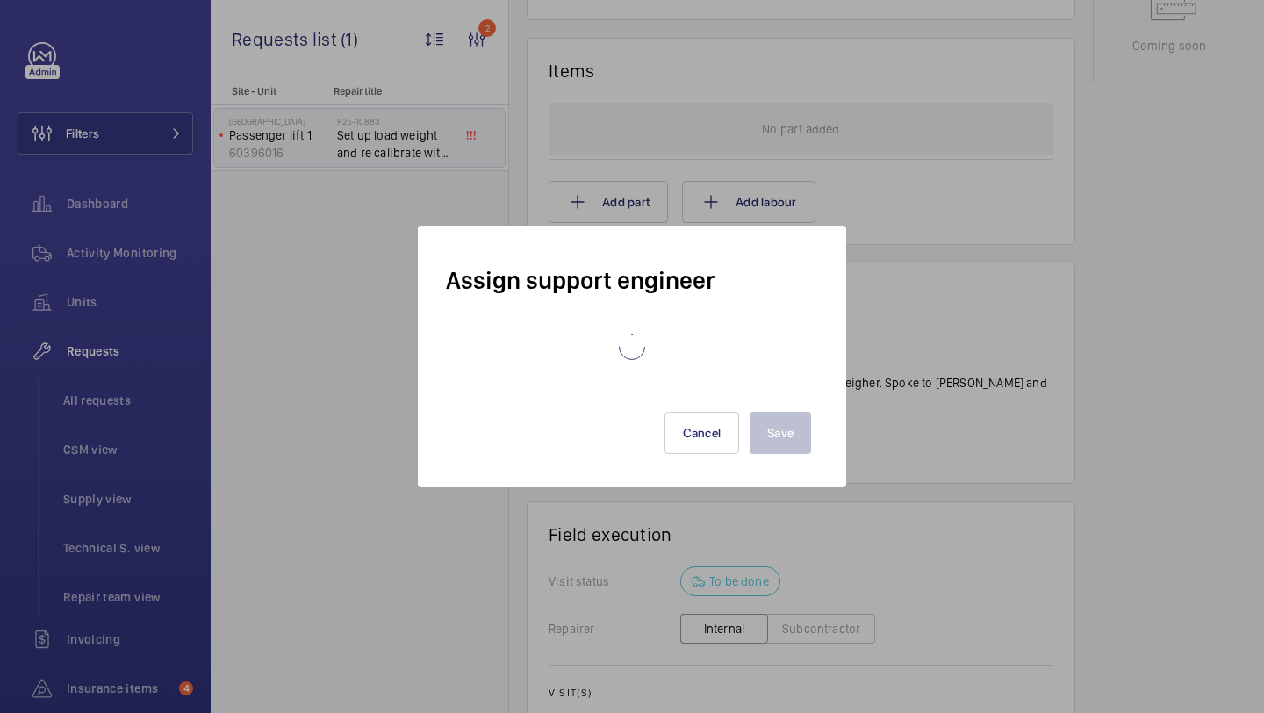
scroll to position [1065, 0]
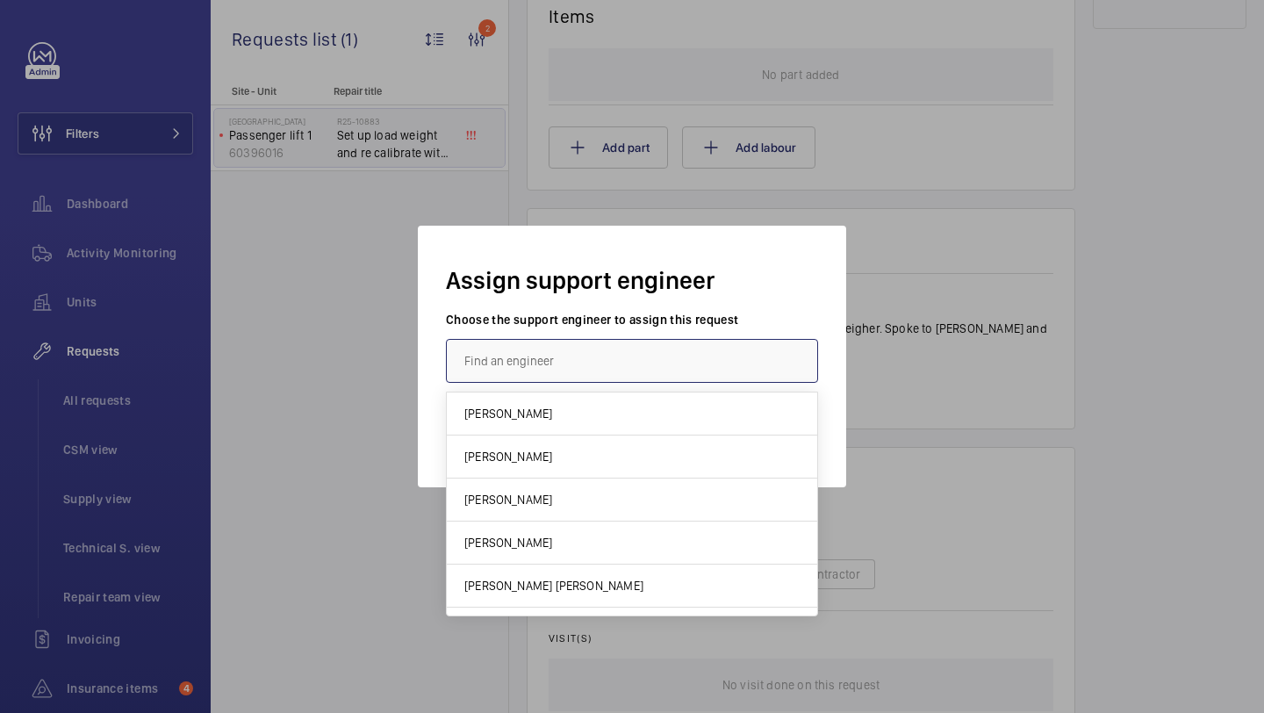
click at [569, 343] on input "text" at bounding box center [632, 361] width 372 height 44
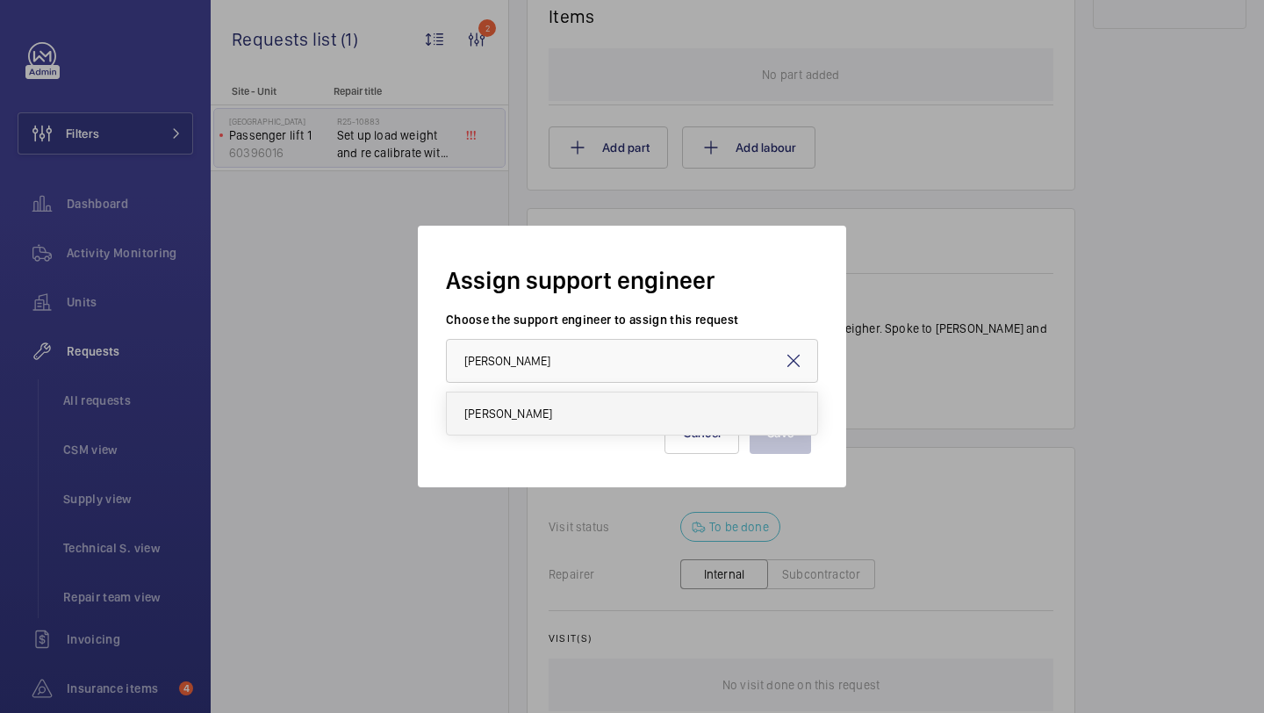
click at [534, 409] on span "[PERSON_NAME]" at bounding box center [508, 414] width 88 height 18
type input "[PERSON_NAME]"
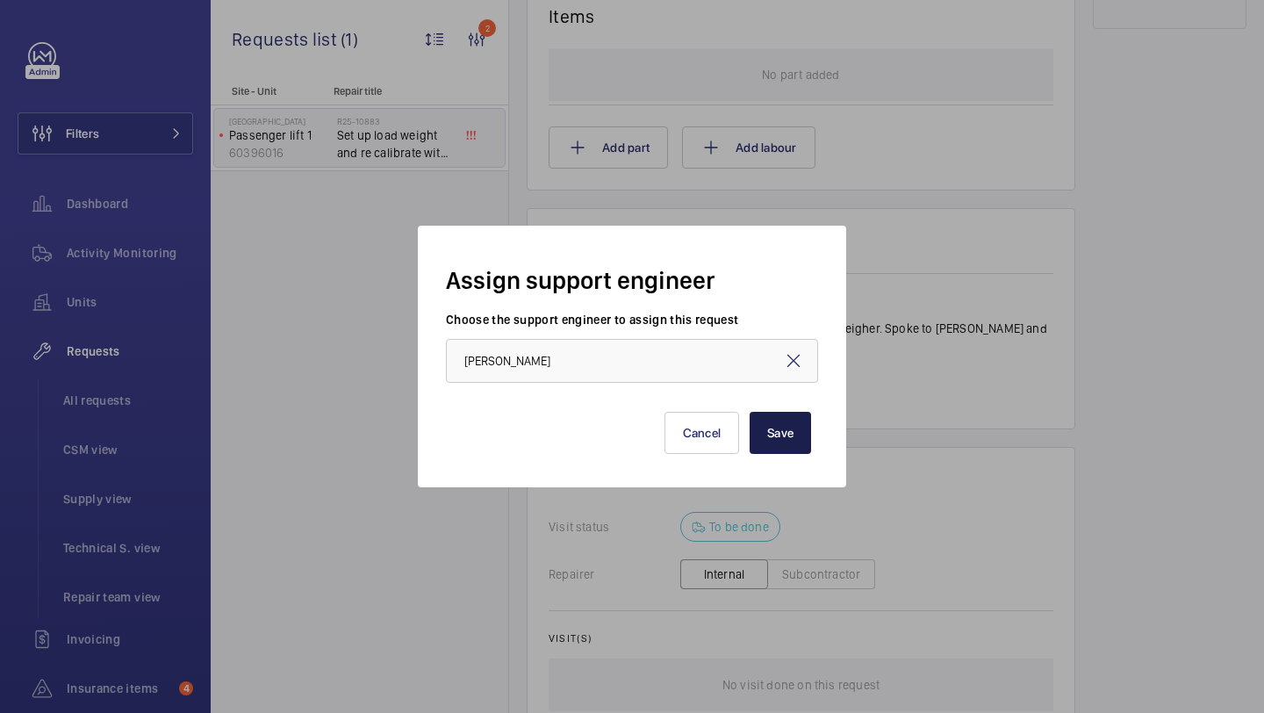
click at [765, 437] on button "Save" at bounding box center [779, 433] width 61 height 42
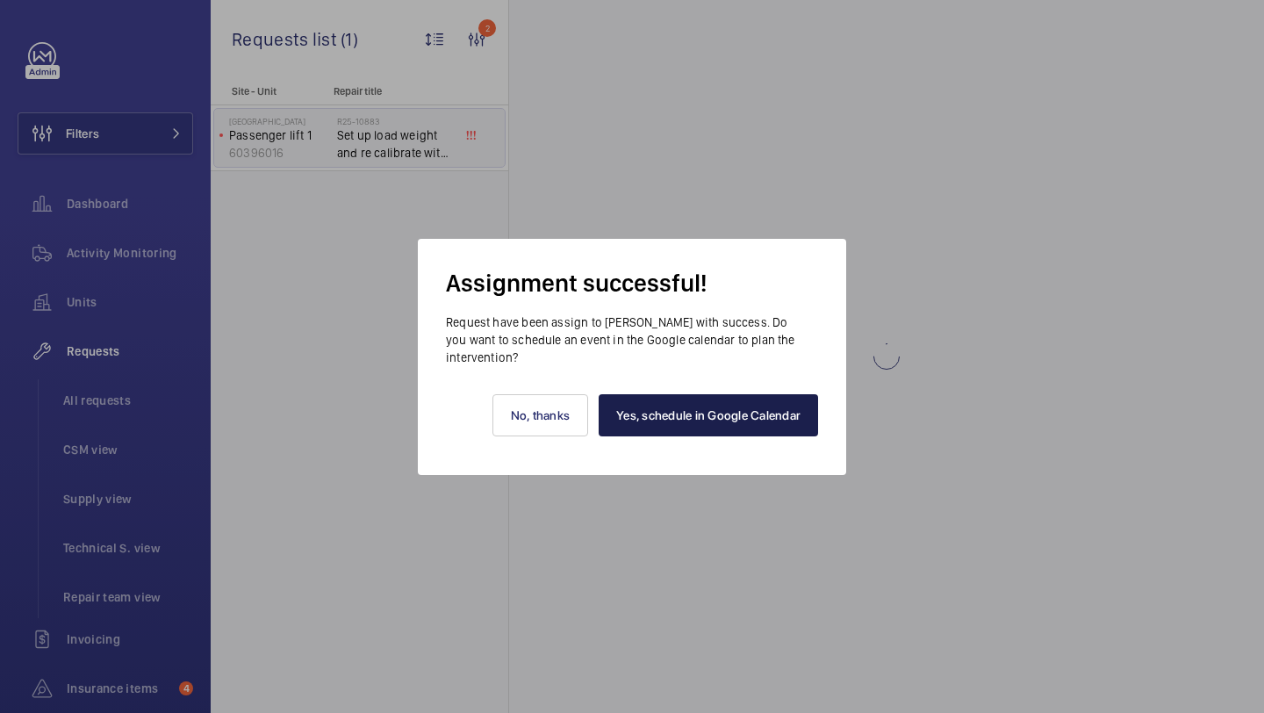
click at [694, 419] on link "Yes, schedule in Google Calendar" at bounding box center [707, 415] width 219 height 42
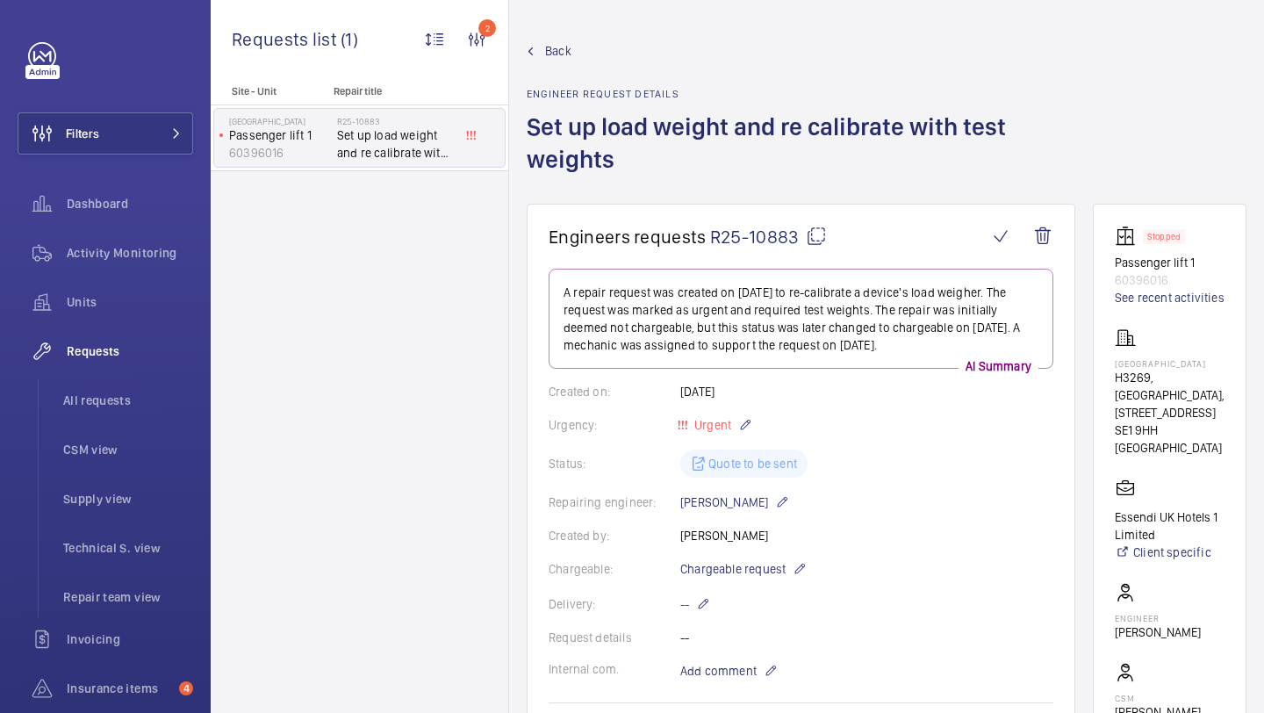
scroll to position [584, 0]
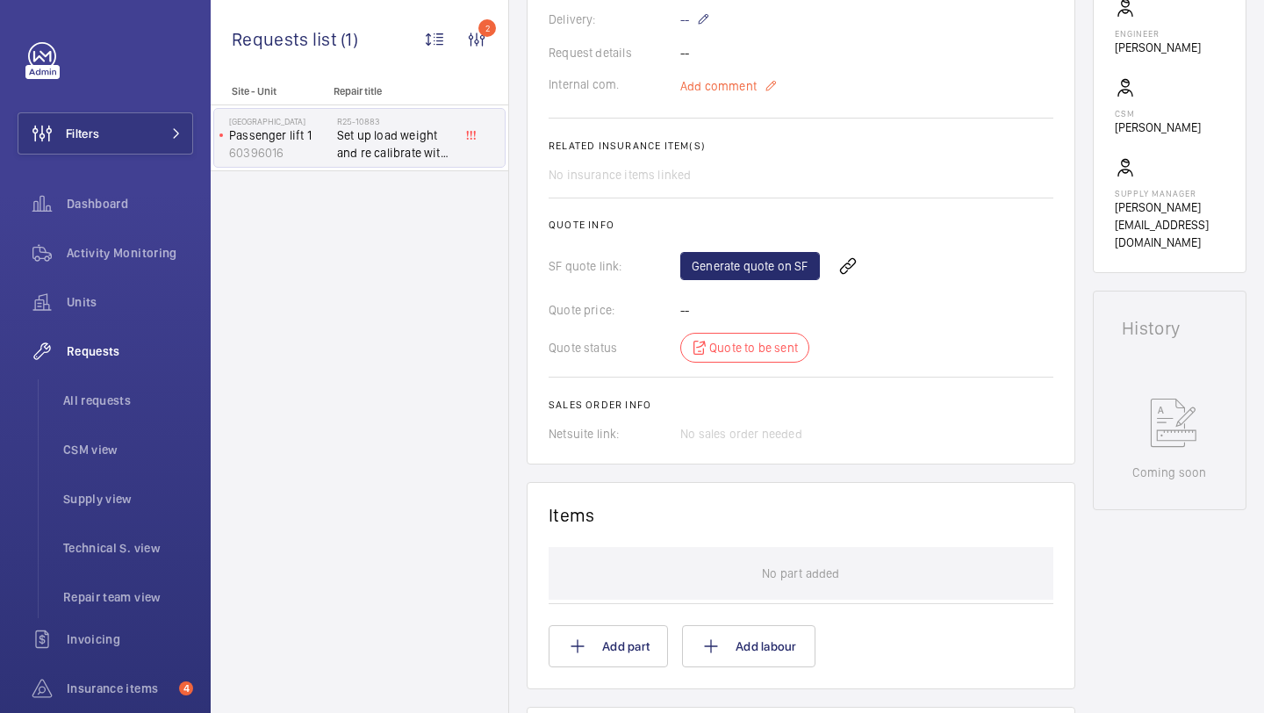
click at [699, 90] on span "Add comment" at bounding box center [718, 86] width 76 height 18
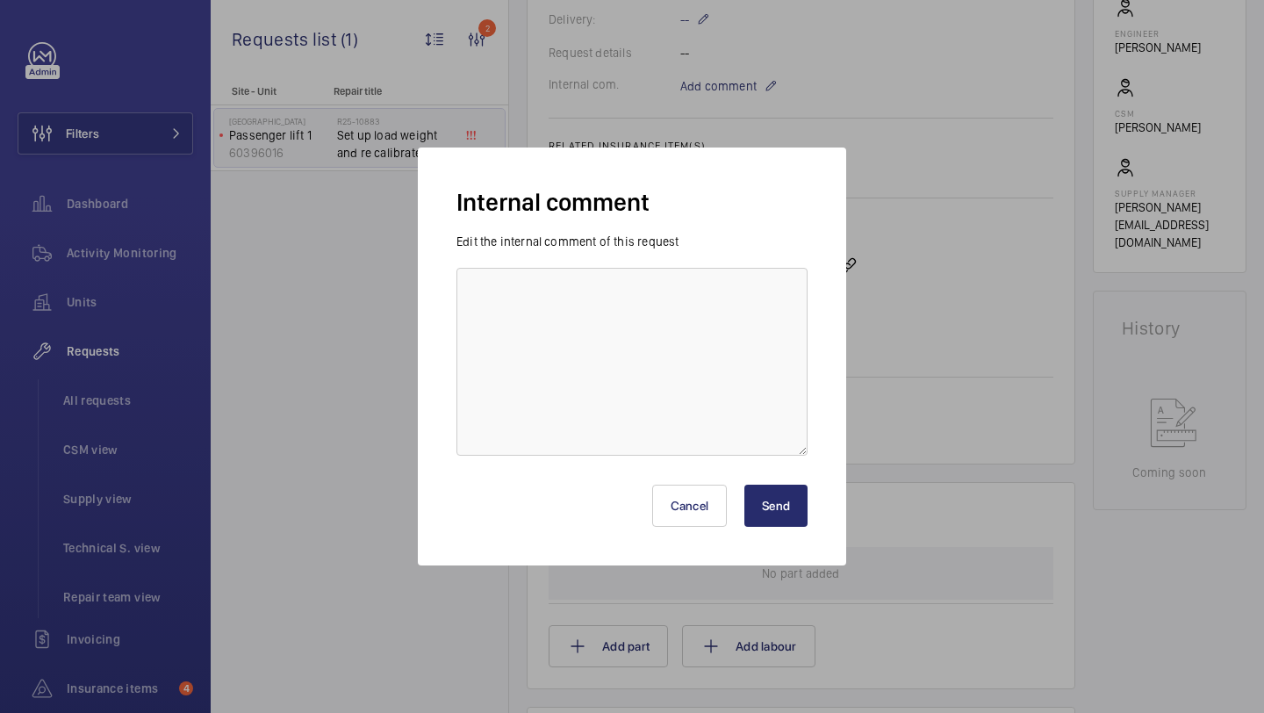
click at [678, 263] on div "Edit the internal comment of this request" at bounding box center [631, 344] width 351 height 223
click at [652, 295] on textarea at bounding box center [631, 362] width 351 height 188
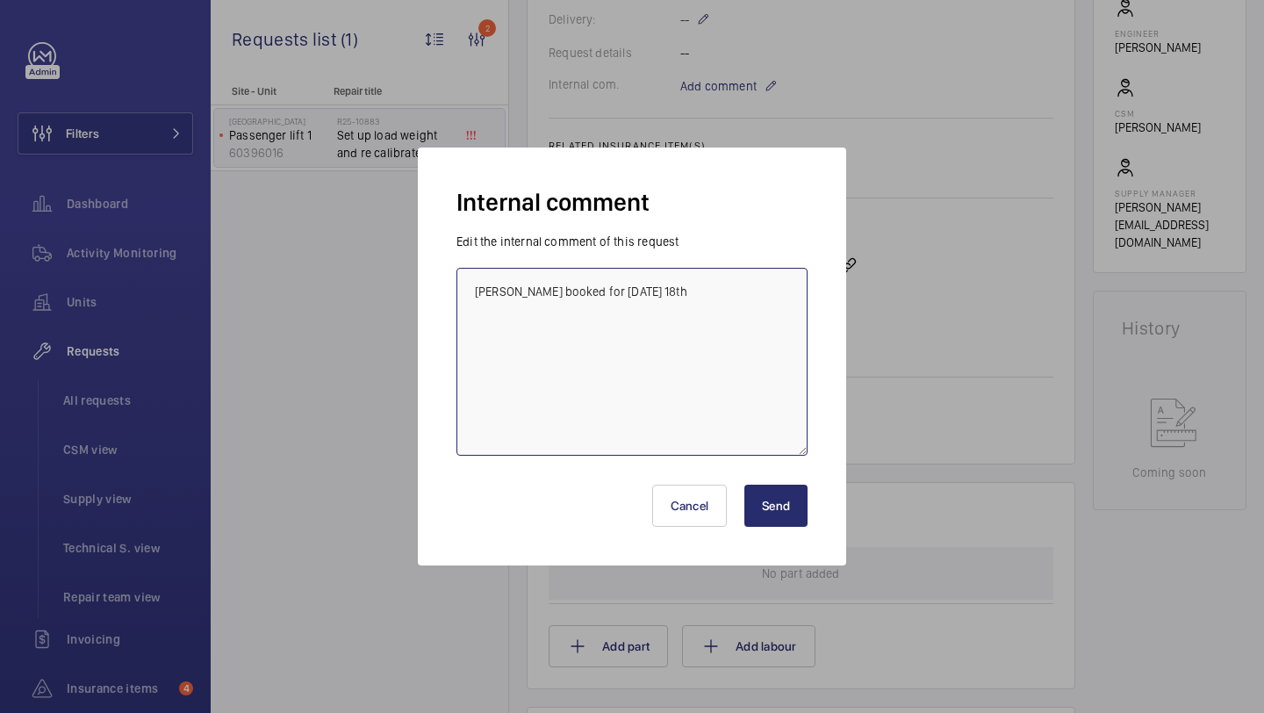
type textarea "[PERSON_NAME] booked for [DATE] 18th"
click at [763, 509] on button "Send" at bounding box center [775, 505] width 63 height 42
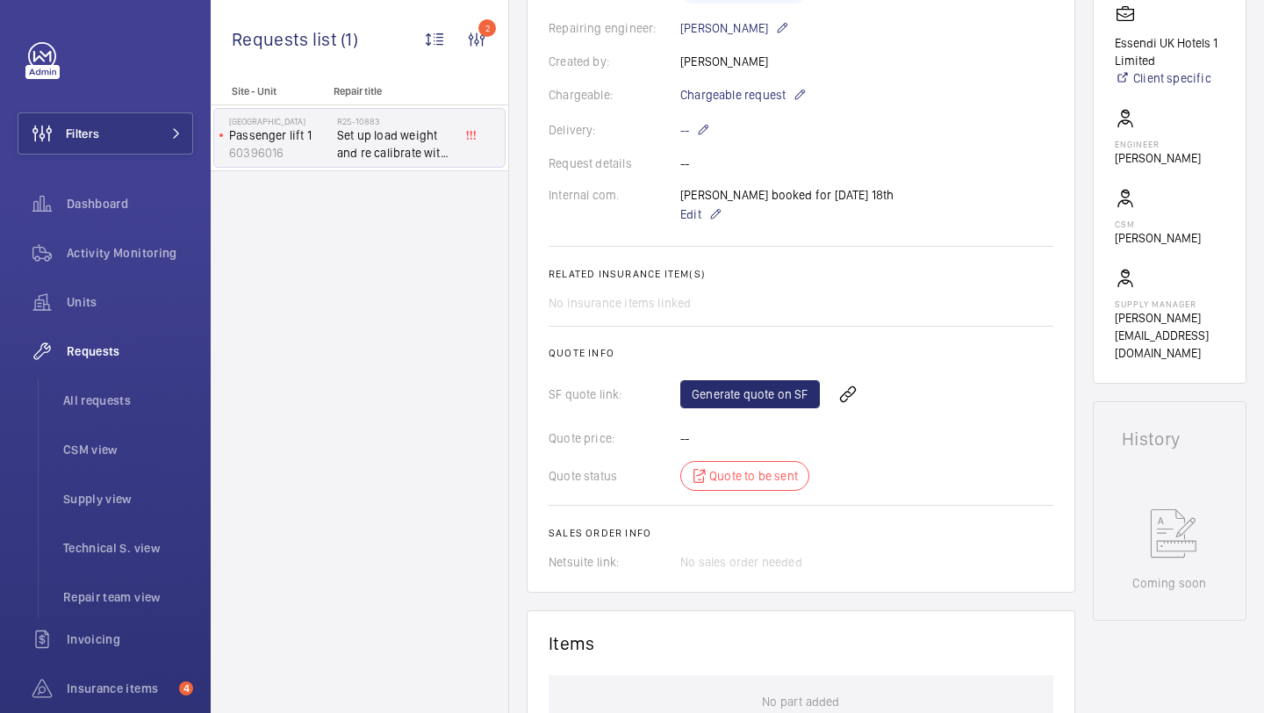
scroll to position [646, 0]
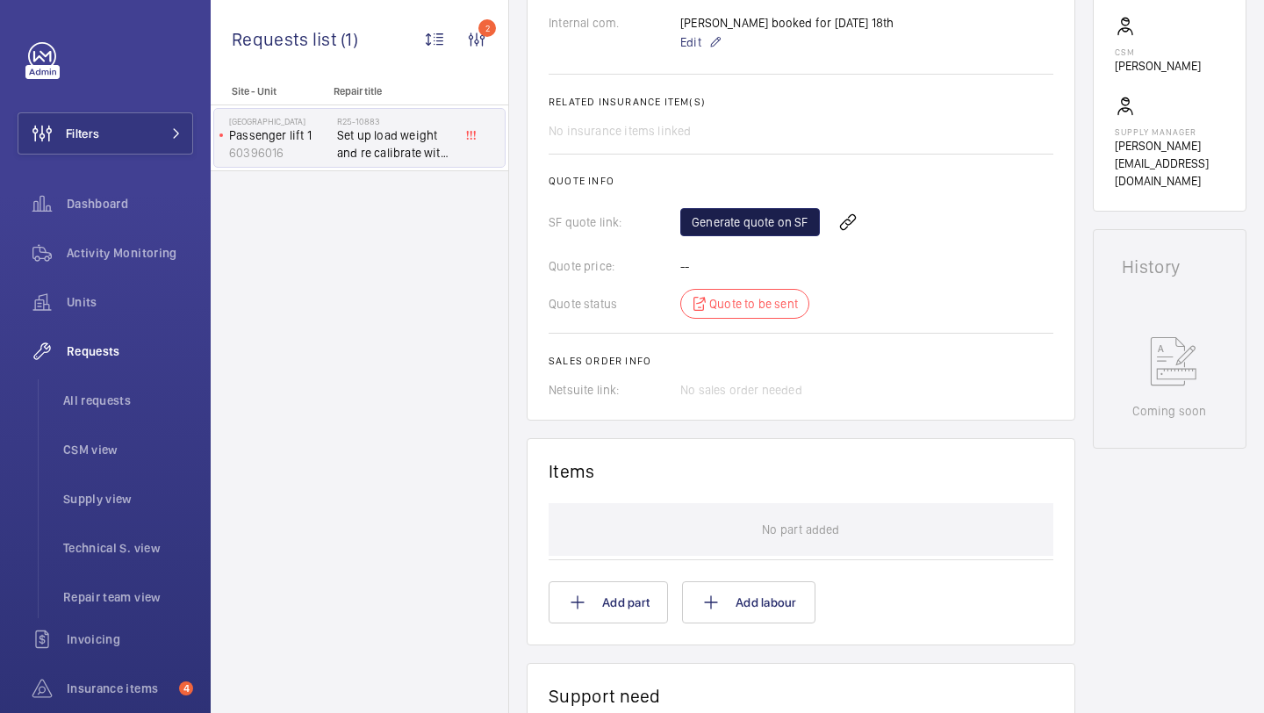
click at [749, 226] on link "Generate quote on SF" at bounding box center [750, 222] width 140 height 28
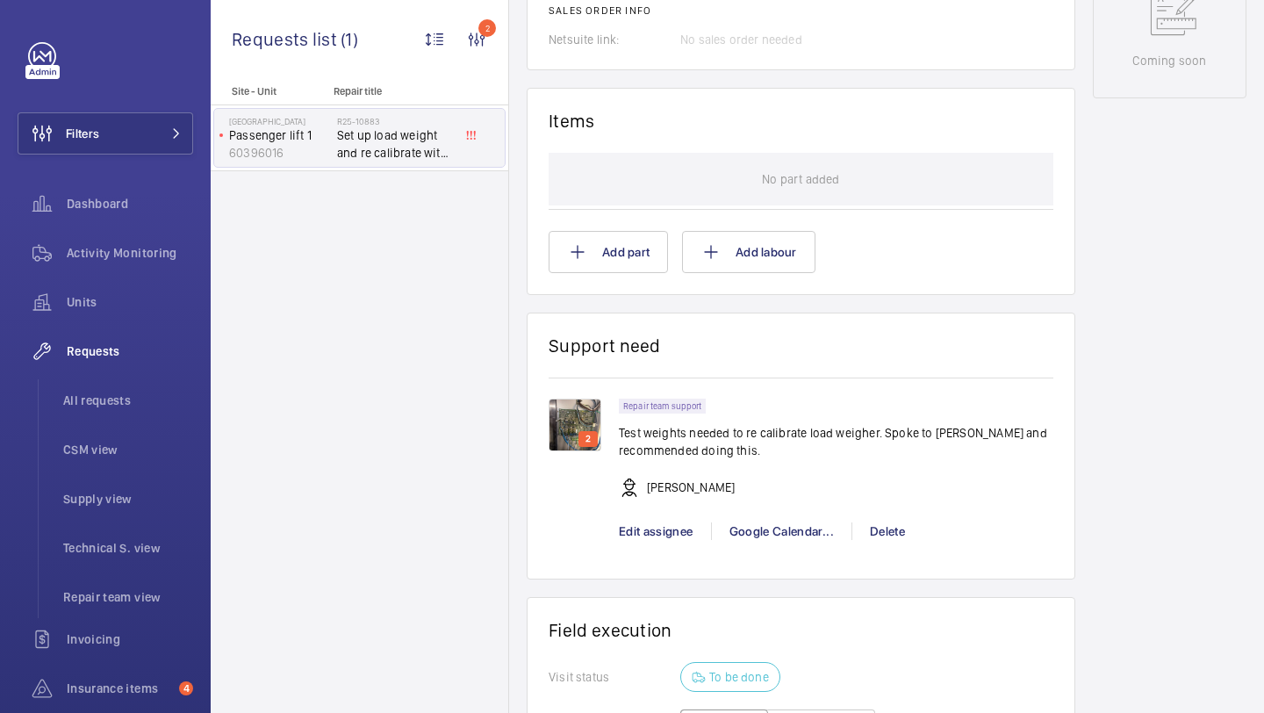
scroll to position [999, 0]
click at [578, 427] on img at bounding box center [574, 422] width 53 height 53
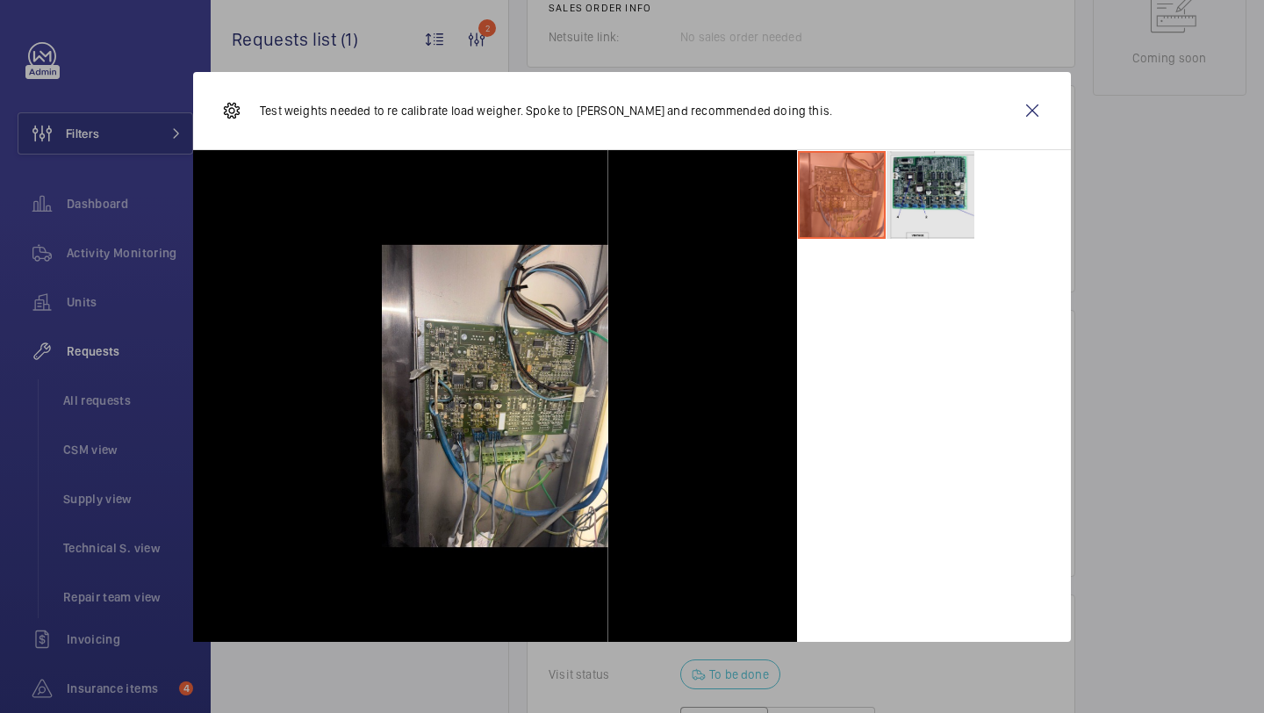
click at [920, 162] on li at bounding box center [930, 195] width 88 height 88
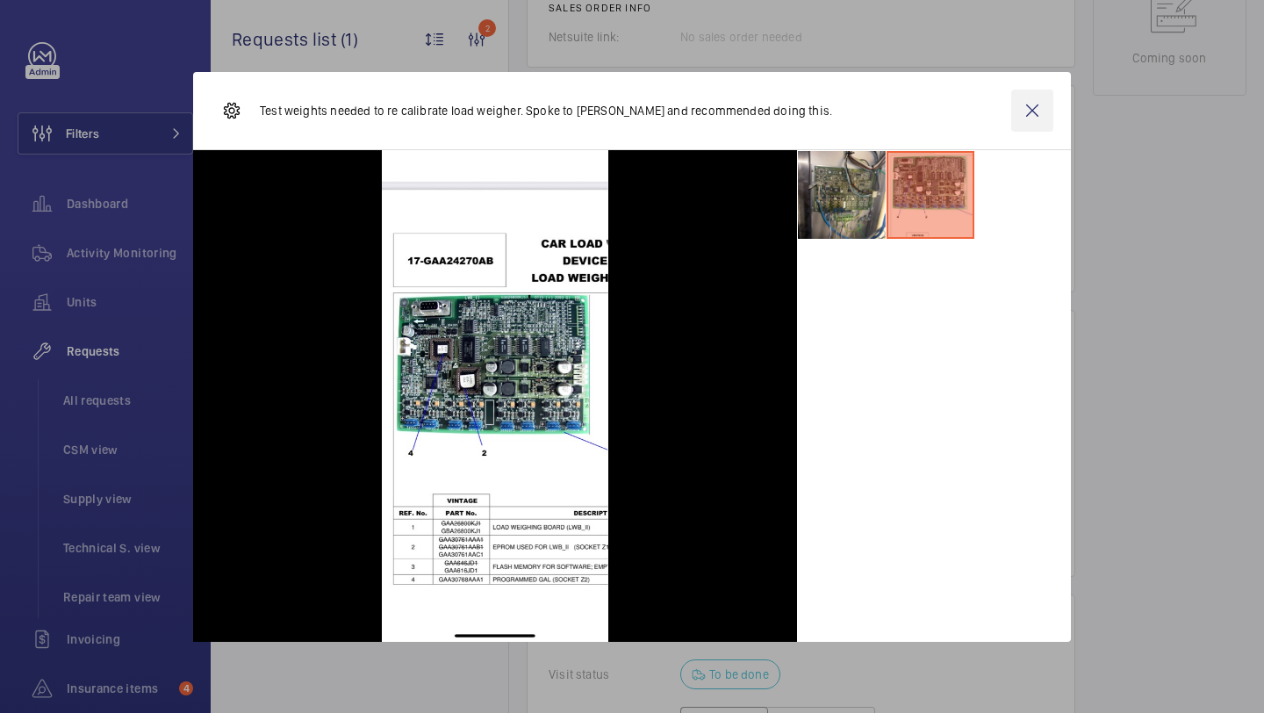
click at [1042, 107] on wm-front-icon-button at bounding box center [1032, 111] width 42 height 42
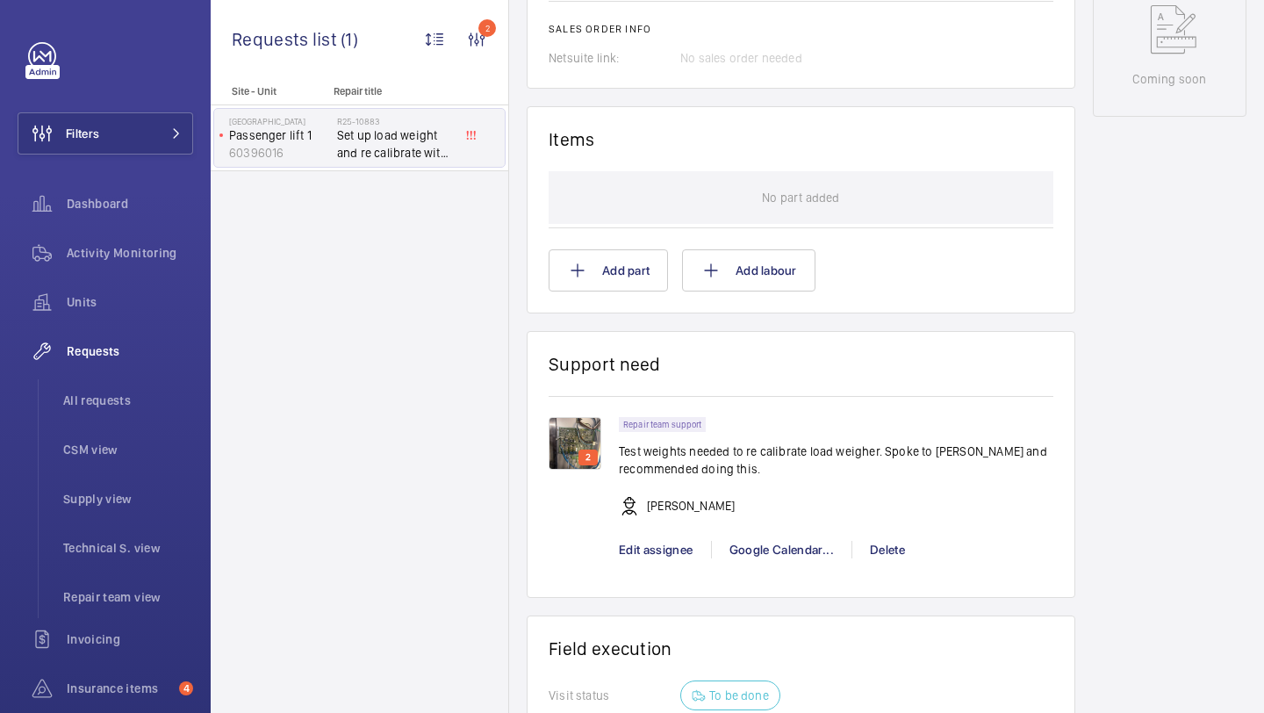
scroll to position [655, 0]
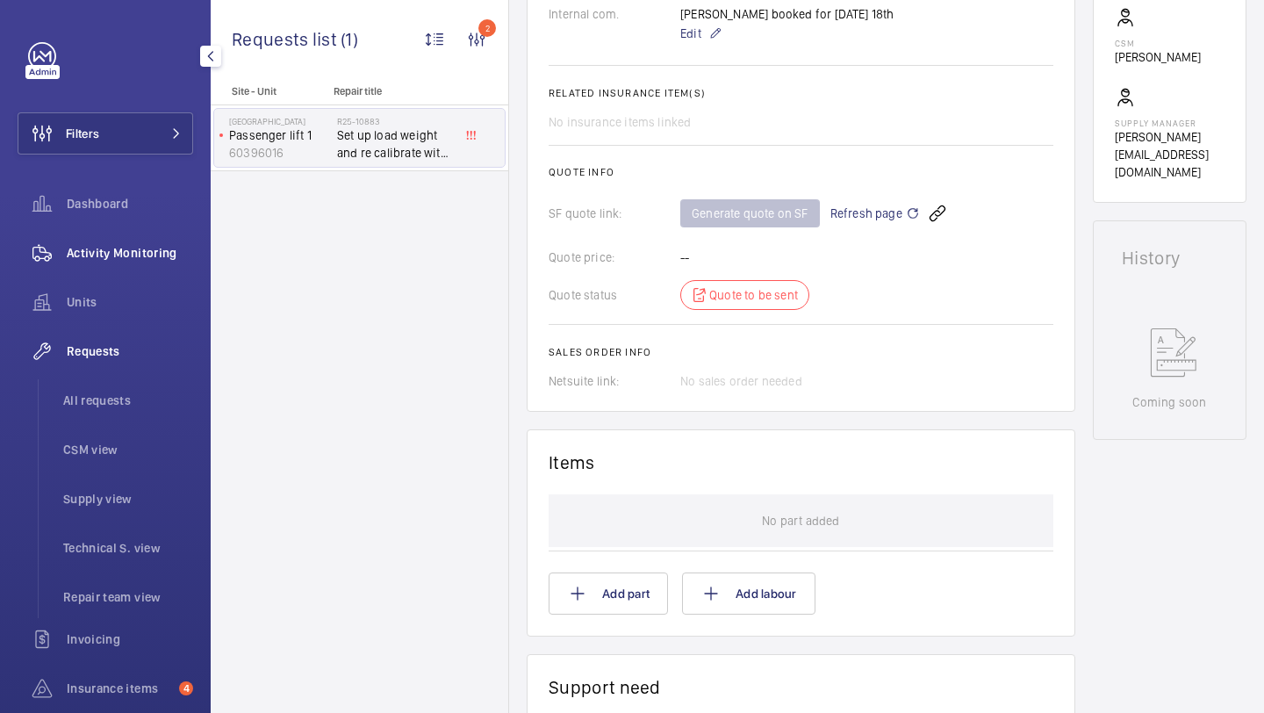
click at [140, 247] on span "Activity Monitoring" at bounding box center [130, 253] width 126 height 18
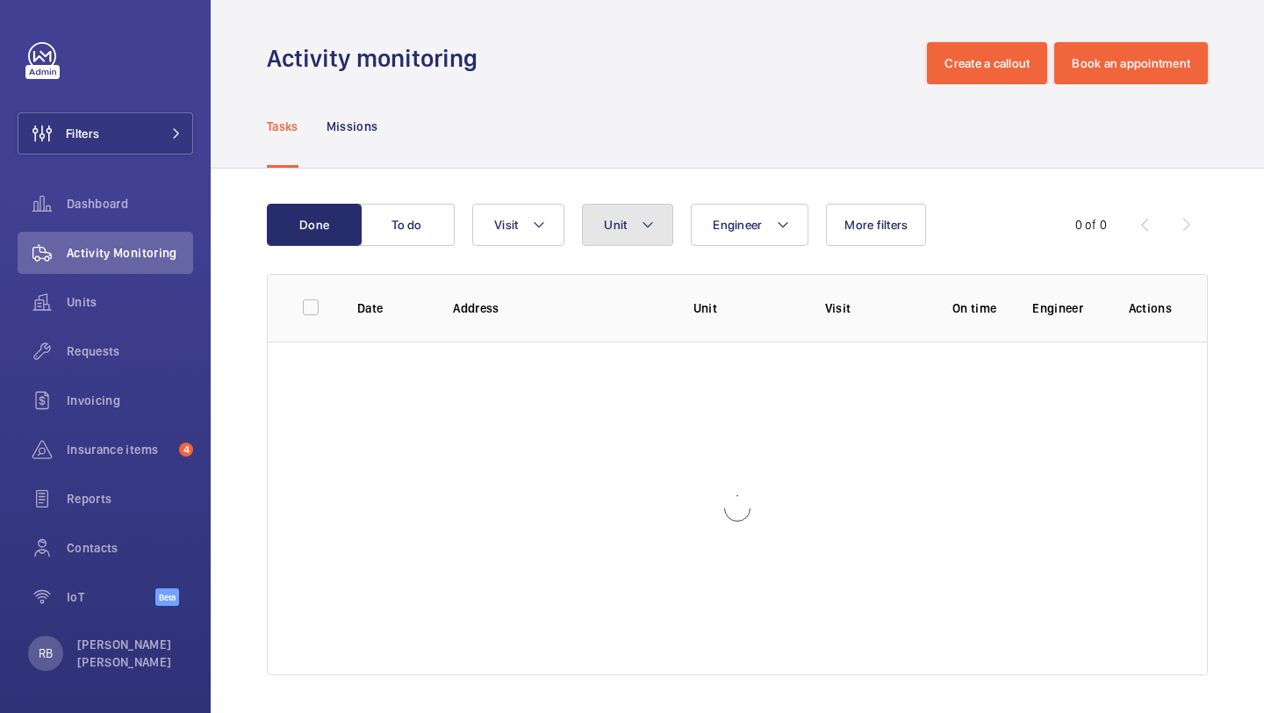
click at [594, 226] on button "Unit" at bounding box center [627, 225] width 91 height 42
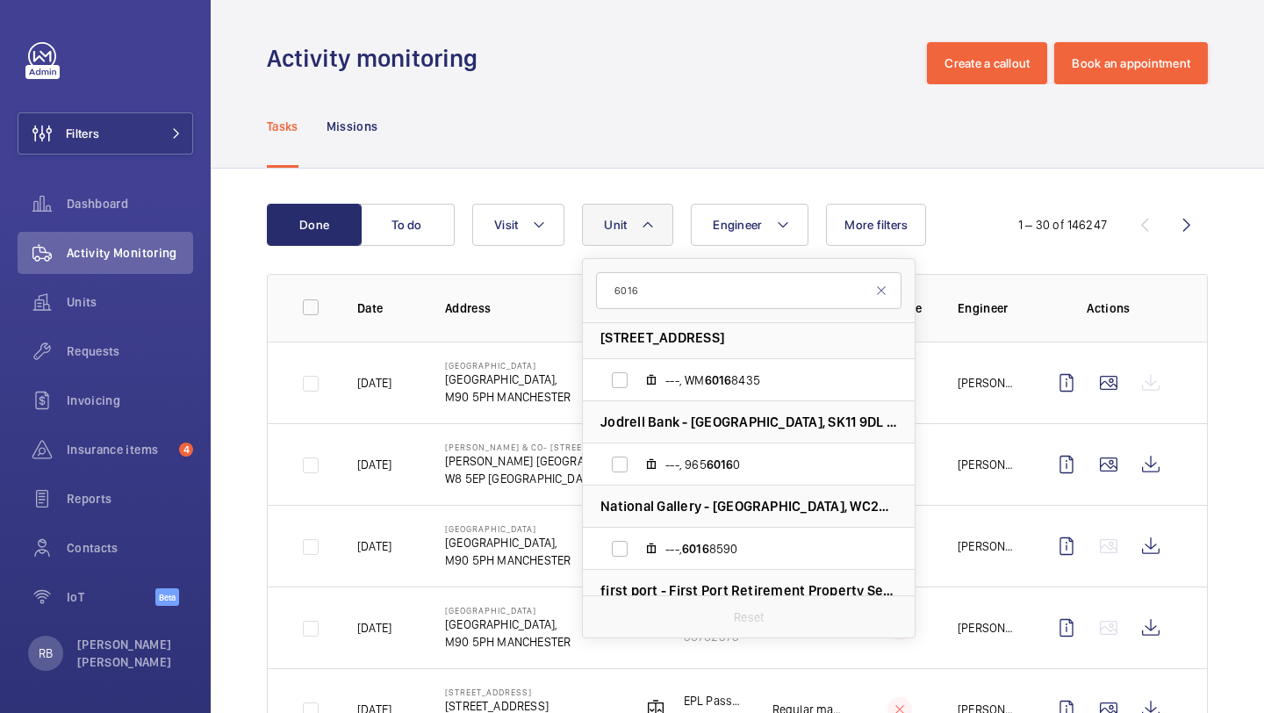
scroll to position [124, 0]
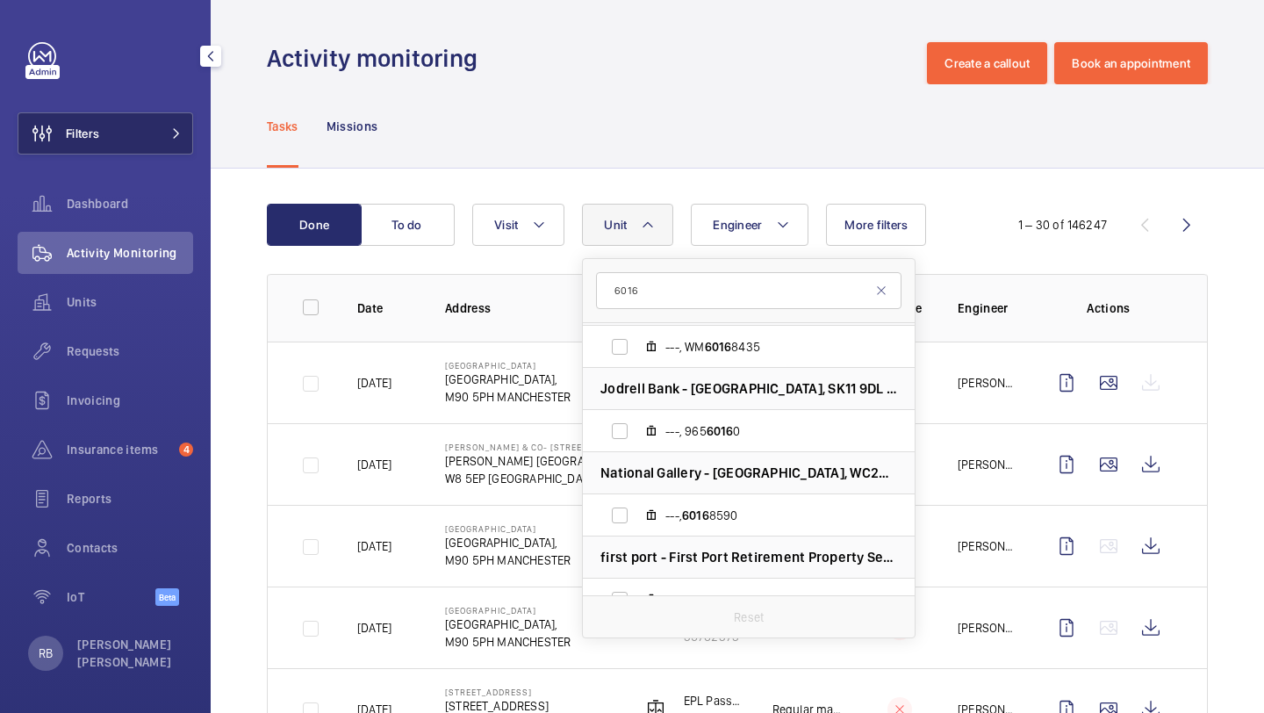
type input "6016"
click at [111, 126] on button "Filters" at bounding box center [106, 133] width 176 height 42
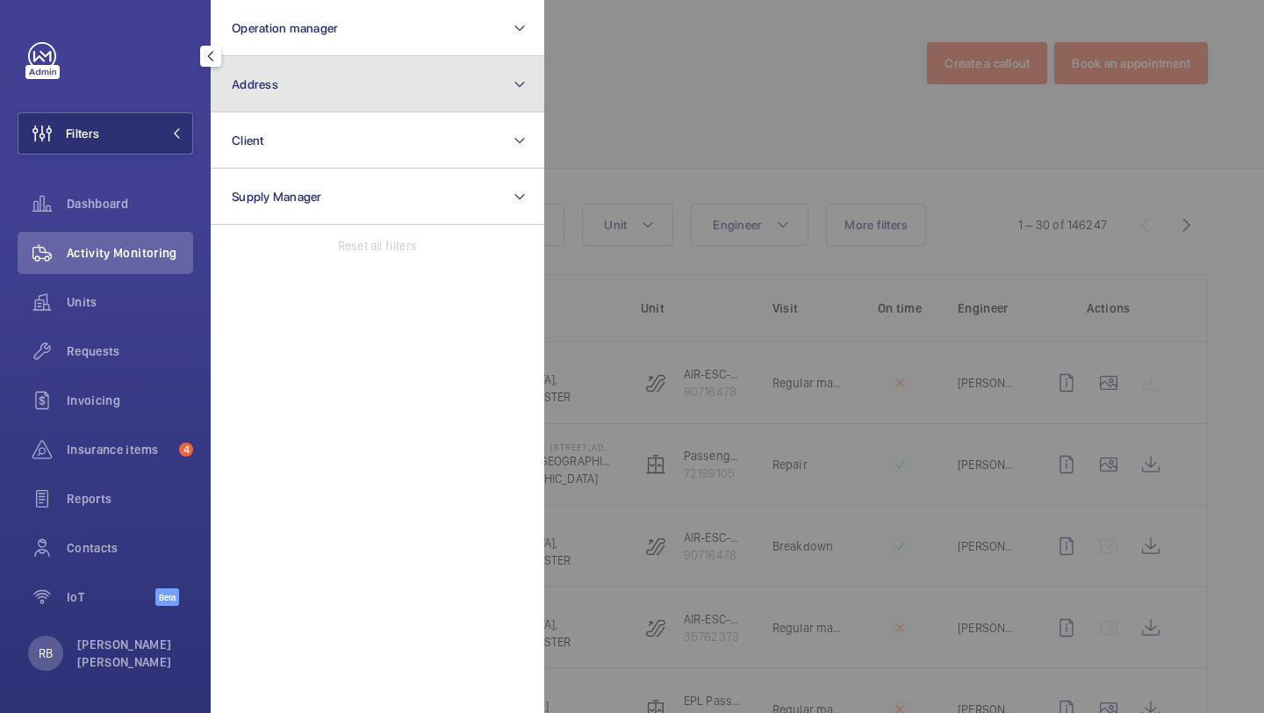
click at [305, 73] on button "Address" at bounding box center [377, 84] width 333 height 56
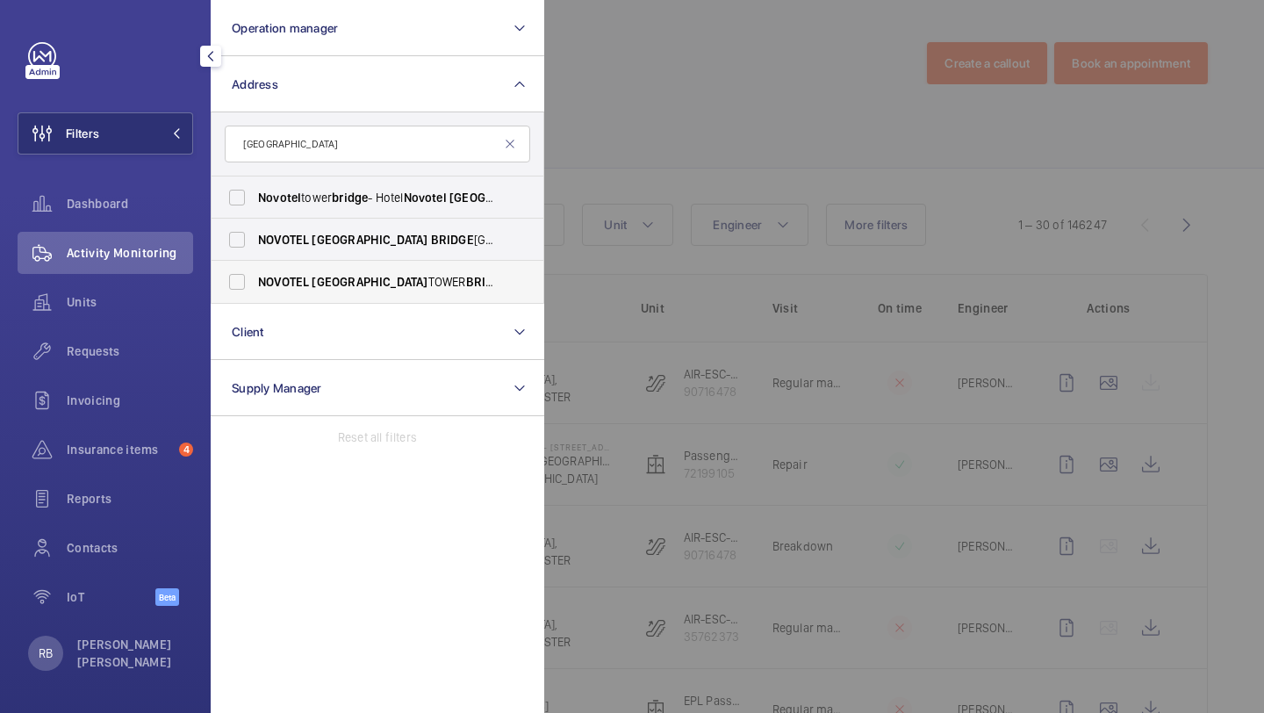
type input "[GEOGRAPHIC_DATA]"
click at [386, 283] on span "[GEOGRAPHIC_DATA] - H3107, [GEOGRAPHIC_DATA] , [STREET_ADDRESS][PERSON_NAME]" at bounding box center [378, 282] width 241 height 18
click at [254, 283] on input "[GEOGRAPHIC_DATA] - H3107, [GEOGRAPHIC_DATA] , [STREET_ADDRESS][PERSON_NAME]" at bounding box center [236, 281] width 35 height 35
checkbox input "true"
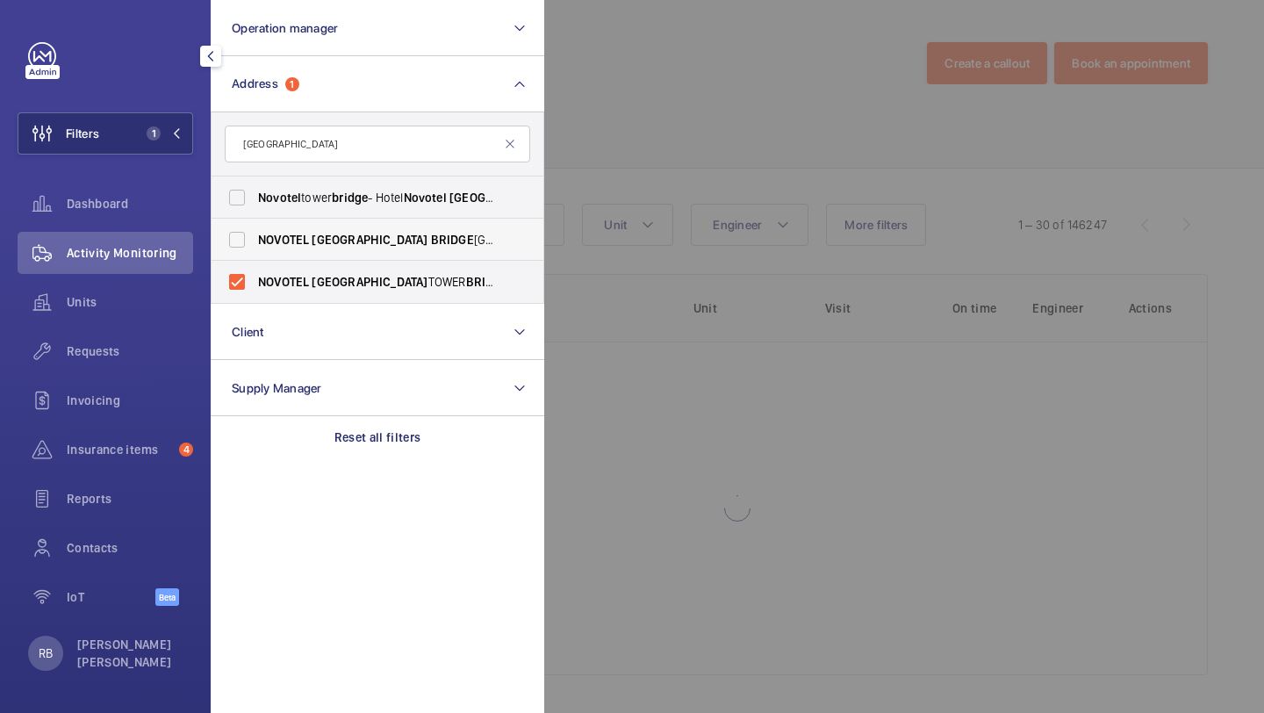
click at [431, 242] on span "BRIDGE" at bounding box center [452, 240] width 43 height 14
click at [254, 242] on input "[GEOGRAPHIC_DATA] - H3269, [GEOGRAPHIC_DATA], [STREET_ADDRESS]" at bounding box center [236, 239] width 35 height 35
checkbox input "true"
click at [402, 191] on span "[GEOGRAPHIC_DATA] - [GEOGRAPHIC_DATA] , [GEOGRAPHIC_DATA]" at bounding box center [378, 198] width 241 height 18
click at [254, 191] on input "[GEOGRAPHIC_DATA] - [GEOGRAPHIC_DATA] , [GEOGRAPHIC_DATA]" at bounding box center [236, 197] width 35 height 35
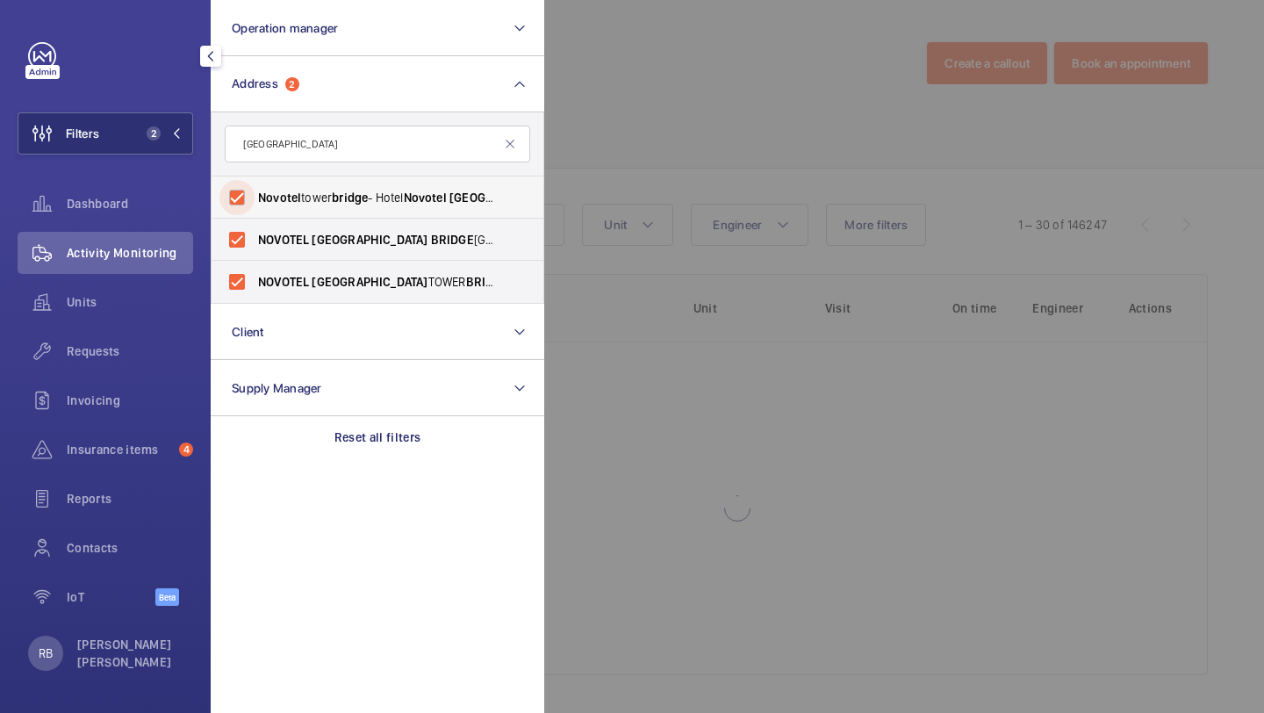
checkbox input "true"
click at [597, 168] on div at bounding box center [1176, 356] width 1264 height 713
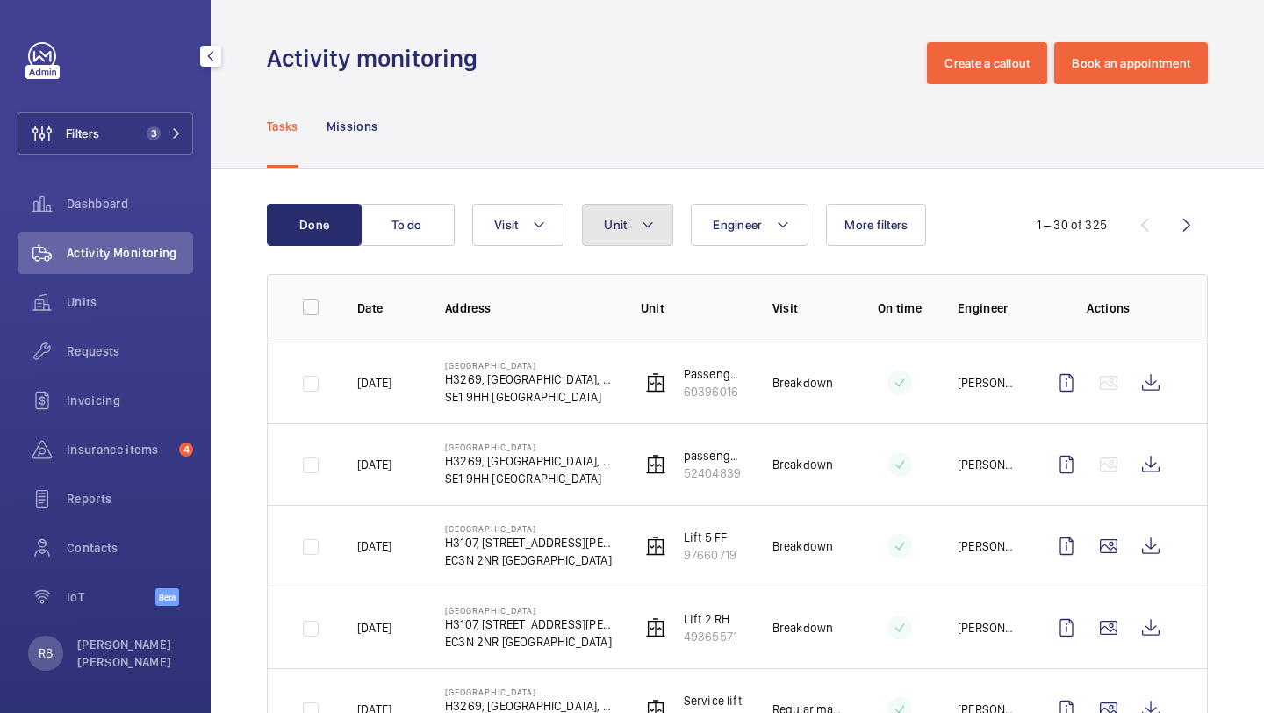
click at [649, 233] on mat-icon at bounding box center [648, 224] width 14 height 21
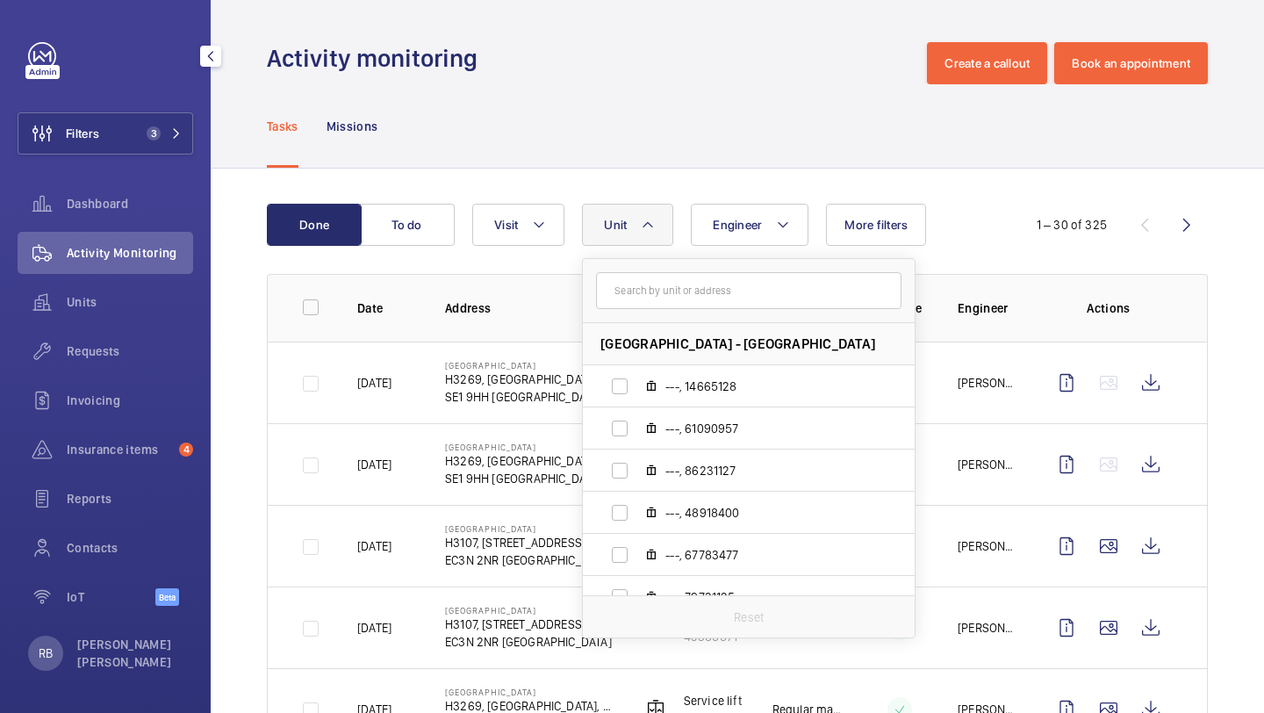
click at [661, 274] on input "text" at bounding box center [748, 290] width 305 height 37
type input "646"
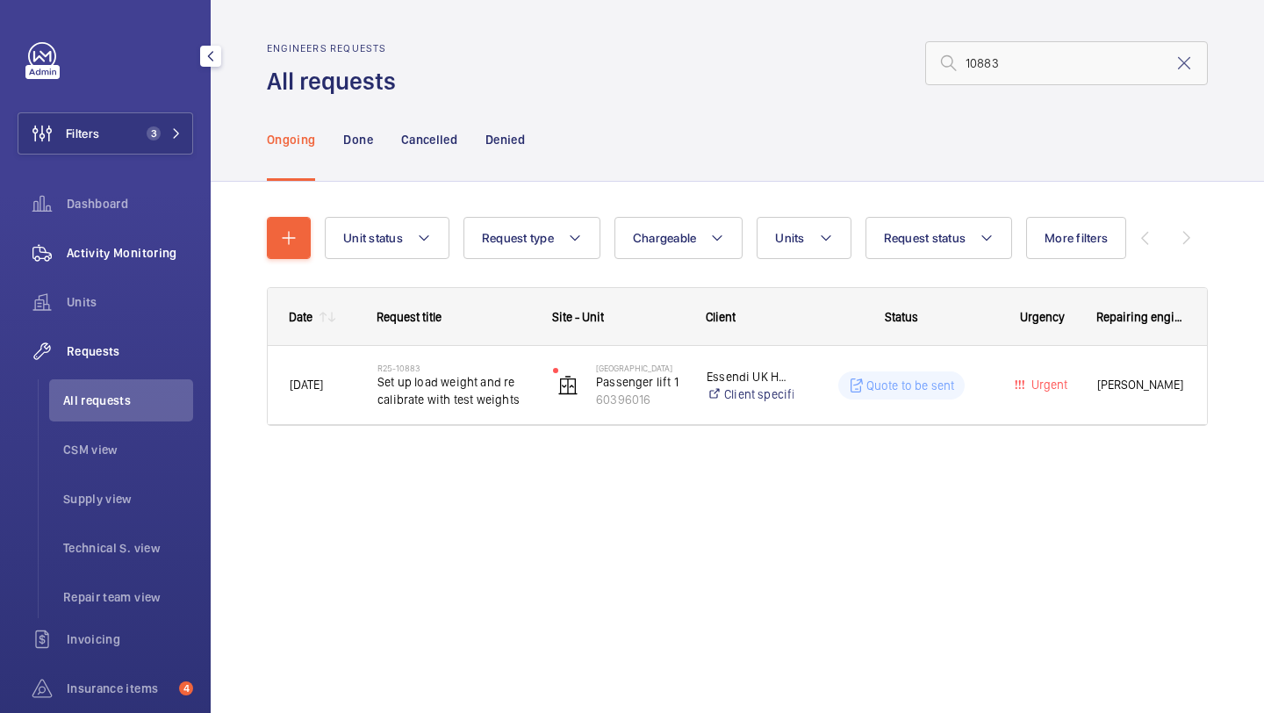
click at [147, 260] on span "Activity Monitoring" at bounding box center [130, 253] width 126 height 18
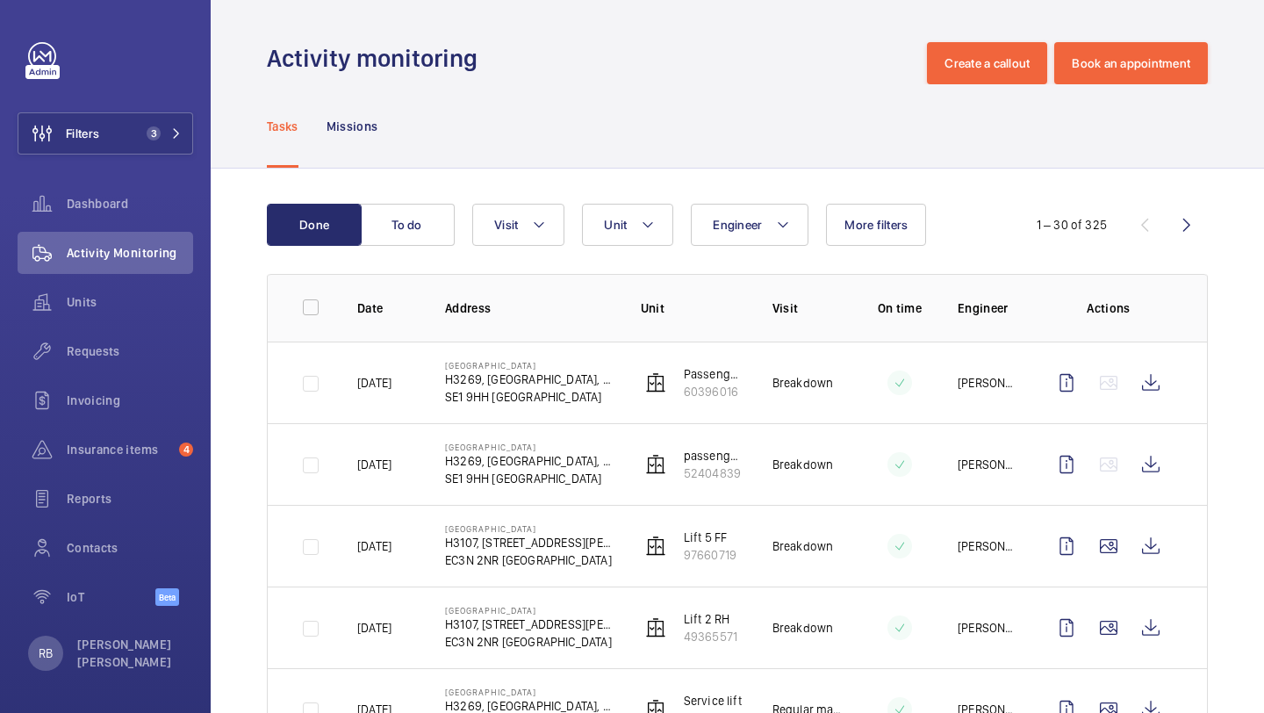
click at [642, 233] on mat-icon at bounding box center [648, 224] width 14 height 21
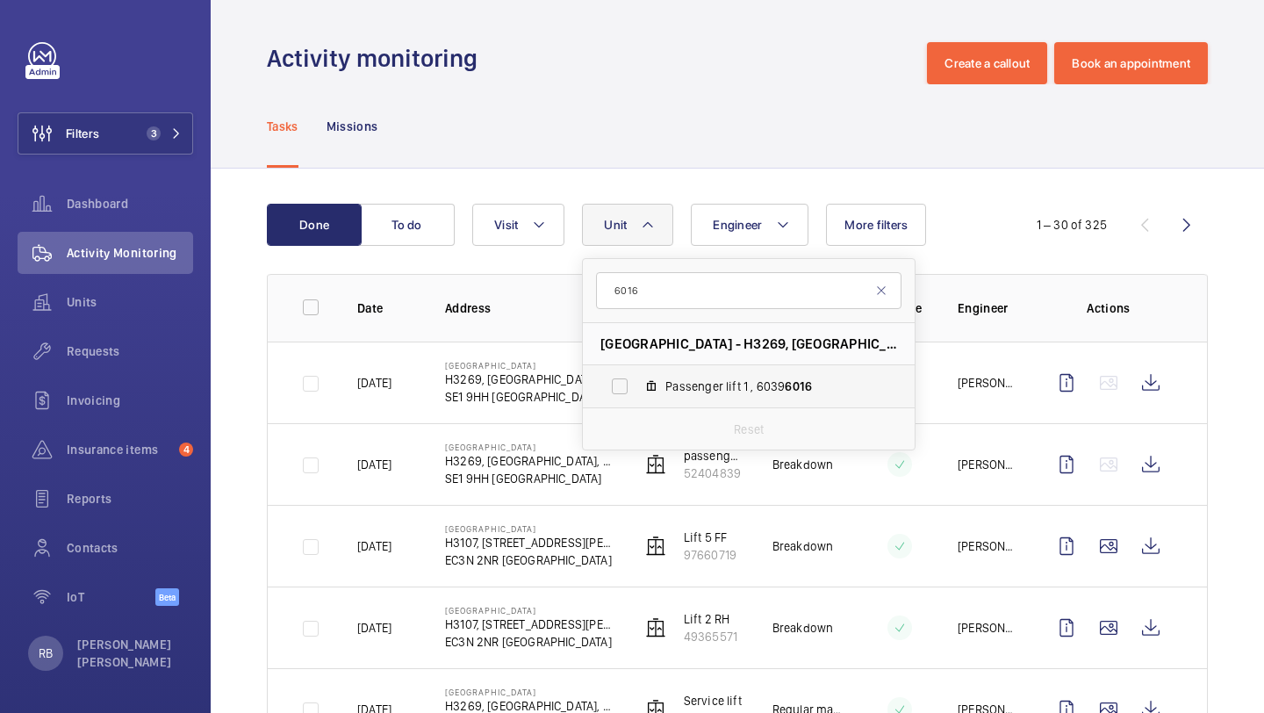
type input "6016"
click at [714, 394] on label "Passenger lift 1 , 6039 6016" at bounding box center [735, 386] width 304 height 42
click at [825, 369] on label "Passenger lift 1 , 6039 6016" at bounding box center [735, 386] width 304 height 42
click at [637, 369] on input "Passenger lift 1 , 6039 6016" at bounding box center [619, 386] width 35 height 35
checkbox input "true"
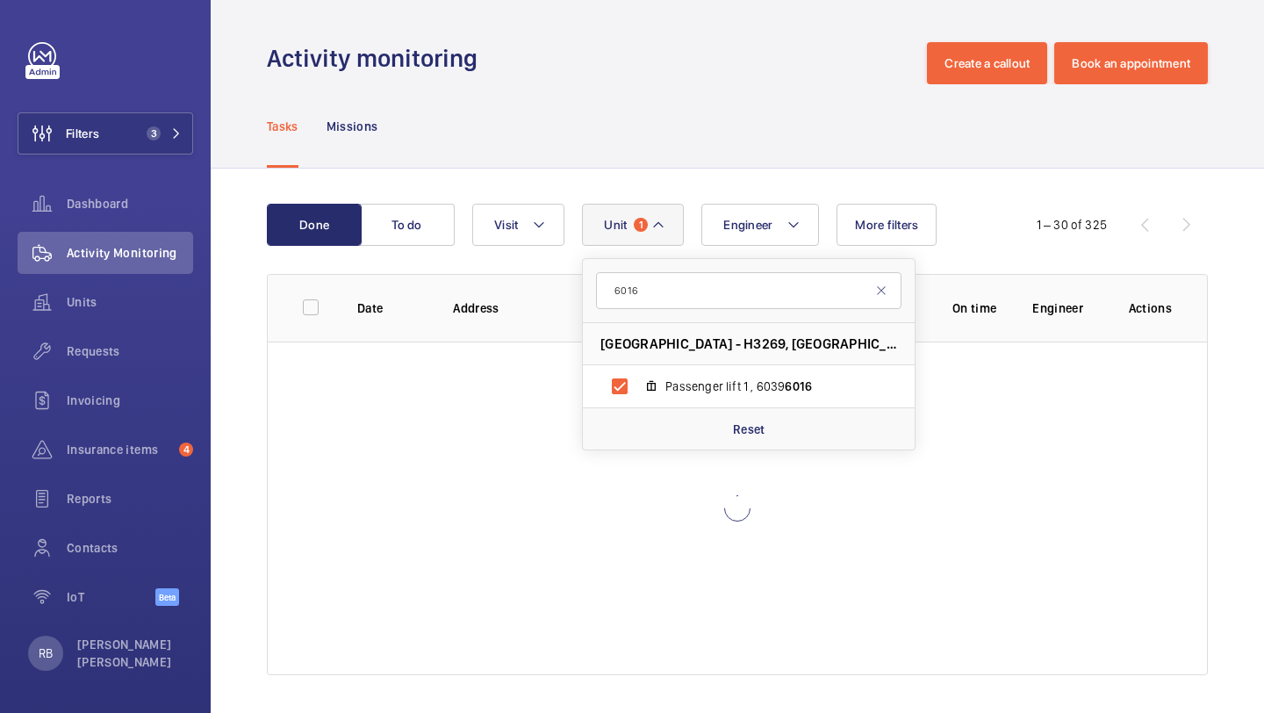
click at [1232, 326] on div "Done To do Engineer Unit 1 [STREET_ADDRESS] Passenger lift 1 , 6039 6016 Reset …" at bounding box center [737, 442] width 1053 height 548
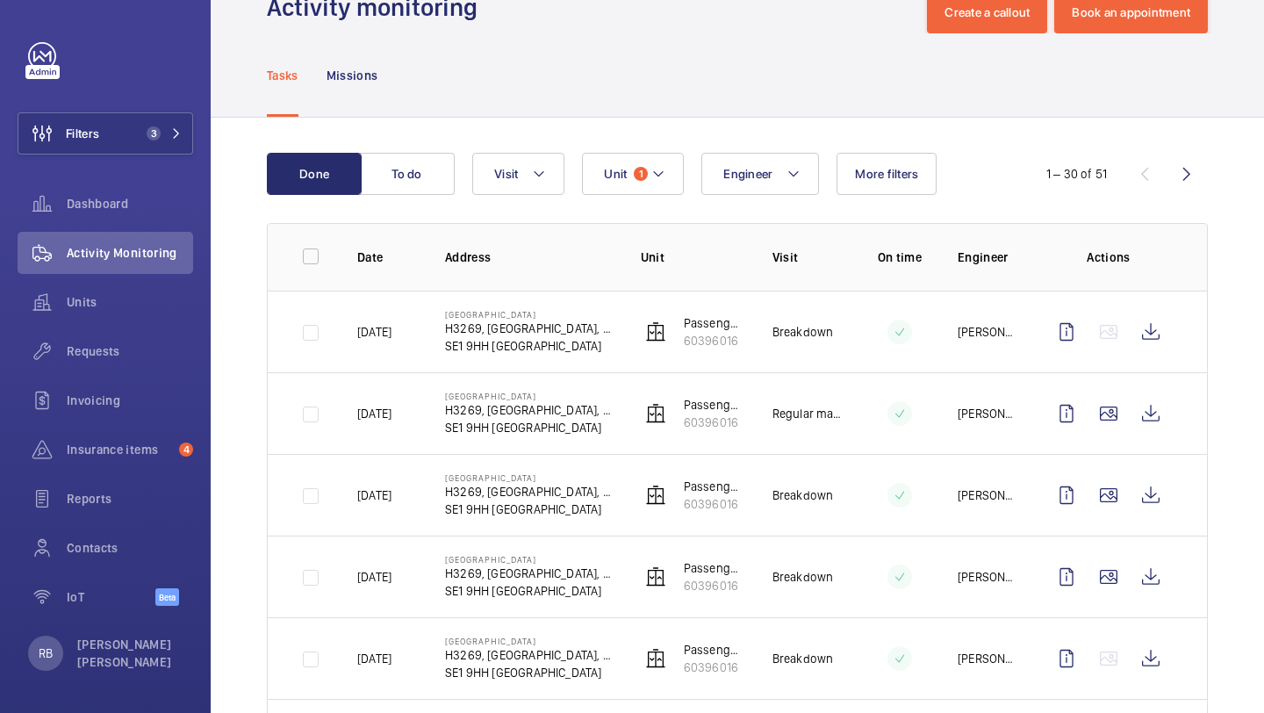
scroll to position [65, 0]
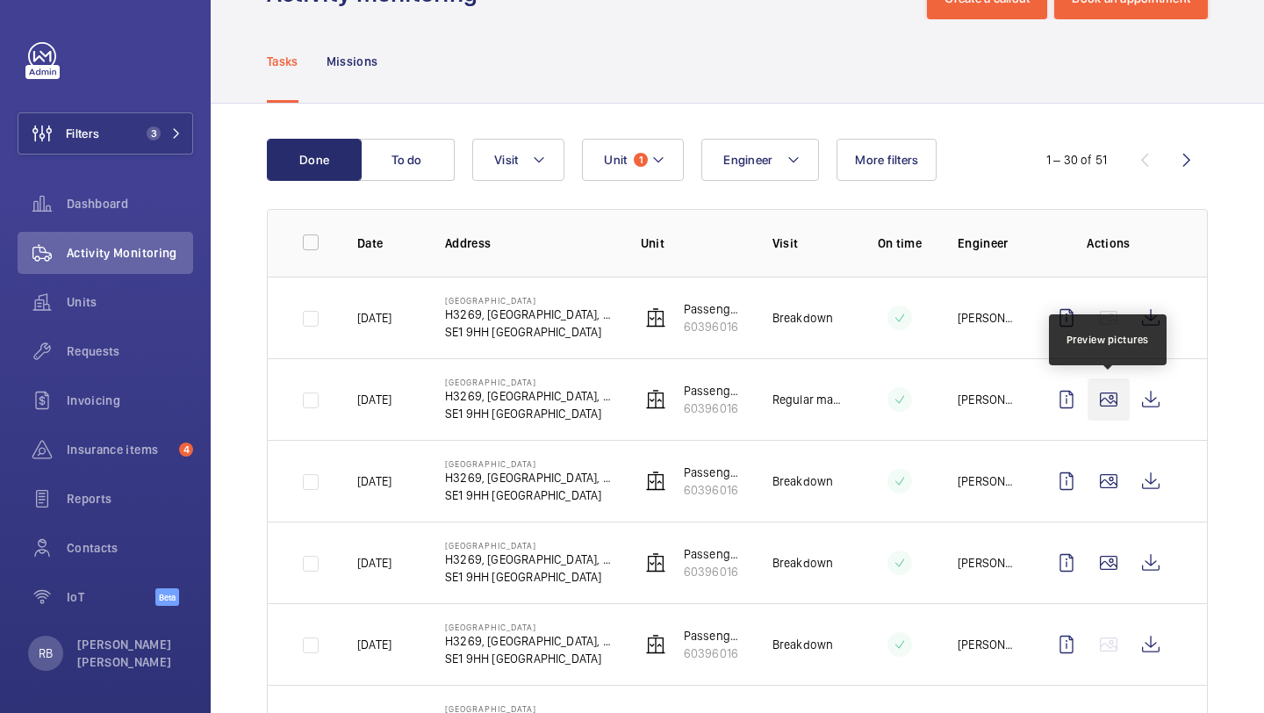
click at [1105, 404] on wm-front-icon-button at bounding box center [1108, 399] width 42 height 42
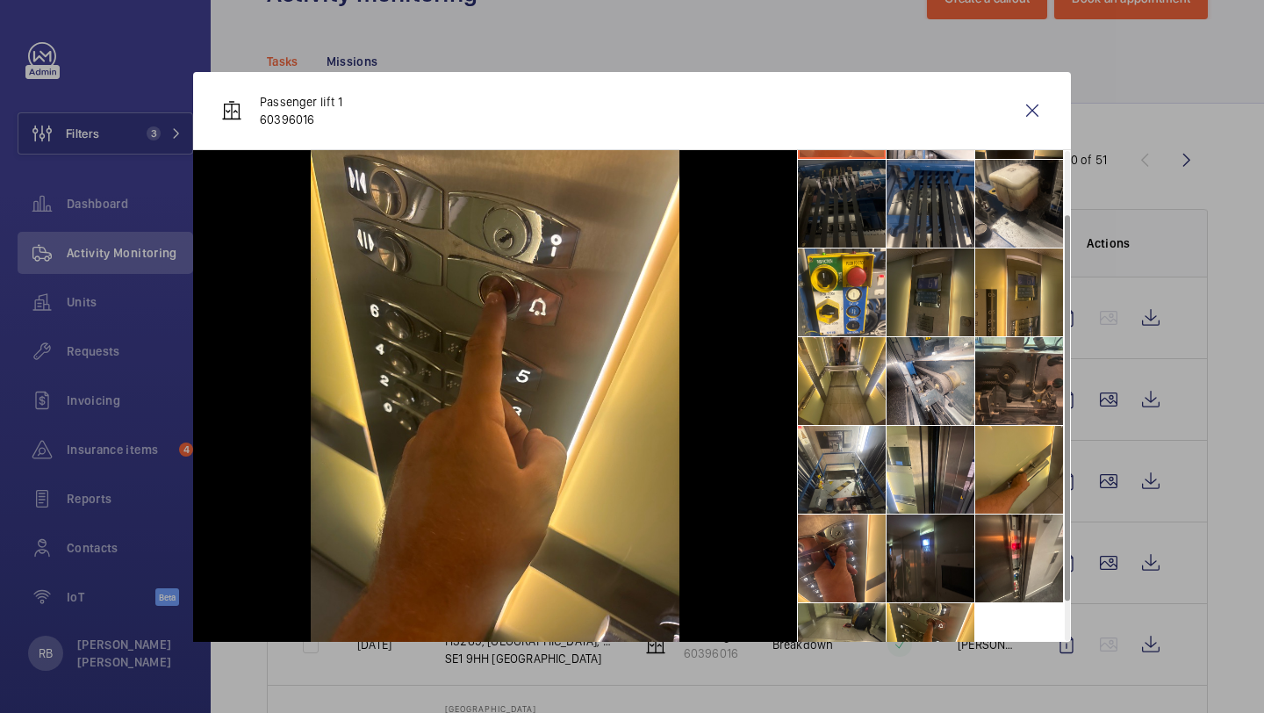
scroll to position [0, 0]
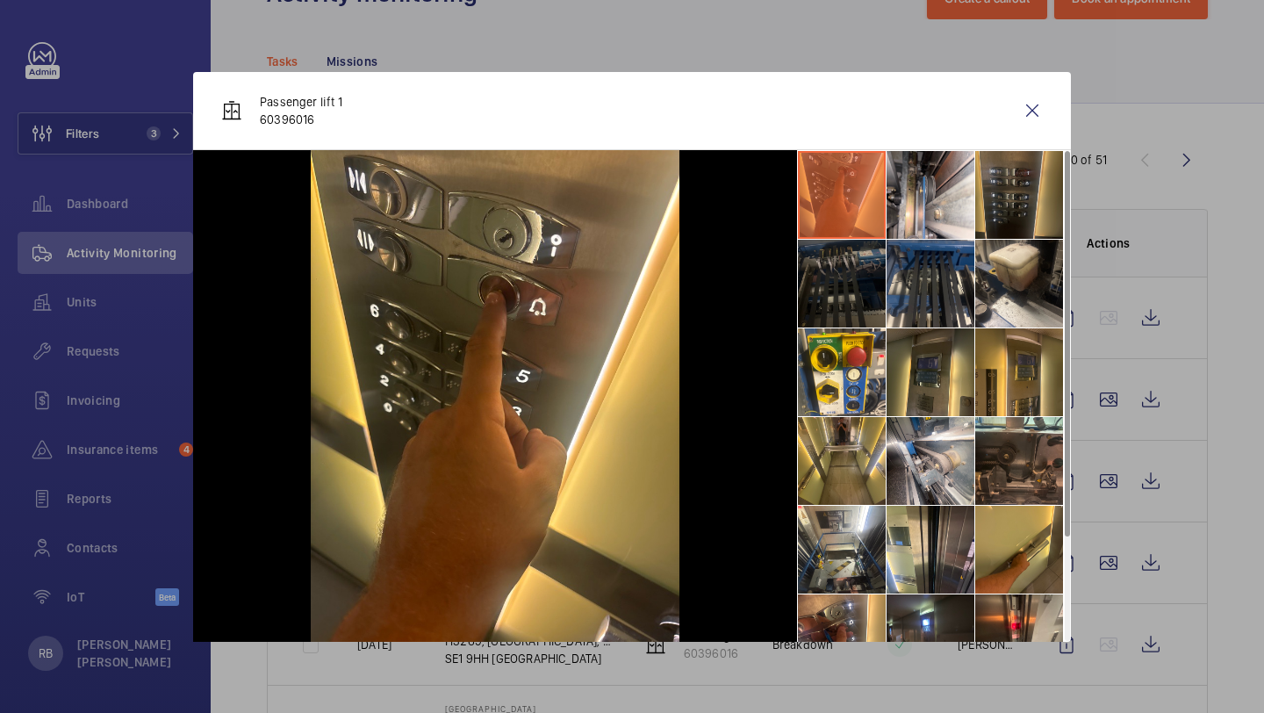
click at [1000, 201] on li at bounding box center [1019, 195] width 88 height 88
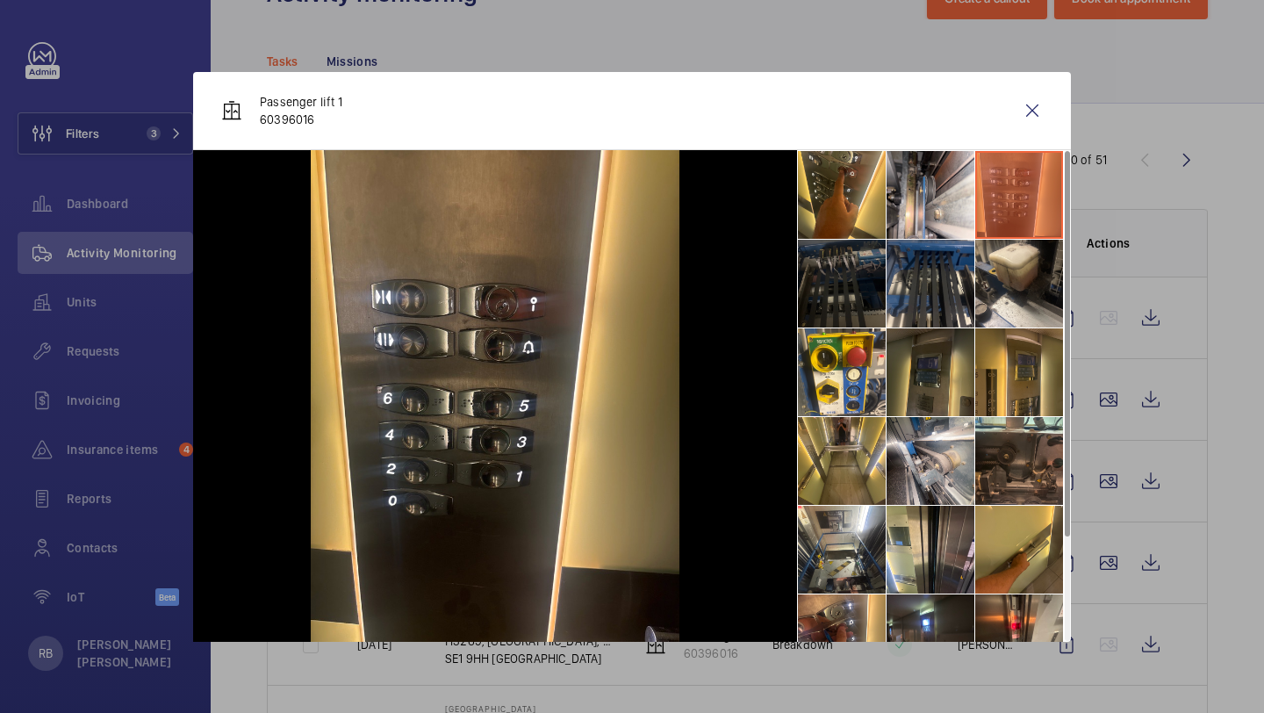
scroll to position [18, 0]
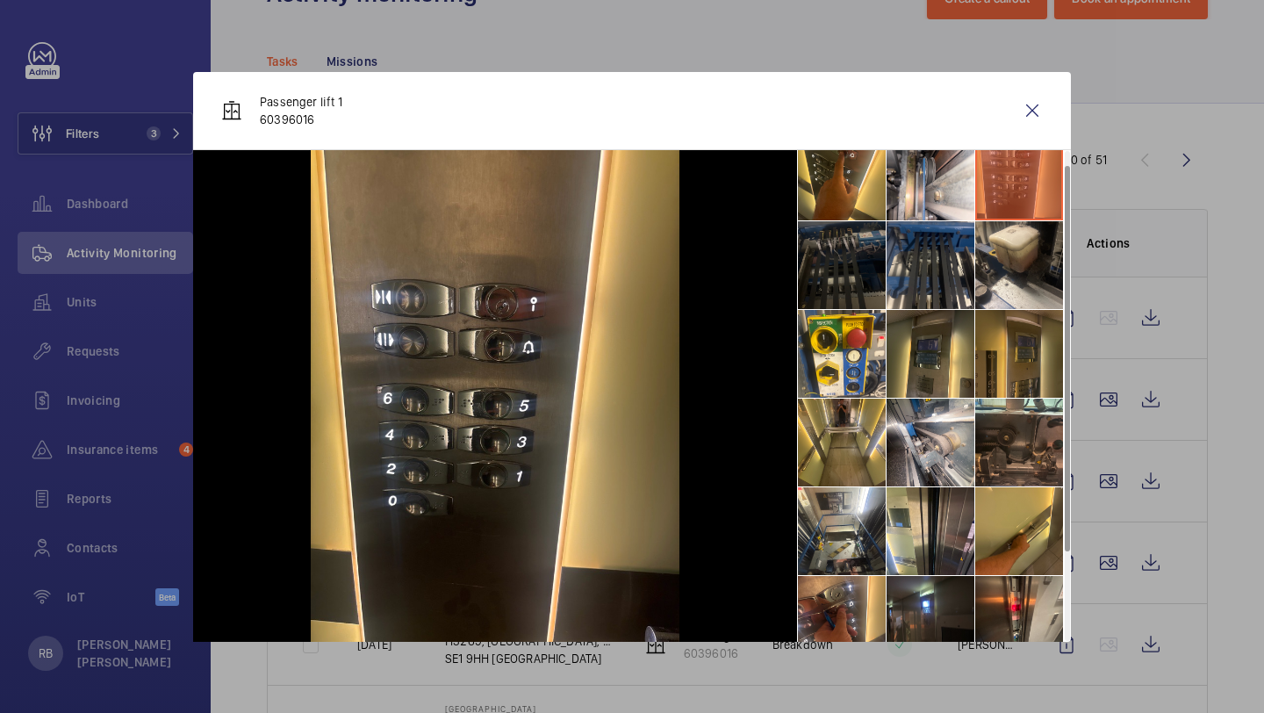
click at [1029, 367] on li at bounding box center [1019, 354] width 88 height 88
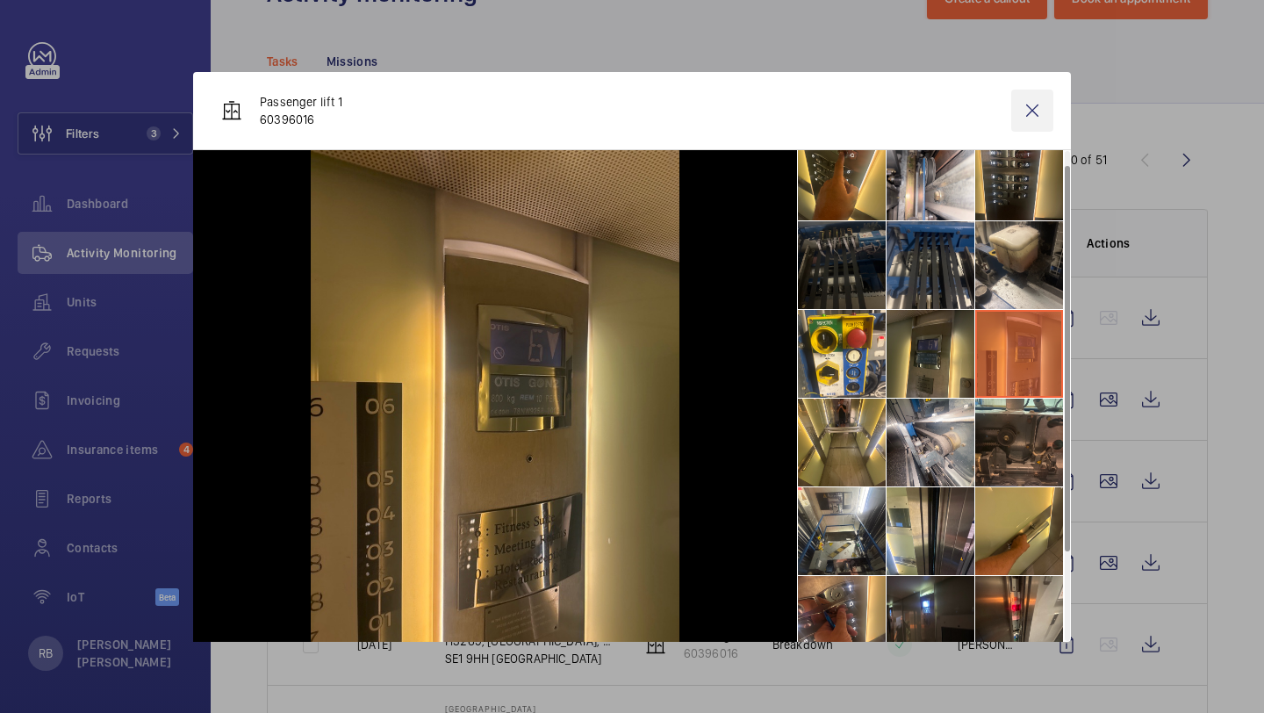
click at [1037, 117] on wm-front-icon-button at bounding box center [1032, 111] width 42 height 42
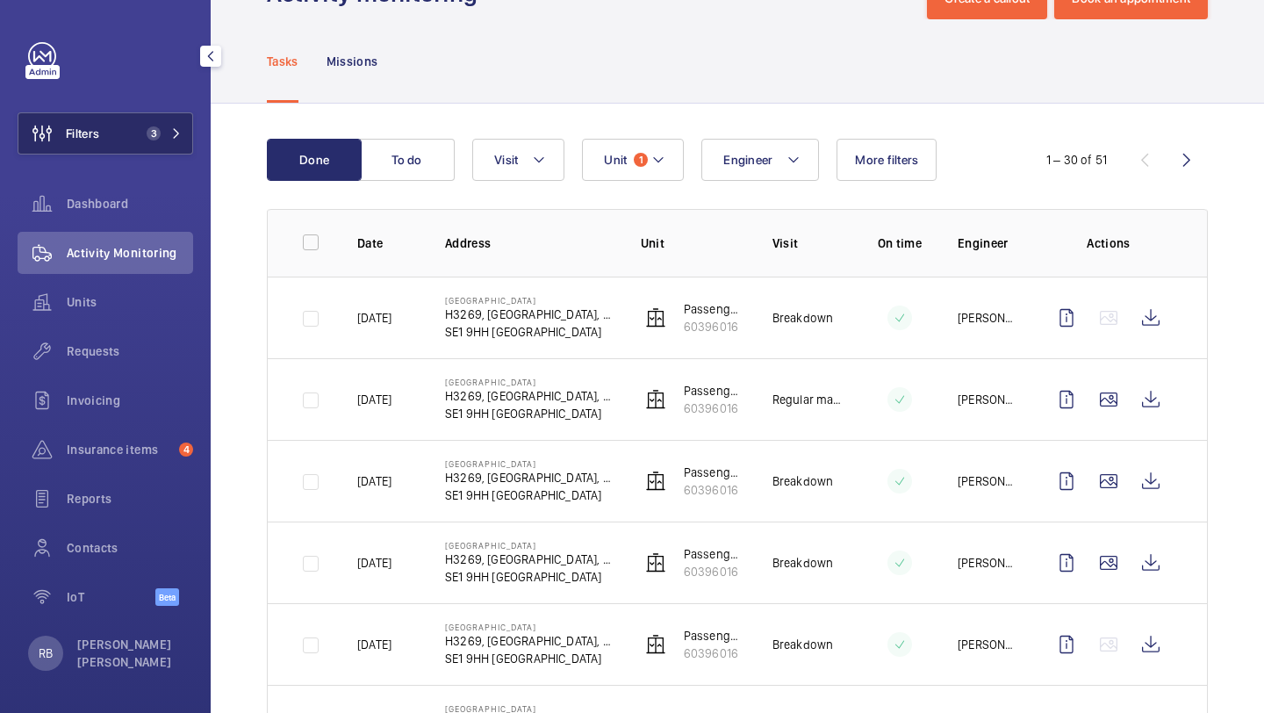
click at [135, 130] on button "Filters 3" at bounding box center [106, 133] width 176 height 42
click at [134, 161] on div "Filters 3 Dashboard Activity Monitoring Units Requests Invoicing Insurance item…" at bounding box center [106, 333] width 176 height 583
click at [137, 147] on button "Filters 3" at bounding box center [106, 133] width 176 height 42
click at [138, 147] on button "Filters 3" at bounding box center [106, 133] width 176 height 42
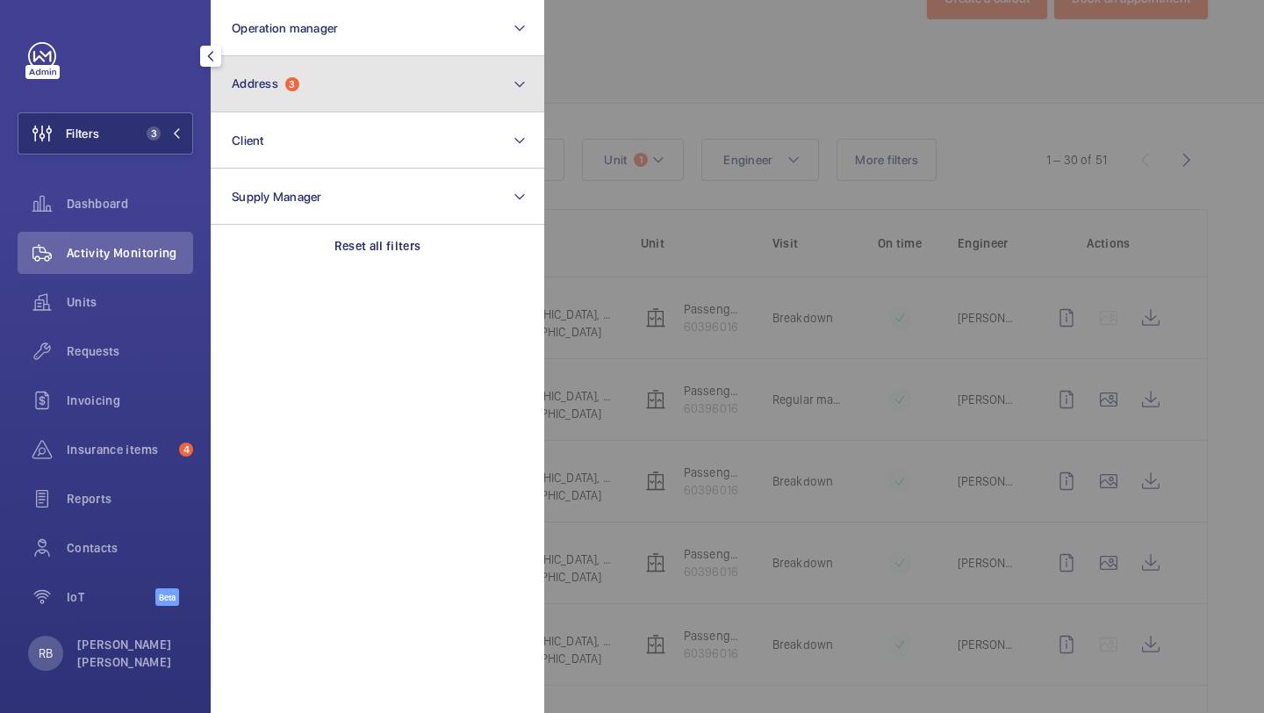
click at [292, 58] on button "Address 3" at bounding box center [377, 84] width 333 height 56
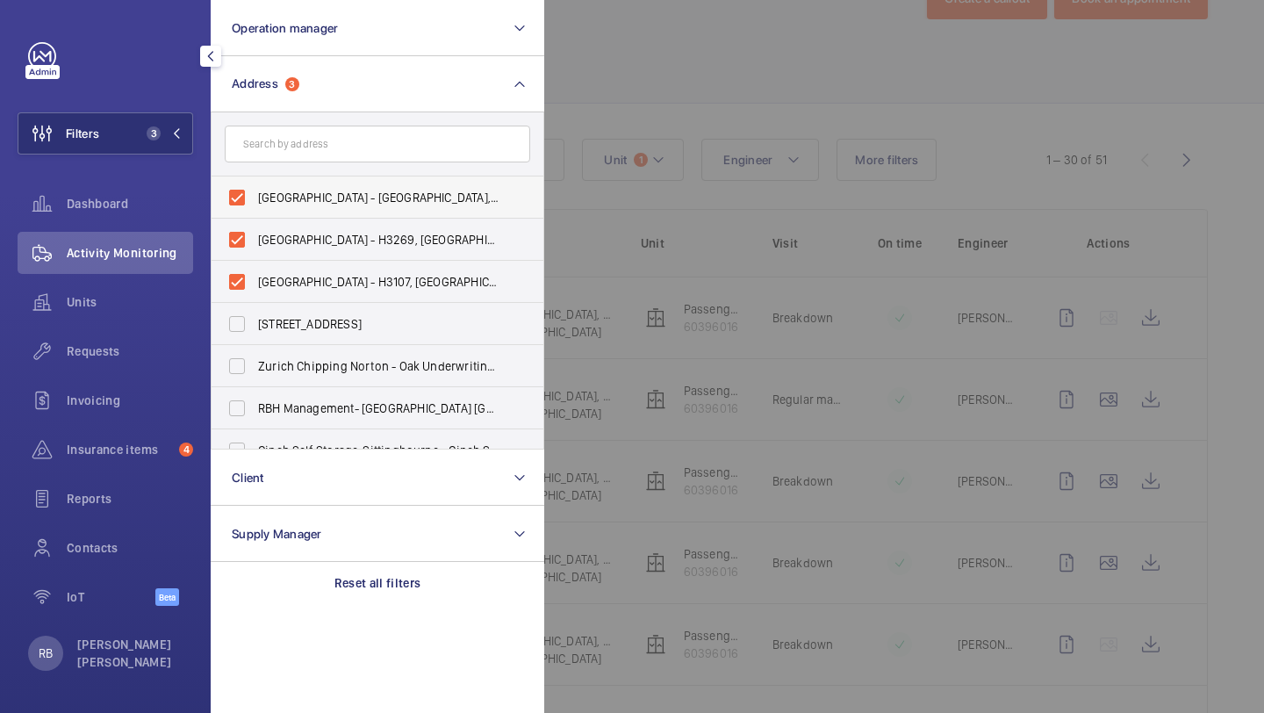
click at [365, 213] on label "[GEOGRAPHIC_DATA] - [GEOGRAPHIC_DATA], [GEOGRAPHIC_DATA]" at bounding box center [363, 197] width 305 height 42
click at [254, 213] on input "[GEOGRAPHIC_DATA] - [GEOGRAPHIC_DATA], [GEOGRAPHIC_DATA]" at bounding box center [236, 197] width 35 height 35
checkbox input "false"
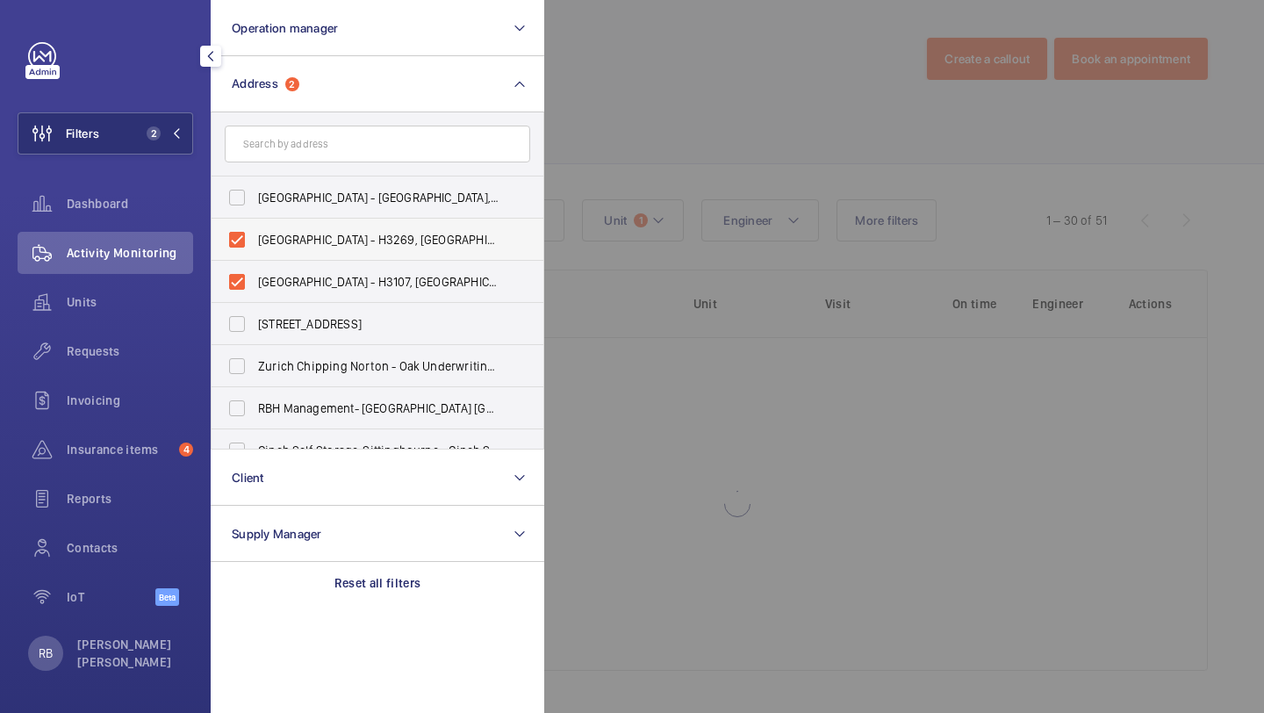
click at [355, 253] on label "[GEOGRAPHIC_DATA] - H3269, [GEOGRAPHIC_DATA], [STREET_ADDRESS]" at bounding box center [363, 240] width 305 height 42
click at [254, 253] on input "[GEOGRAPHIC_DATA] - H3269, [GEOGRAPHIC_DATA], [STREET_ADDRESS]" at bounding box center [236, 239] width 35 height 35
checkbox input "false"
click at [355, 267] on label "[GEOGRAPHIC_DATA] - H3107, [GEOGRAPHIC_DATA], [STREET_ADDRESS][PERSON_NAME]" at bounding box center [363, 282] width 305 height 42
click at [254, 267] on input "[GEOGRAPHIC_DATA] - H3107, [GEOGRAPHIC_DATA], [STREET_ADDRESS][PERSON_NAME]" at bounding box center [236, 281] width 35 height 35
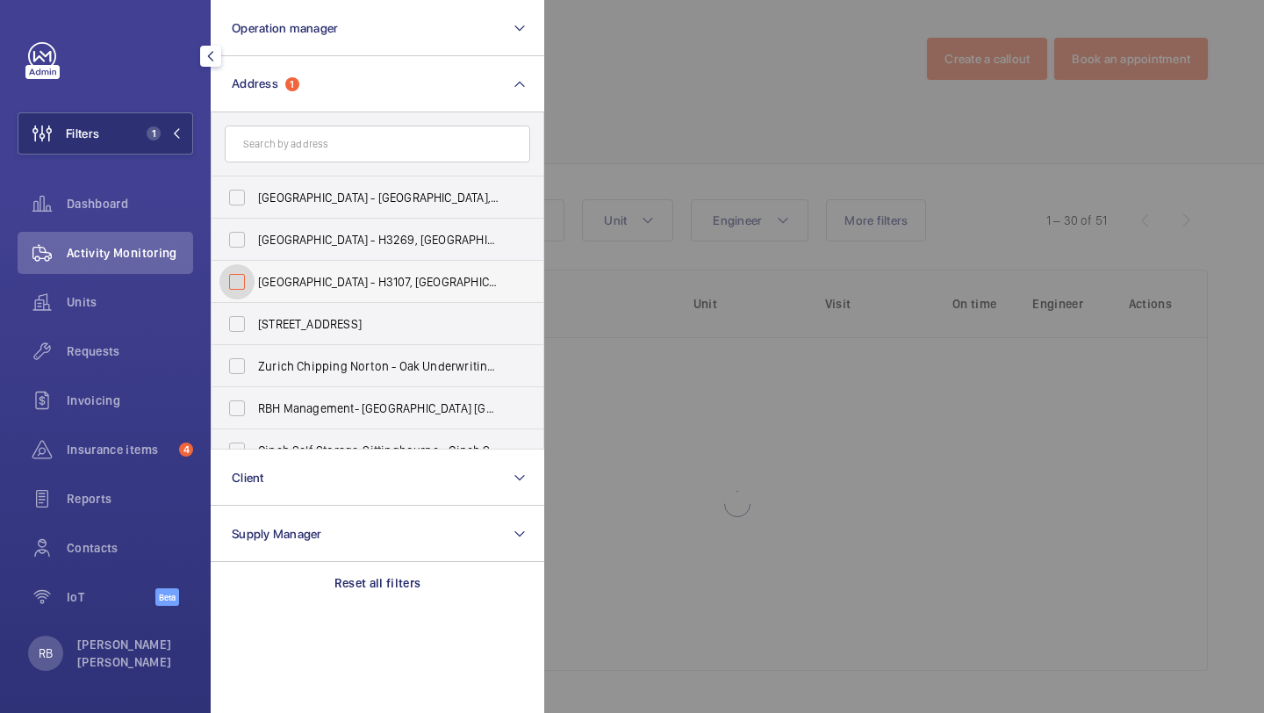
checkbox input "false"
click at [350, 179] on label "[GEOGRAPHIC_DATA] - [GEOGRAPHIC_DATA], [GEOGRAPHIC_DATA]" at bounding box center [363, 197] width 305 height 42
click at [254, 180] on input "[GEOGRAPHIC_DATA] - [GEOGRAPHIC_DATA], [GEOGRAPHIC_DATA]" at bounding box center [236, 197] width 35 height 35
click at [350, 168] on form at bounding box center [377, 144] width 332 height 64
click at [348, 183] on label "[GEOGRAPHIC_DATA] - [GEOGRAPHIC_DATA], [GEOGRAPHIC_DATA]" at bounding box center [363, 197] width 305 height 42
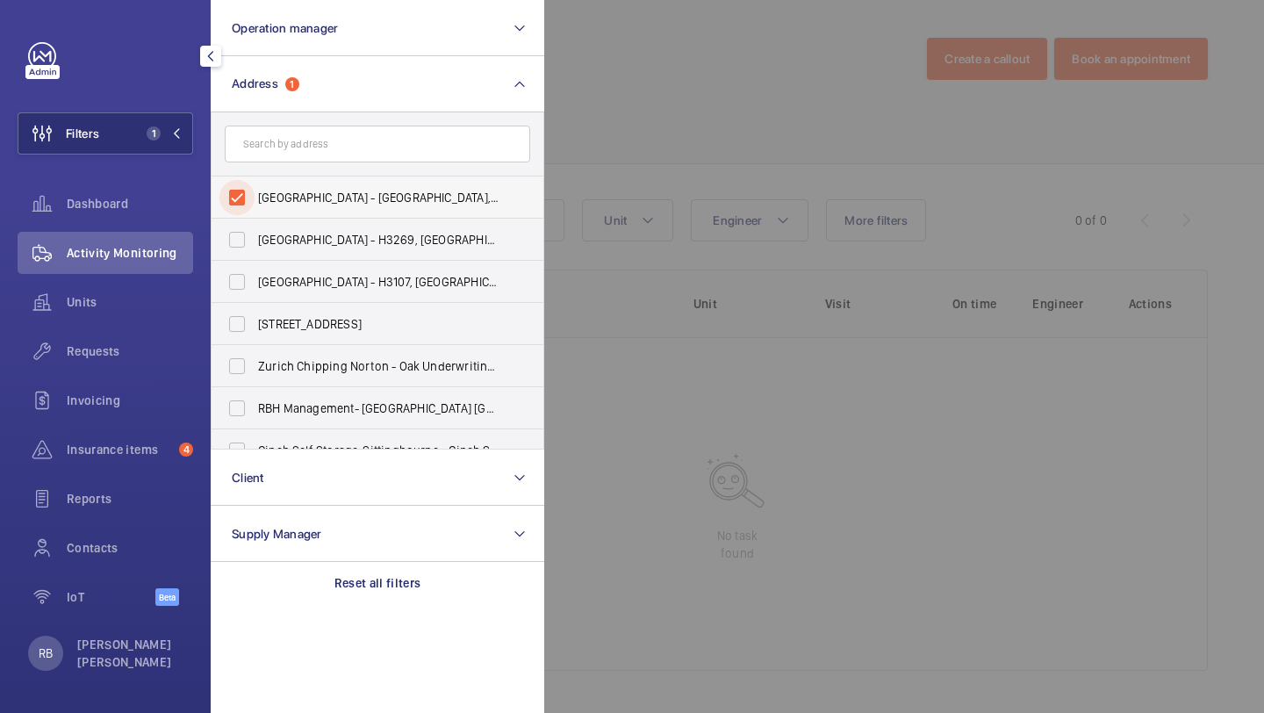
click at [254, 183] on input "[GEOGRAPHIC_DATA] - [GEOGRAPHIC_DATA], [GEOGRAPHIC_DATA]" at bounding box center [236, 197] width 35 height 35
checkbox input "false"
click at [350, 113] on form at bounding box center [377, 144] width 332 height 64
click at [534, 142] on form at bounding box center [377, 144] width 332 height 64
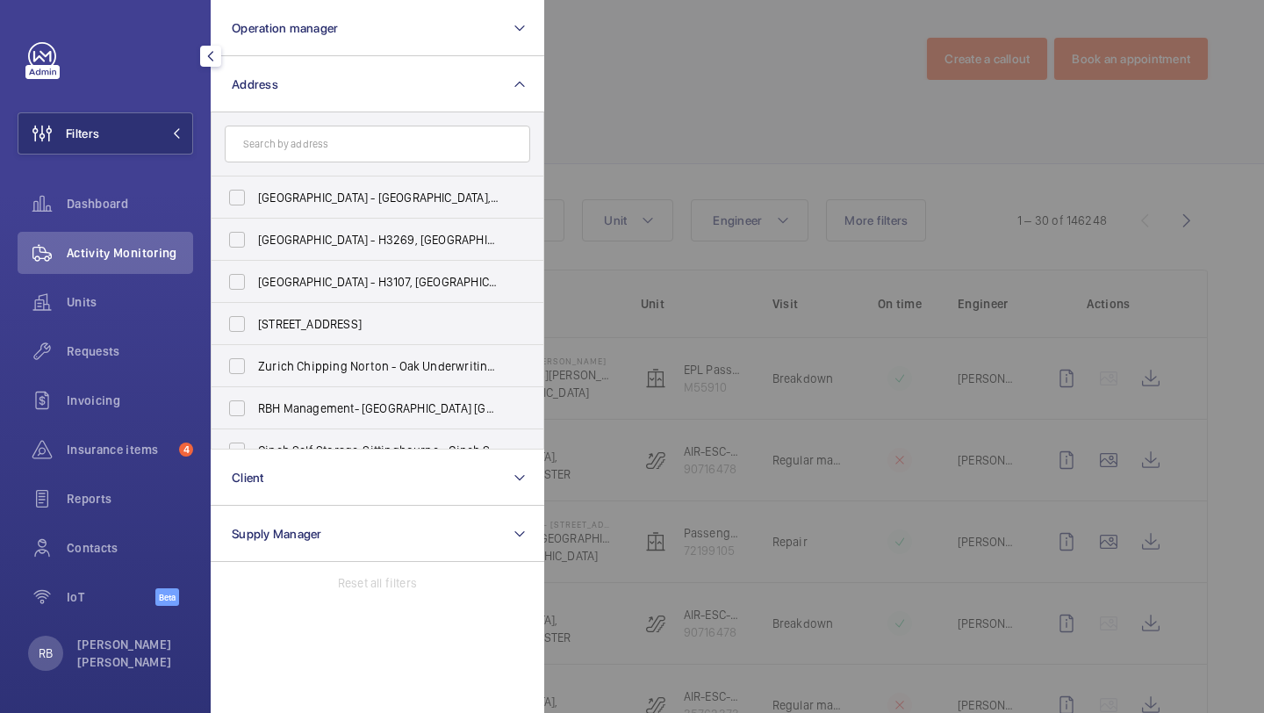
scroll to position [65, 0]
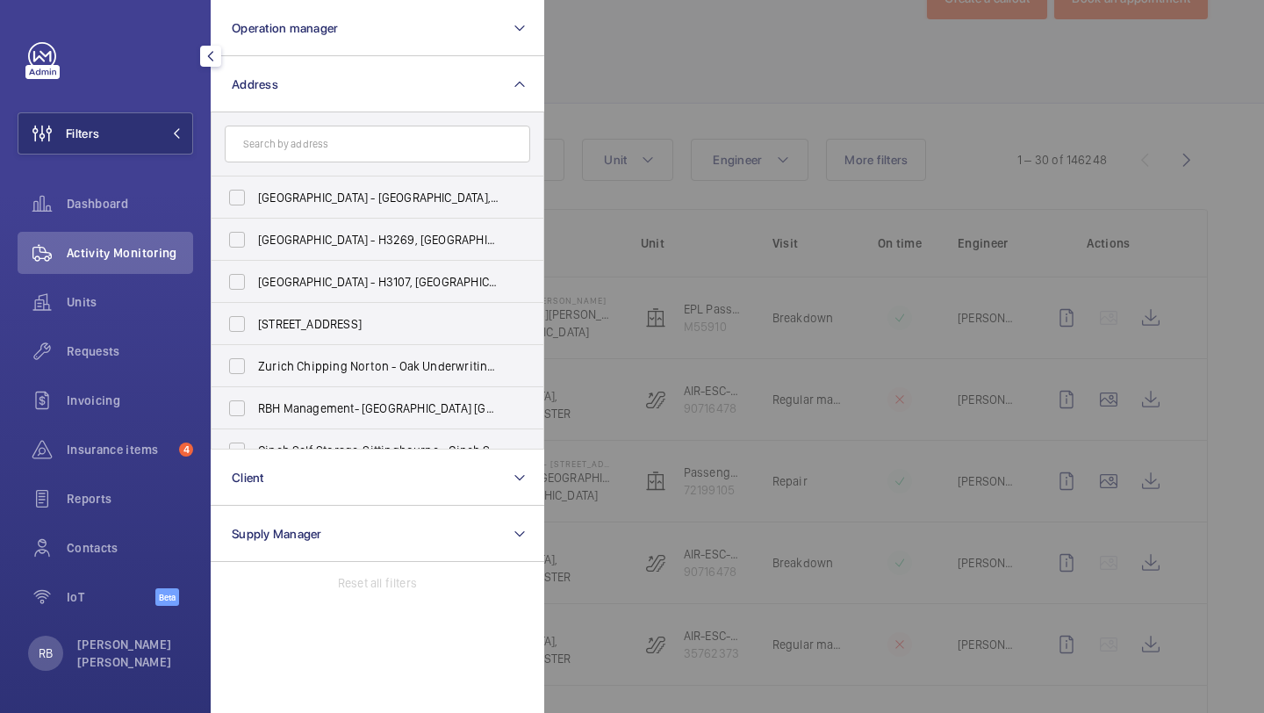
click at [567, 151] on div at bounding box center [1176, 356] width 1264 height 713
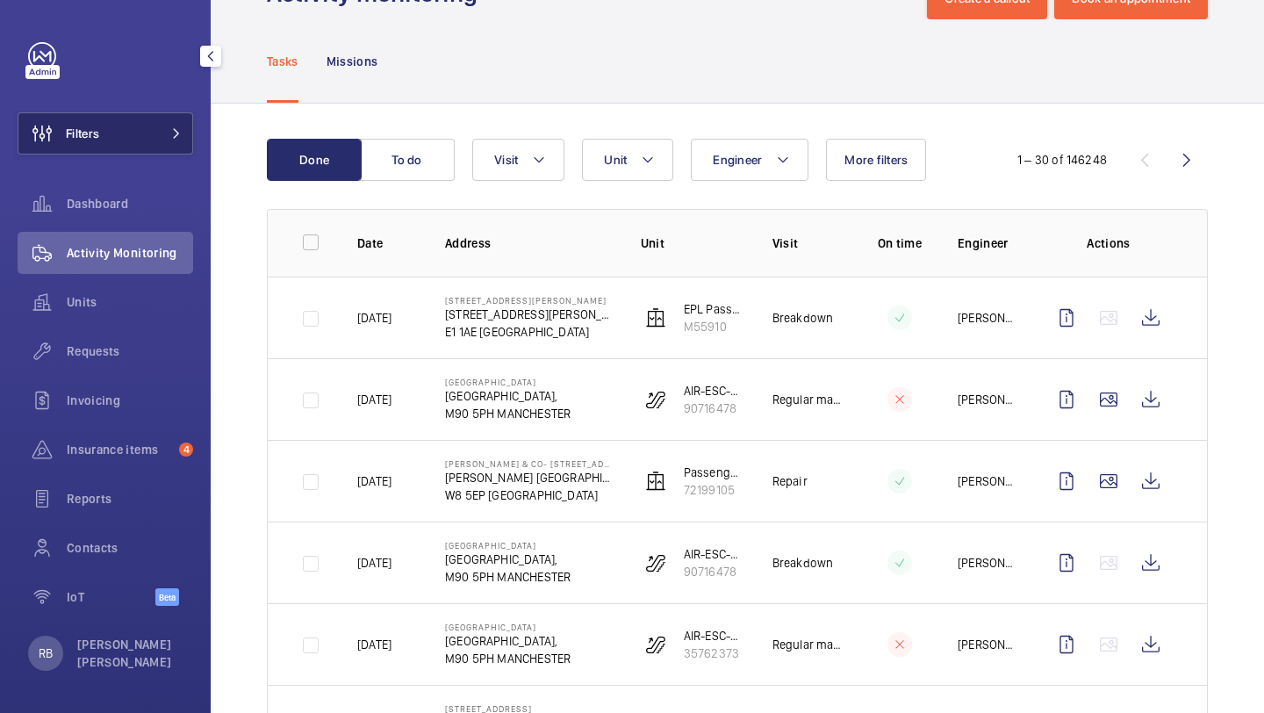
click at [154, 133] on button "Filters" at bounding box center [106, 133] width 176 height 42
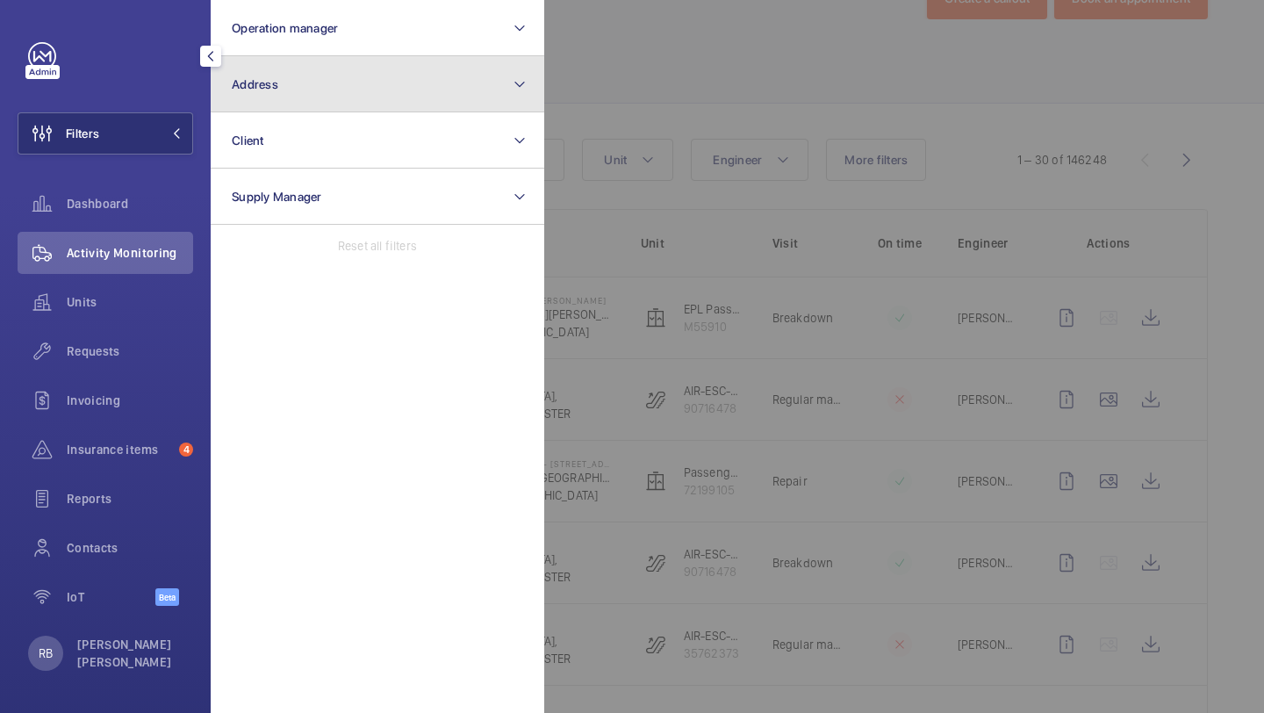
click at [270, 96] on button "Address" at bounding box center [377, 84] width 333 height 56
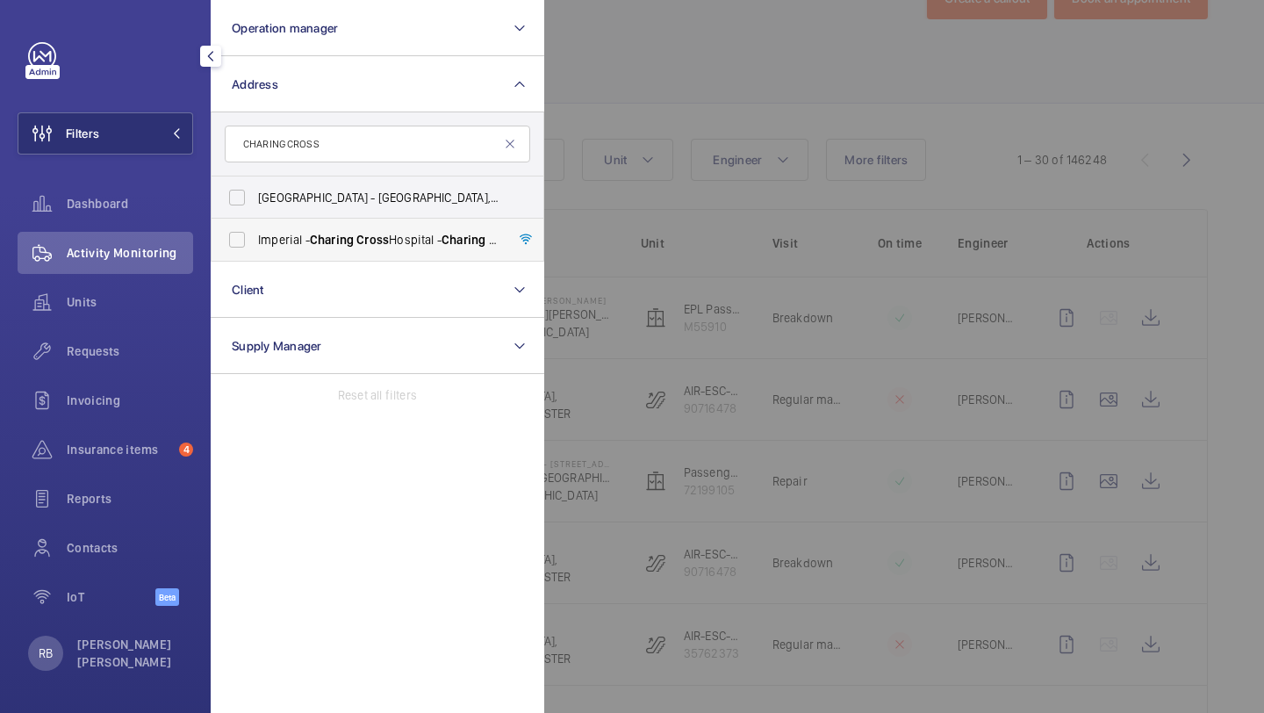
type input "CHARING CROSS"
click at [284, 240] on span "[GEOGRAPHIC_DATA] - [GEOGRAPHIC_DATA]" at bounding box center [378, 240] width 241 height 18
click at [254, 240] on input "[GEOGRAPHIC_DATA] - [GEOGRAPHIC_DATA]" at bounding box center [236, 239] width 35 height 35
checkbox input "true"
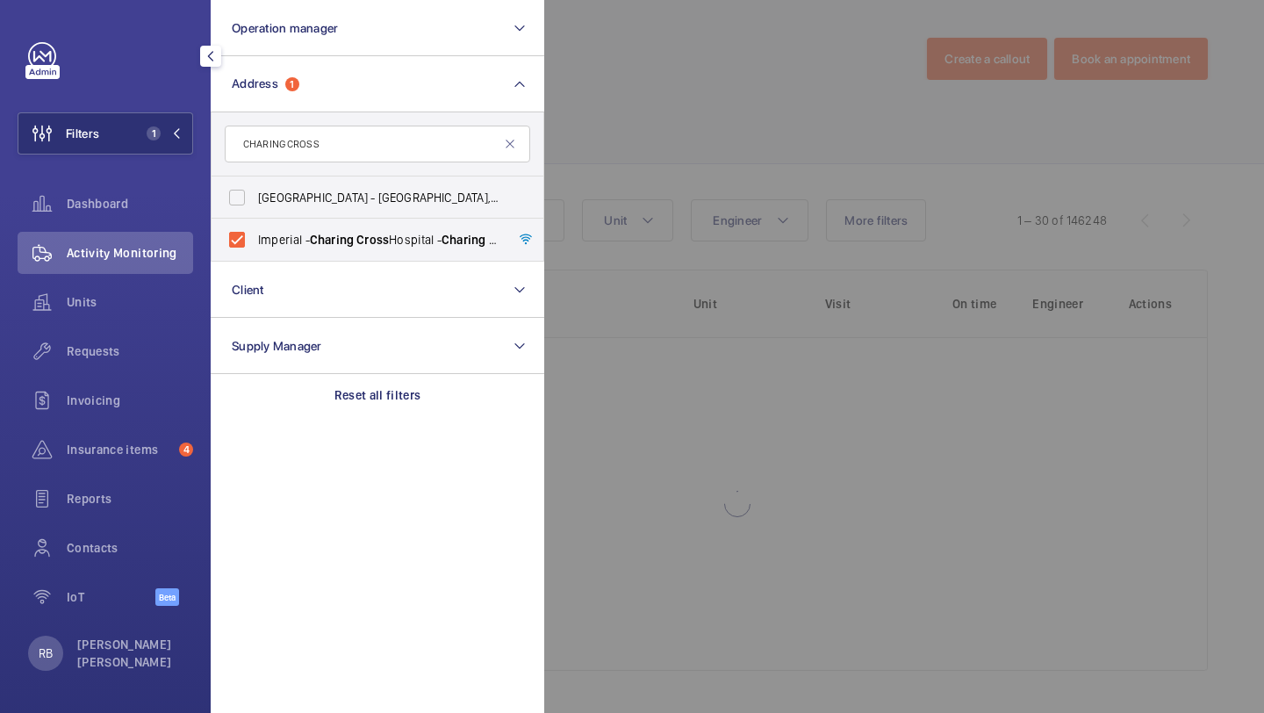
click at [653, 156] on div at bounding box center [1176, 356] width 1264 height 713
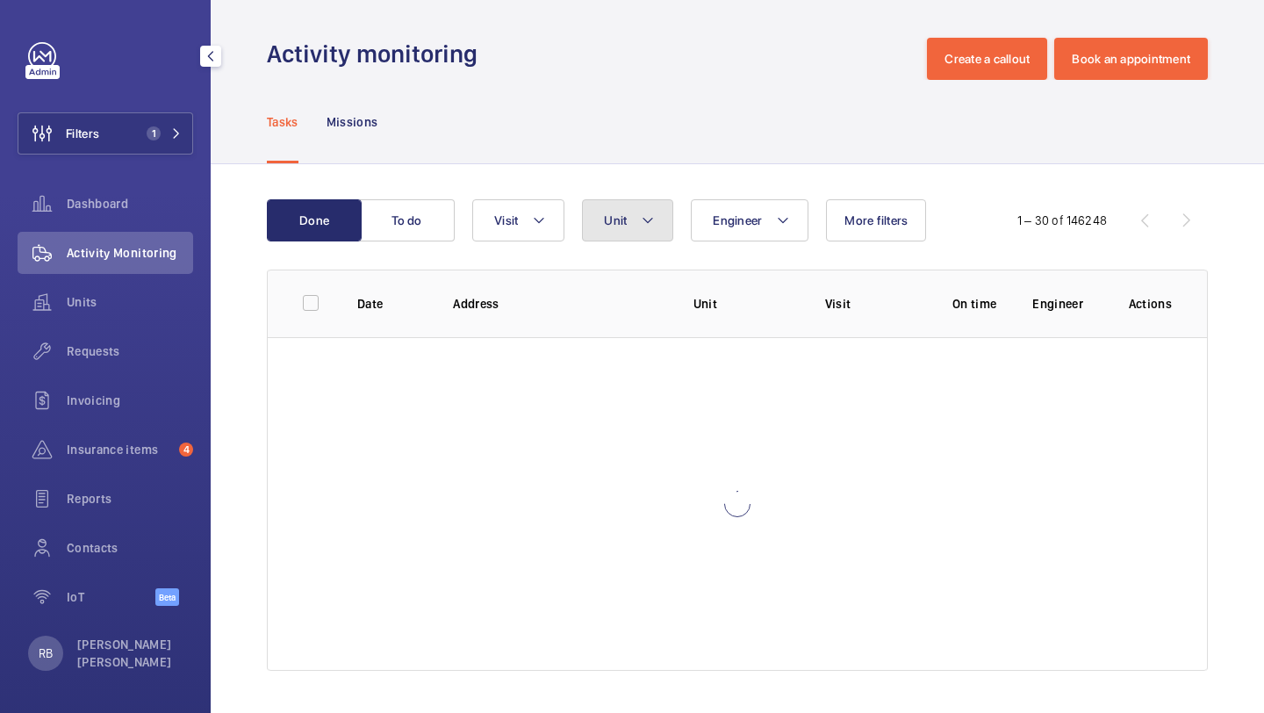
click at [641, 228] on mat-icon at bounding box center [648, 220] width 14 height 21
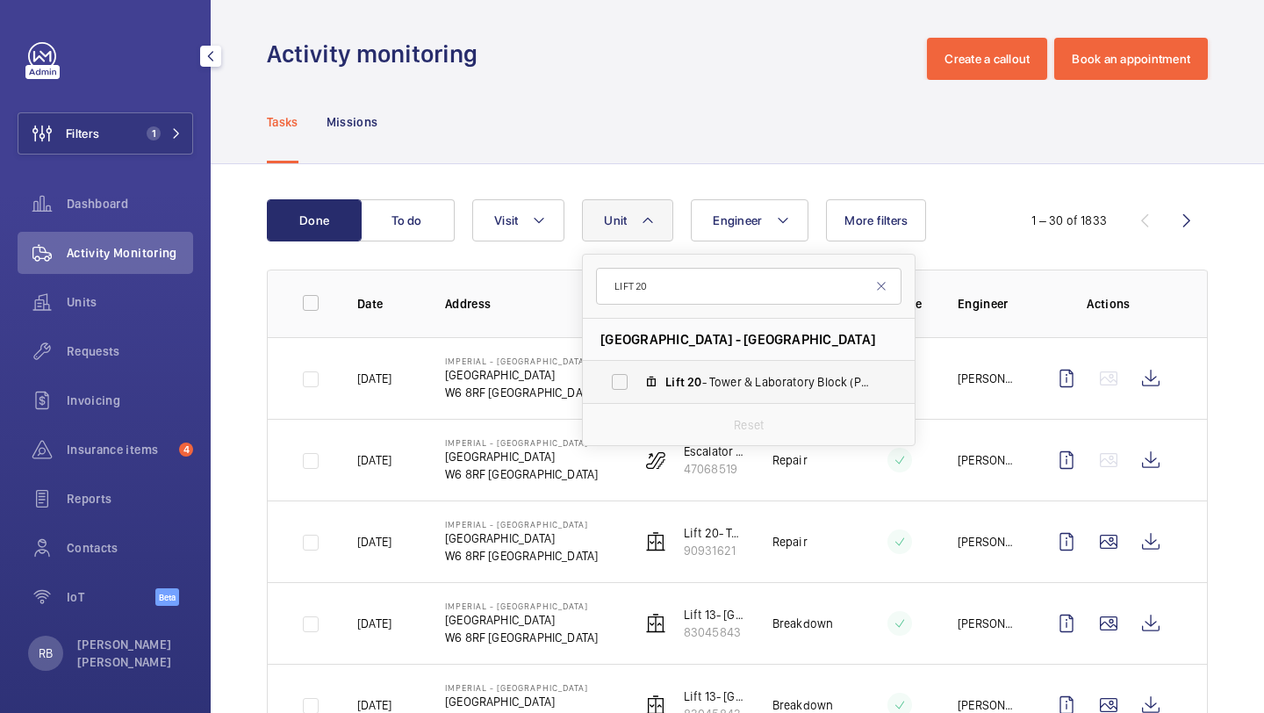
type input "LIFT 20"
click at [649, 375] on mat-icon at bounding box center [651, 382] width 14 height 14
click at [637, 374] on input "Lift 20 - Tower & Laboratory Block (Passenger), 90931621" at bounding box center [619, 381] width 35 height 35
checkbox input "true"
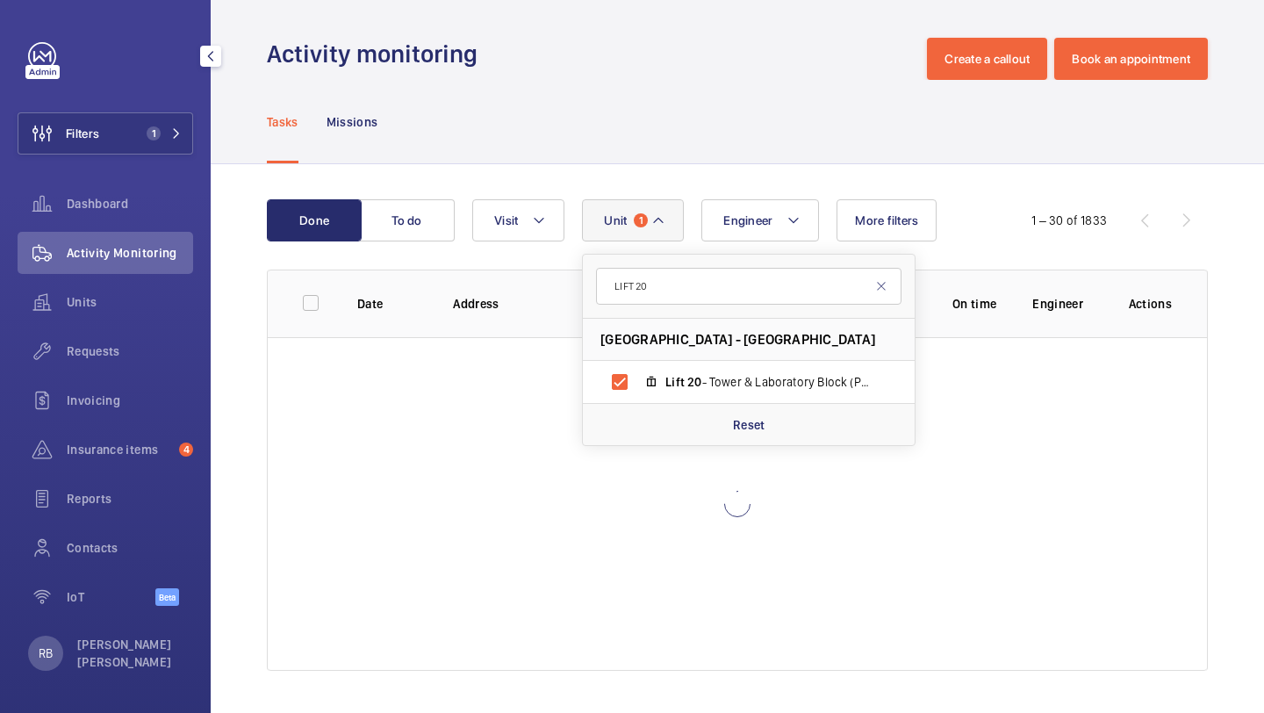
click at [1259, 335] on div "Done To do Engineer Unit 1 LIFT 20 Imperial - [GEOGRAPHIC_DATA] - [GEOGRAPHIC_D…" at bounding box center [737, 438] width 1053 height 548
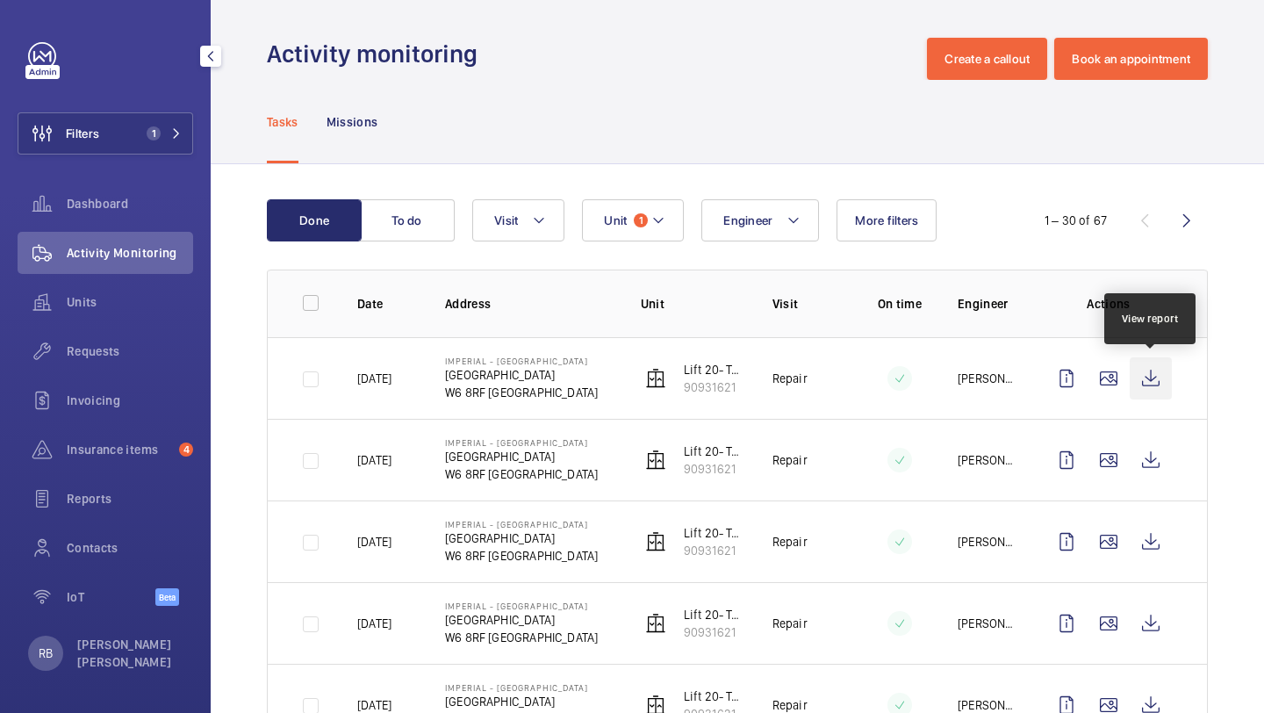
click at [1154, 385] on wm-front-icon-button at bounding box center [1150, 378] width 42 height 42
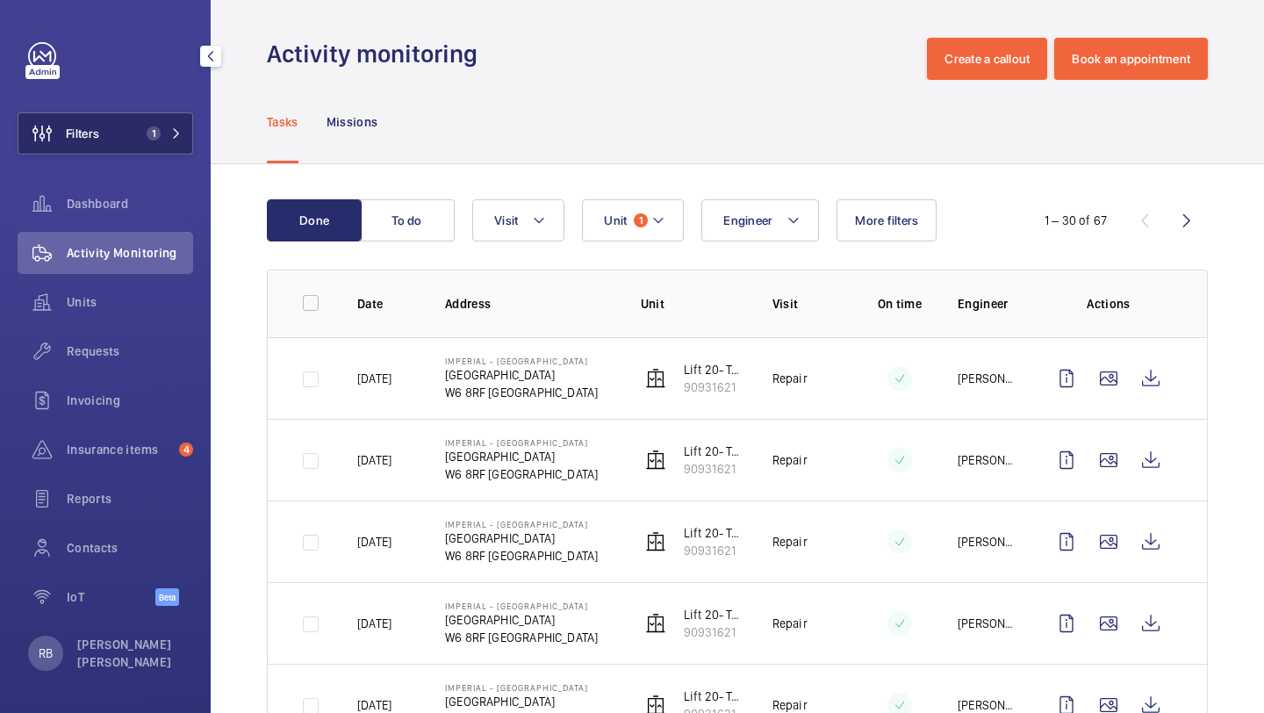
click at [171, 132] on mat-icon at bounding box center [176, 133] width 11 height 11
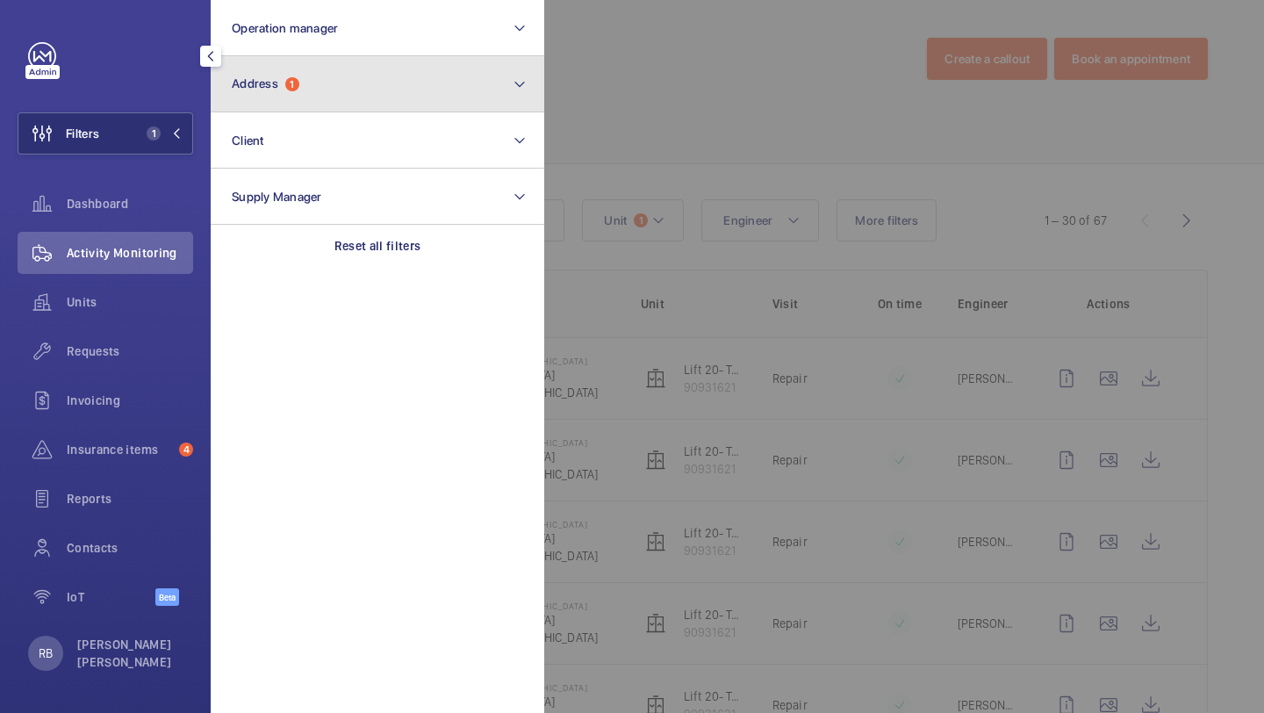
click at [263, 98] on button "Address 1" at bounding box center [377, 84] width 333 height 56
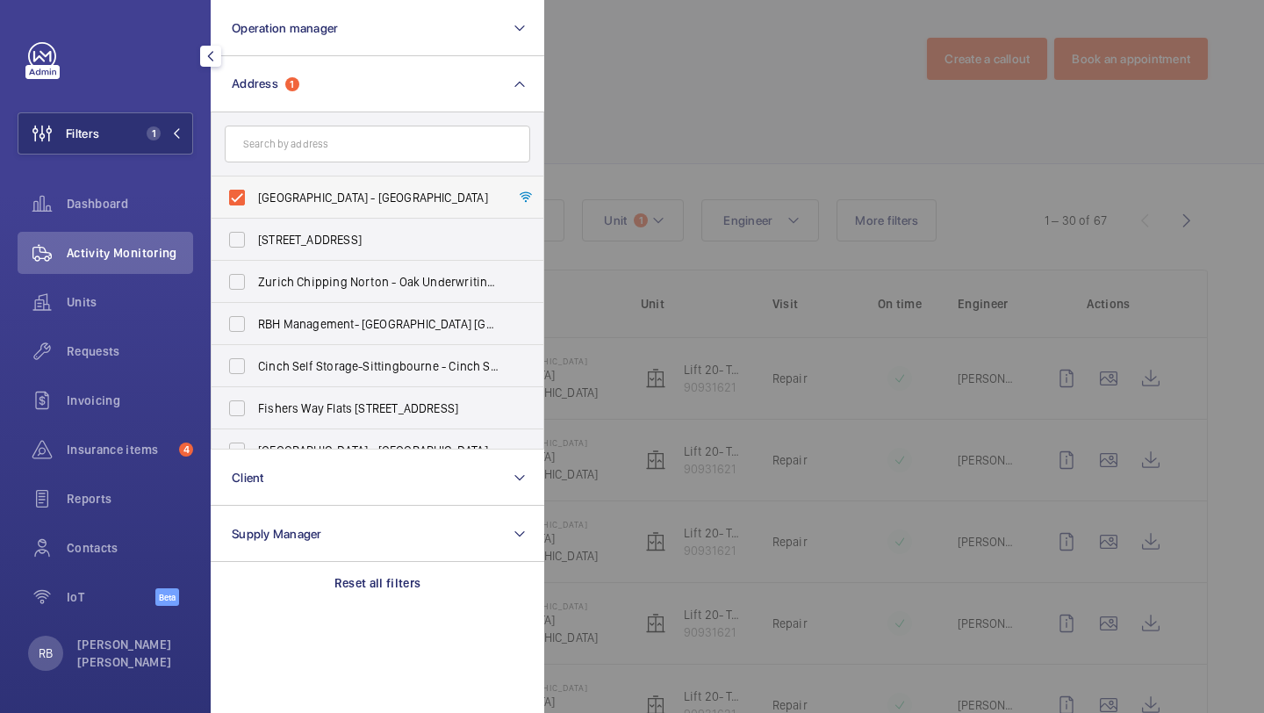
click at [383, 184] on label "[GEOGRAPHIC_DATA] - [GEOGRAPHIC_DATA]" at bounding box center [363, 197] width 305 height 42
click at [254, 184] on input "[GEOGRAPHIC_DATA] - [GEOGRAPHIC_DATA]" at bounding box center [236, 197] width 35 height 35
checkbox input "false"
click at [281, 140] on input "text" at bounding box center [377, 143] width 305 height 37
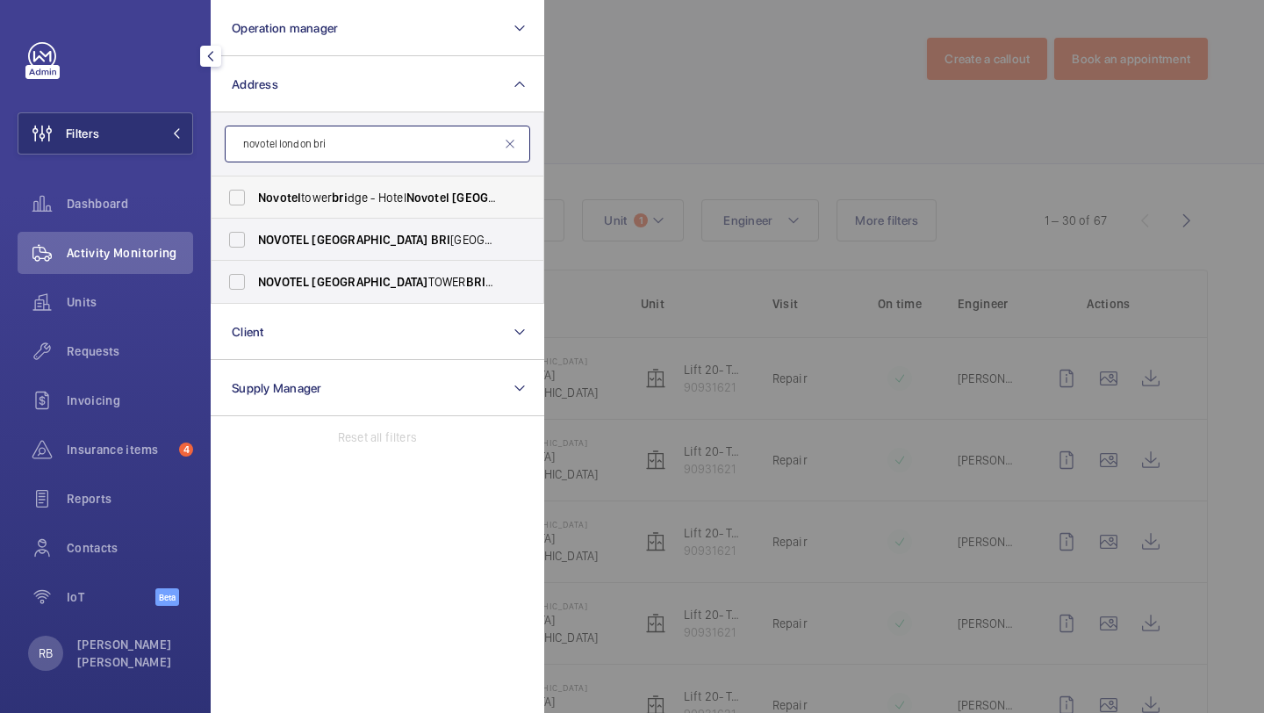
type input "novotel london bri"
click at [319, 194] on span "[GEOGRAPHIC_DATA] bri dge - [GEOGRAPHIC_DATA]" at bounding box center [378, 198] width 241 height 18
click at [254, 194] on input "[GEOGRAPHIC_DATA] bri dge - [GEOGRAPHIC_DATA]" at bounding box center [236, 197] width 35 height 35
checkbox input "true"
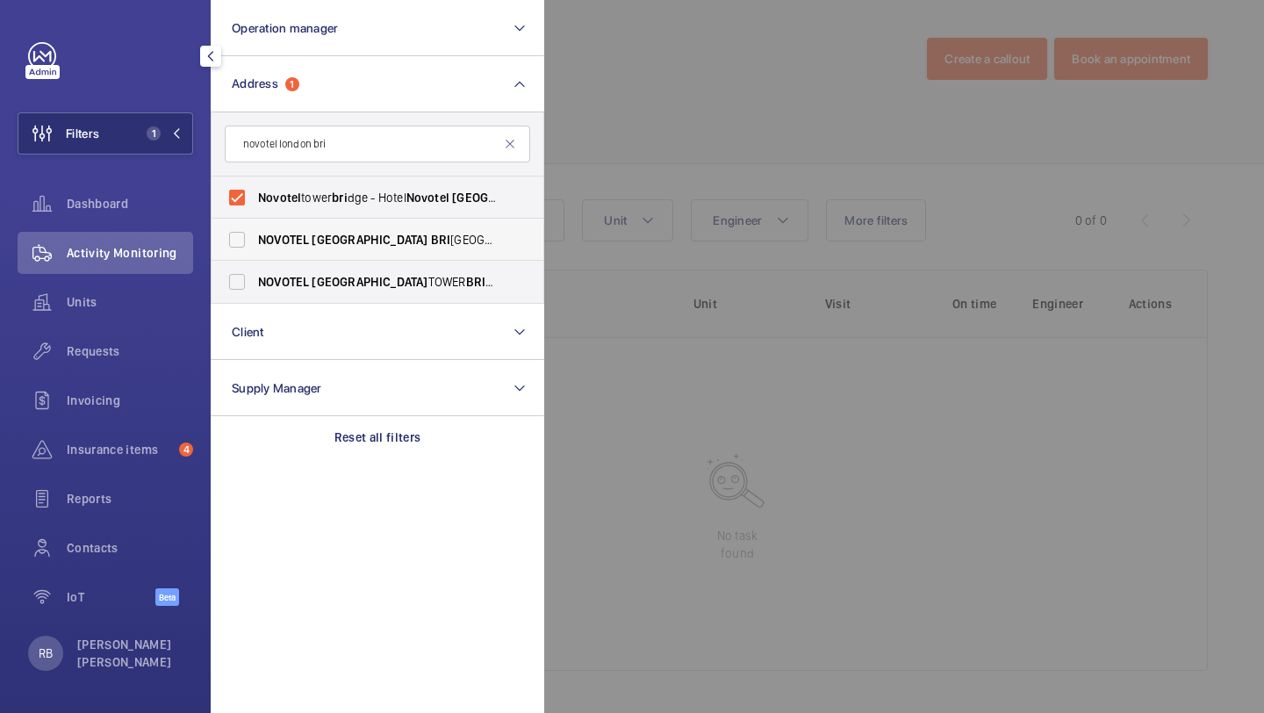
click at [311, 234] on span "[GEOGRAPHIC_DATA] - H3269, [STREET_ADDRESS]" at bounding box center [378, 240] width 241 height 18
click at [254, 234] on input "[GEOGRAPHIC_DATA] - H3269, [STREET_ADDRESS]" at bounding box center [236, 239] width 35 height 35
checkbox input "true"
click at [311, 265] on label "[GEOGRAPHIC_DATA] BRI DGE - H3107, [GEOGRAPHIC_DATA], [STREET_ADDRESS][PERSON_N…" at bounding box center [363, 282] width 305 height 42
click at [254, 265] on input "[GEOGRAPHIC_DATA] BRI DGE - H3107, [GEOGRAPHIC_DATA], [STREET_ADDRESS][PERSON_N…" at bounding box center [236, 281] width 35 height 35
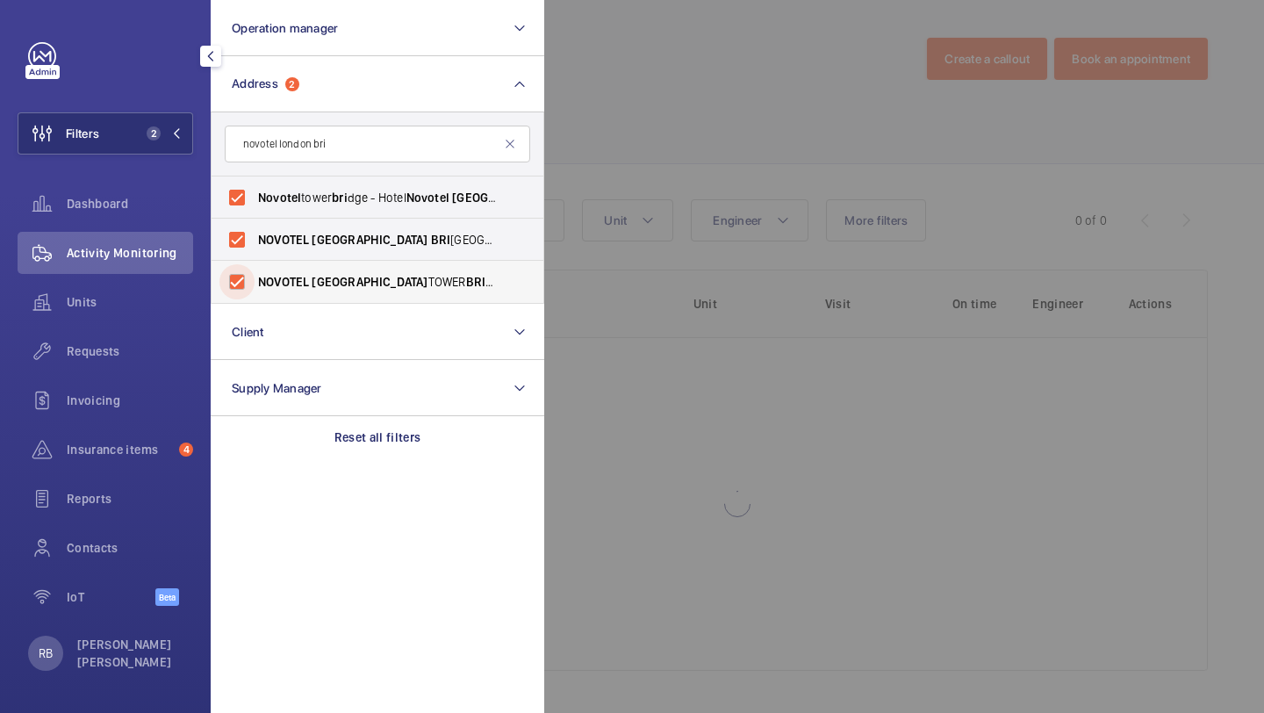
checkbox input "true"
click at [600, 169] on div at bounding box center [1176, 356] width 1264 height 713
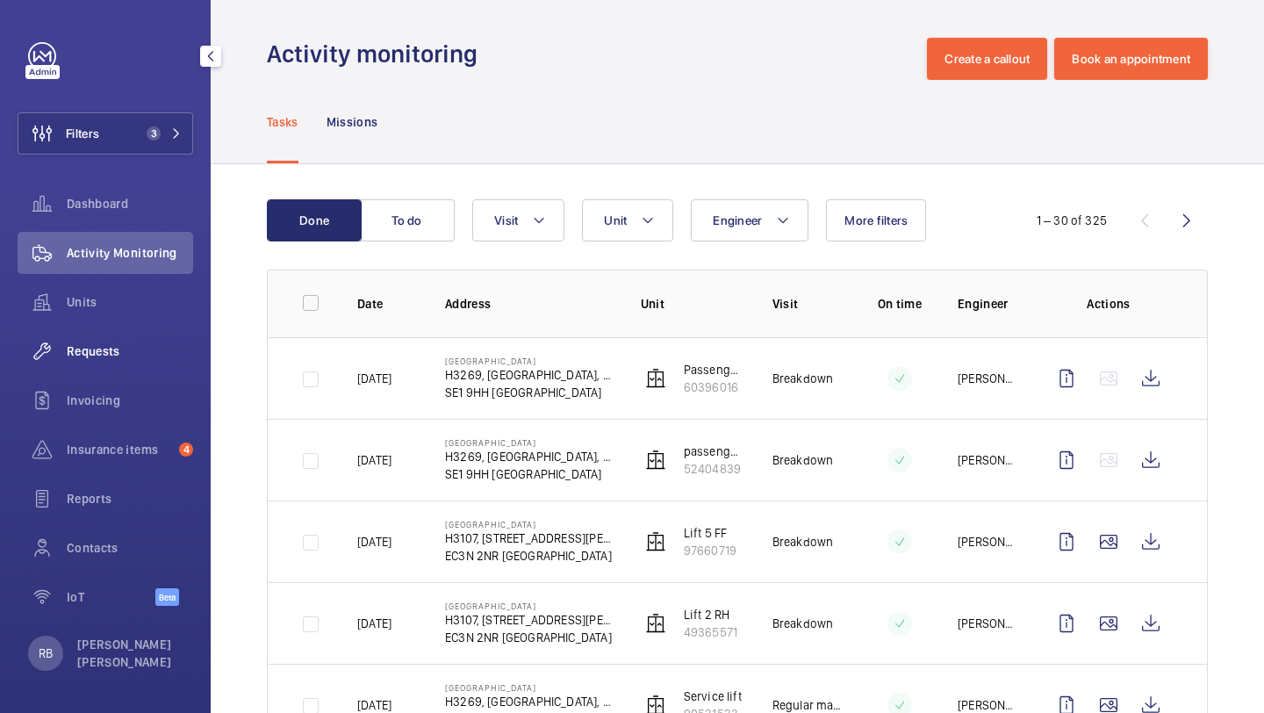
click at [101, 366] on div "Requests" at bounding box center [106, 351] width 176 height 42
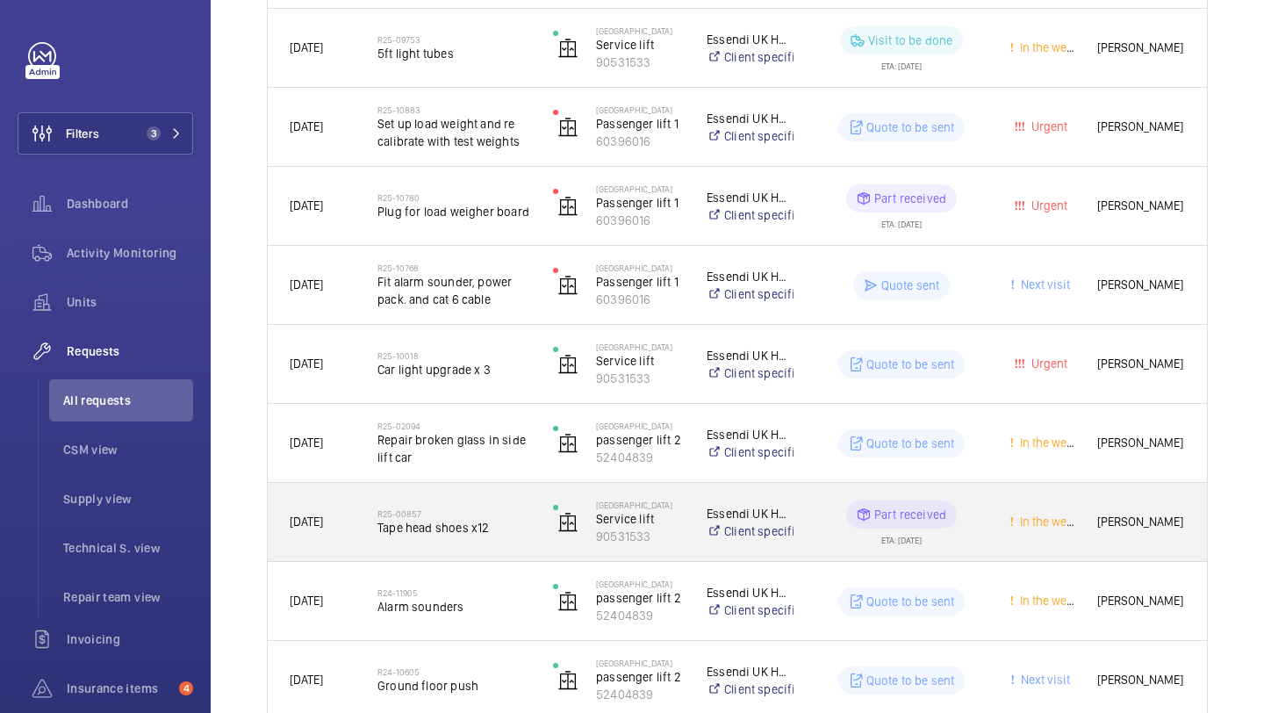
scroll to position [369, 0]
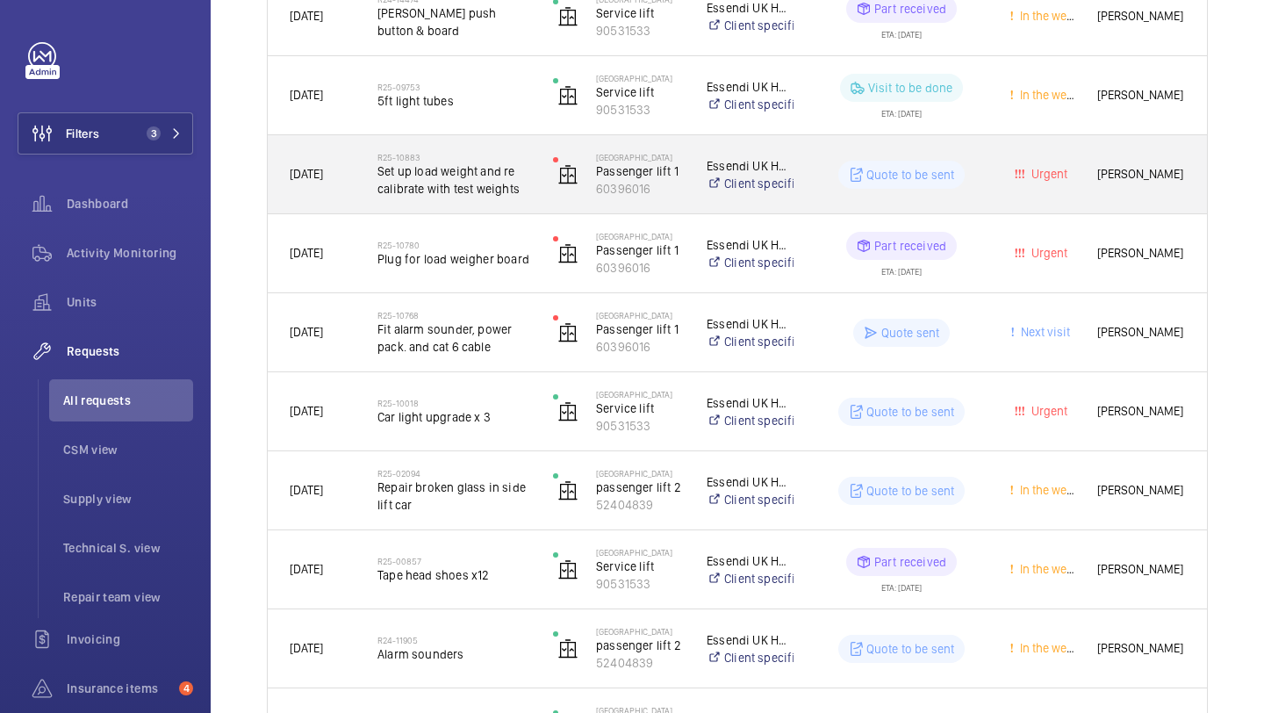
click at [472, 194] on span "Set up load weight and re calibrate with test weights" at bounding box center [453, 179] width 153 height 35
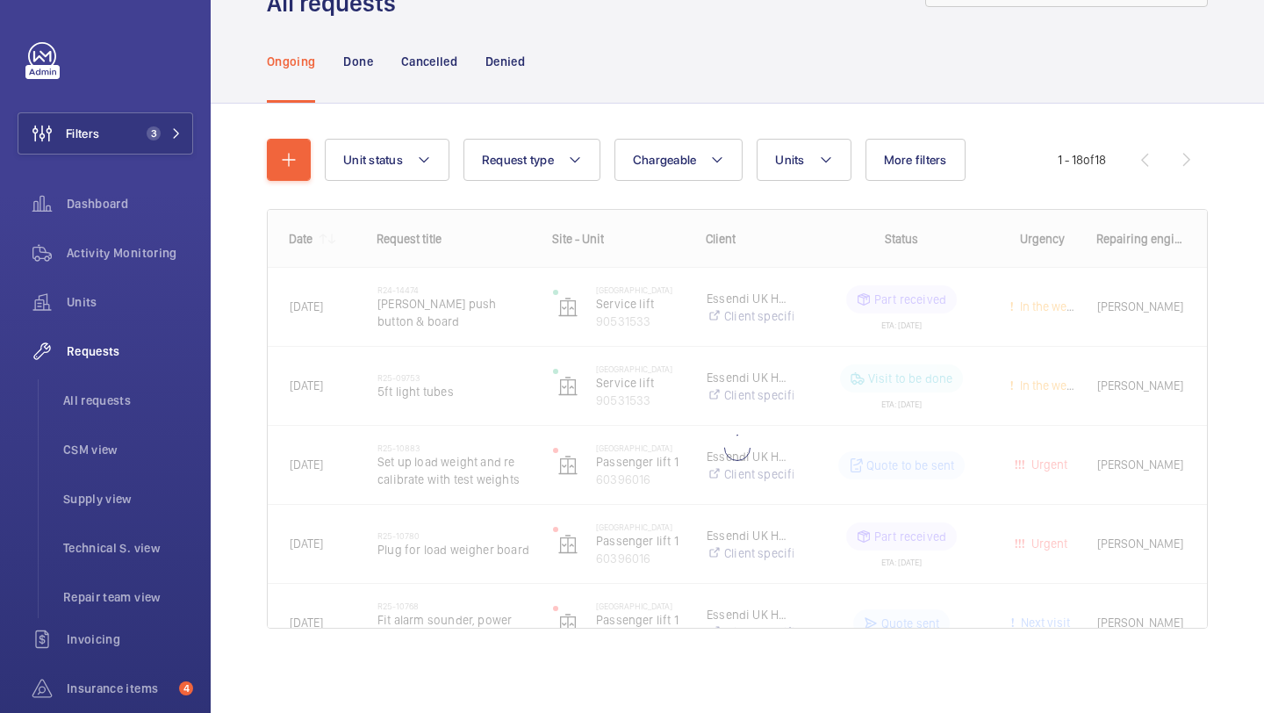
scroll to position [77, 0]
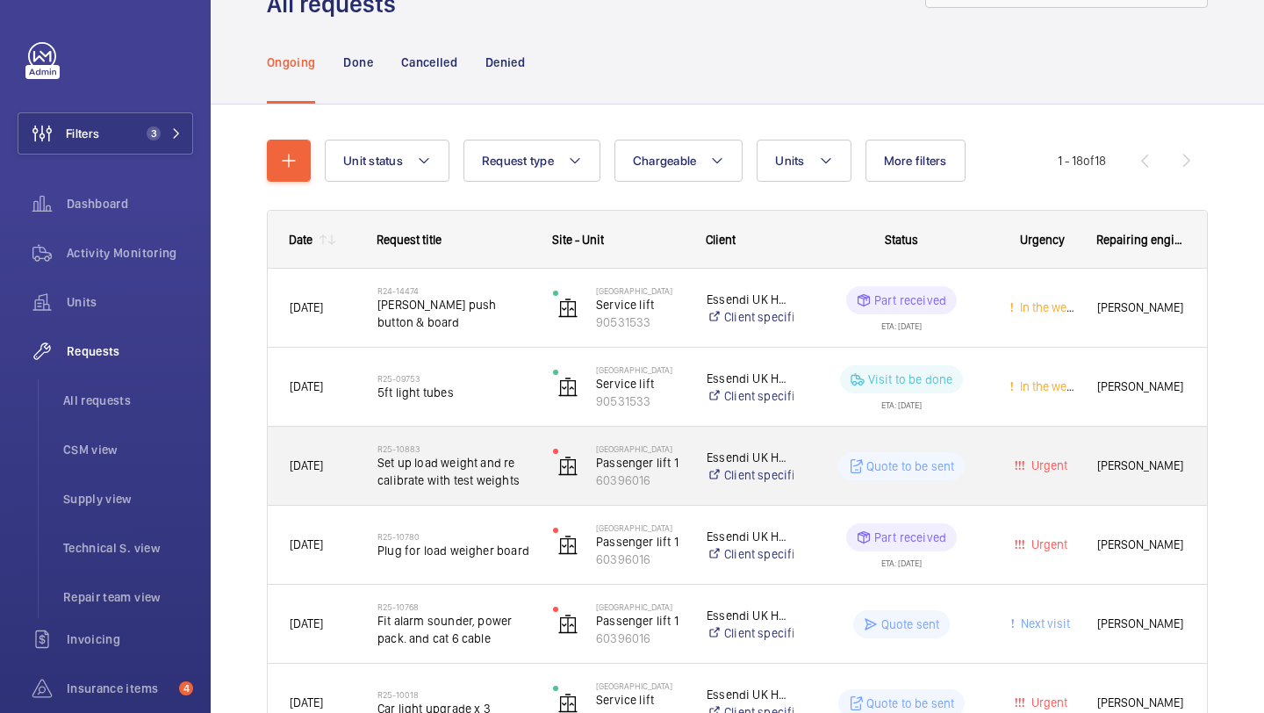
click at [495, 460] on span "Set up load weight and re calibrate with test weights" at bounding box center [453, 471] width 153 height 35
